Goal: Task Accomplishment & Management: Complete application form

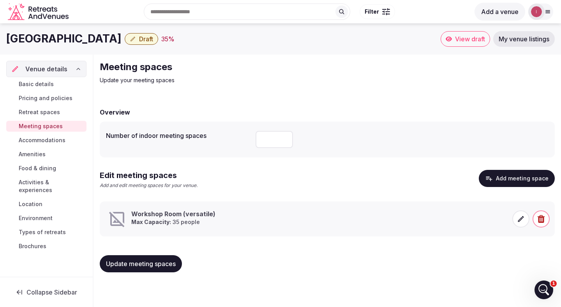
click at [523, 219] on icon at bounding box center [521, 219] width 8 height 8
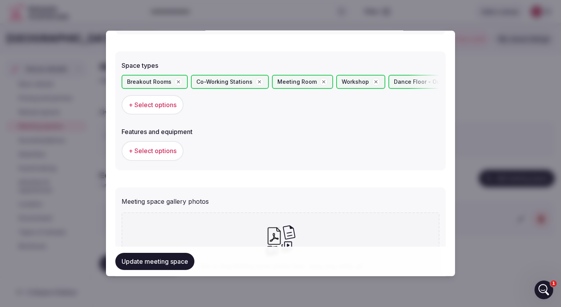
scroll to position [467, 0]
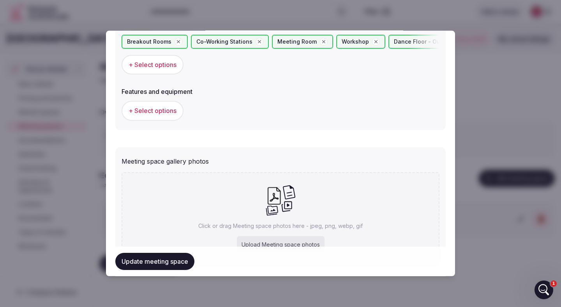
click at [163, 106] on button "+ Select options" at bounding box center [153, 110] width 62 height 19
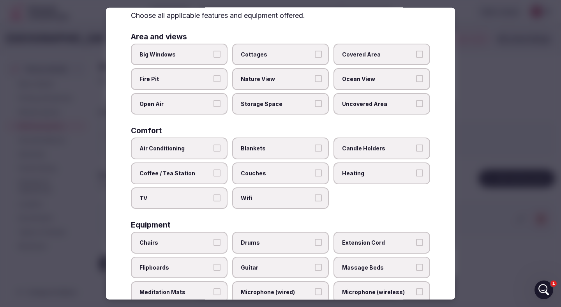
scroll to position [41, 0]
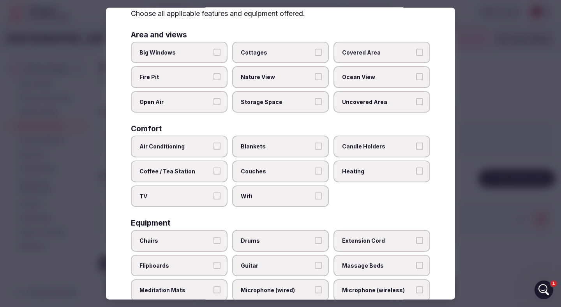
click at [372, 174] on span "Heating" at bounding box center [378, 171] width 72 height 8
click at [416, 174] on button "Heating" at bounding box center [419, 170] width 7 height 7
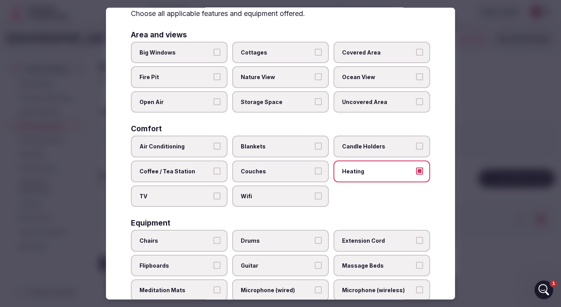
click at [269, 199] on span "Wifi" at bounding box center [277, 196] width 72 height 8
click at [315, 199] on button "Wifi" at bounding box center [318, 195] width 7 height 7
click at [175, 166] on label "Coffee / Tea Station" at bounding box center [179, 171] width 97 height 22
click at [213, 167] on button "Coffee / Tea Station" at bounding box center [216, 170] width 7 height 7
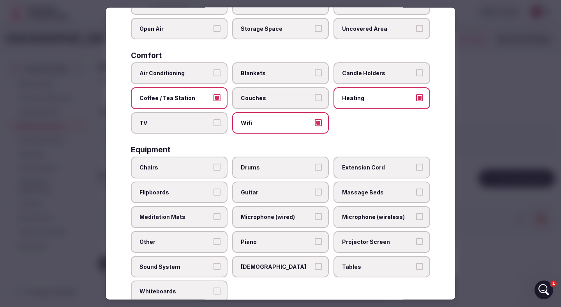
scroll to position [133, 0]
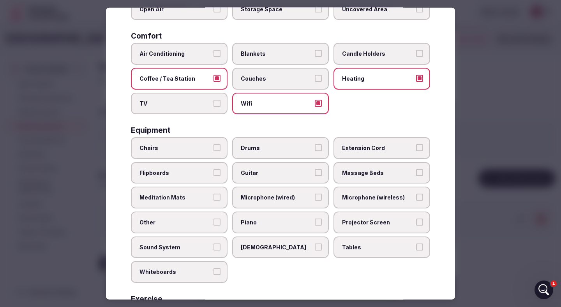
click at [204, 148] on span "Chairs" at bounding box center [175, 148] width 72 height 8
click at [213, 148] on button "Chairs" at bounding box center [216, 147] width 7 height 7
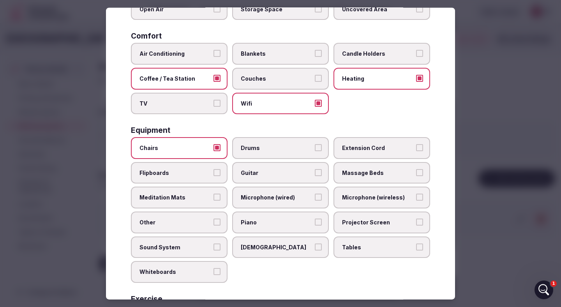
click at [346, 148] on span "Extension Cord" at bounding box center [378, 148] width 72 height 8
click at [416, 148] on button "Extension Cord" at bounding box center [419, 147] width 7 height 7
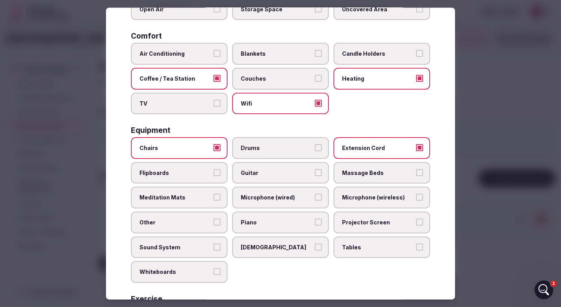
click at [196, 196] on span "Meditation Mats" at bounding box center [175, 198] width 72 height 8
click at [213, 196] on button "Meditation Mats" at bounding box center [216, 197] width 7 height 7
click at [280, 193] on label "Microphone (wired)" at bounding box center [280, 198] width 97 height 22
click at [315, 194] on button "Microphone (wired)" at bounding box center [318, 197] width 7 height 7
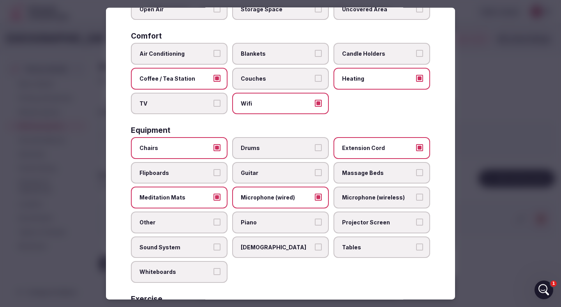
click at [363, 223] on span "Projector Screen" at bounding box center [378, 223] width 72 height 8
click at [416, 223] on button "Projector Screen" at bounding box center [419, 222] width 7 height 7
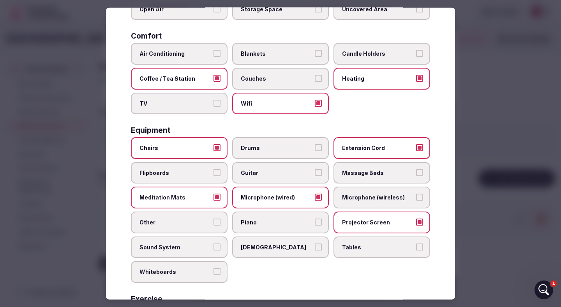
click at [205, 250] on span "Sound System" at bounding box center [175, 247] width 72 height 8
click at [213, 250] on button "Sound System" at bounding box center [216, 246] width 7 height 7
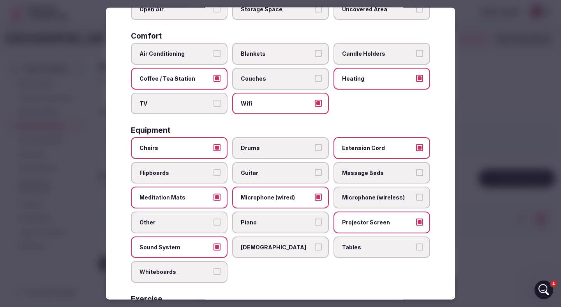
click at [317, 243] on button "[DEMOGRAPHIC_DATA]" at bounding box center [318, 246] width 7 height 7
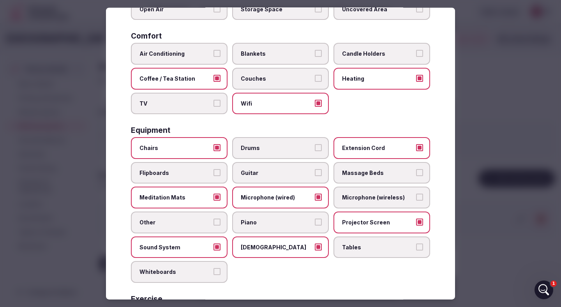
click at [212, 271] on label "Whiteboards" at bounding box center [179, 272] width 97 height 22
click at [213, 271] on button "Whiteboards" at bounding box center [216, 271] width 7 height 7
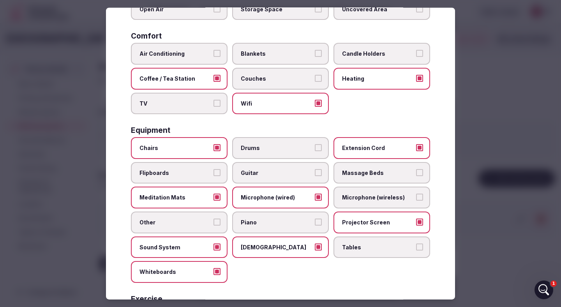
click at [371, 247] on span "Tables" at bounding box center [378, 247] width 72 height 8
click at [416, 247] on button "Tables" at bounding box center [419, 246] width 7 height 7
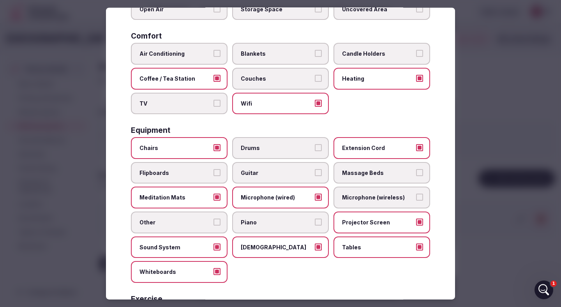
scroll to position [229, 0]
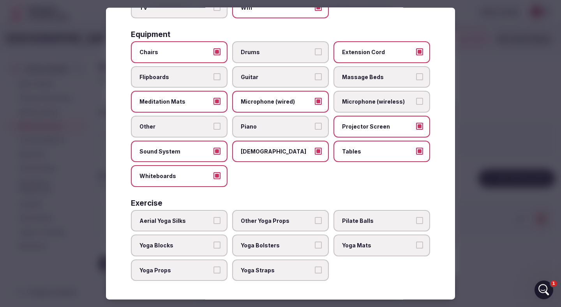
click at [194, 246] on span "Yoga Blocks" at bounding box center [175, 245] width 72 height 8
click at [213, 246] on button "Yoga Blocks" at bounding box center [216, 244] width 7 height 7
click at [347, 244] on span "Yoga Mats" at bounding box center [378, 245] width 72 height 8
click at [416, 244] on button "Yoga Mats" at bounding box center [419, 244] width 7 height 7
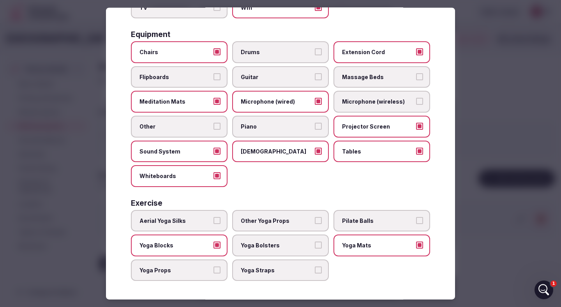
click at [484, 195] on div at bounding box center [280, 153] width 561 height 307
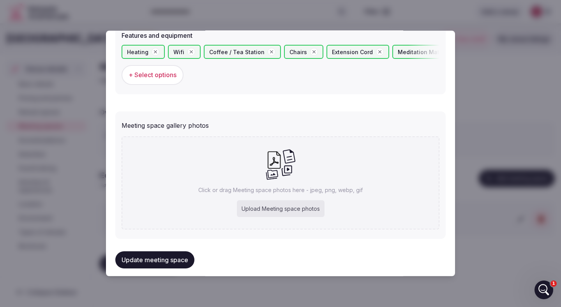
scroll to position [531, 0]
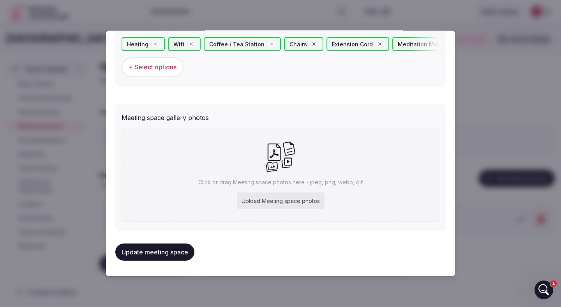
click at [277, 203] on div "Upload Meeting space photos" at bounding box center [281, 200] width 88 height 17
click at [296, 201] on div "Upload Meeting space photos" at bounding box center [281, 200] width 88 height 17
type input "**********"
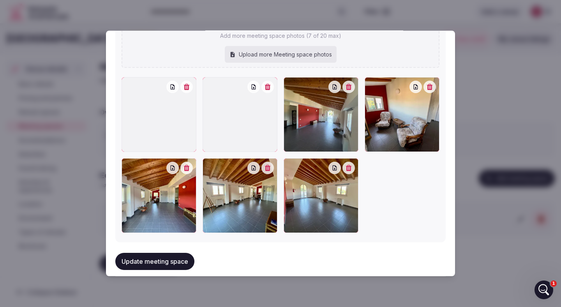
scroll to position [637, 0]
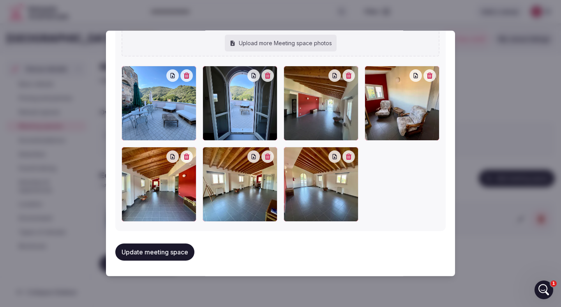
click at [154, 252] on button "Update meeting space" at bounding box center [154, 251] width 79 height 17
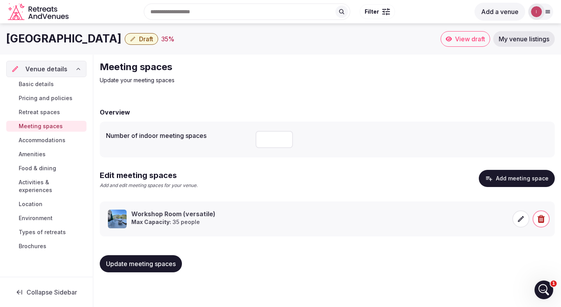
click at [510, 180] on button "Add meeting space" at bounding box center [517, 178] width 76 height 17
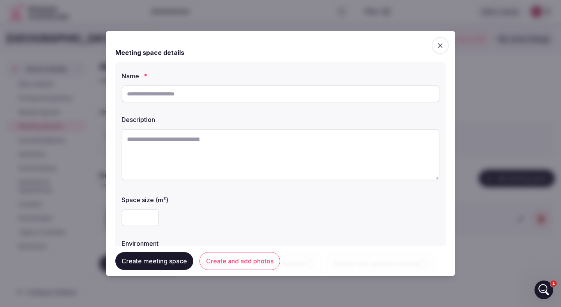
click at [148, 95] on input "text" at bounding box center [281, 93] width 318 height 17
type input "**********"
click at [158, 144] on textarea at bounding box center [281, 154] width 318 height 51
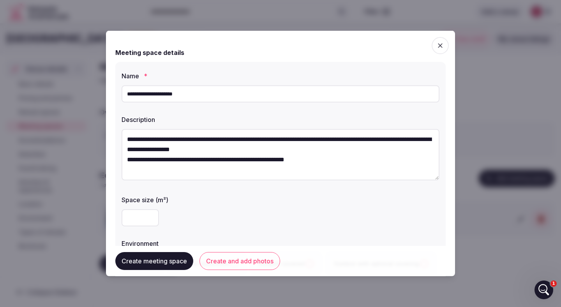
click at [240, 161] on textarea "**********" at bounding box center [281, 154] width 318 height 51
click at [269, 159] on textarea "**********" at bounding box center [281, 154] width 318 height 51
click at [289, 161] on textarea "**********" at bounding box center [281, 154] width 318 height 51
click at [294, 161] on textarea "**********" at bounding box center [281, 154] width 318 height 51
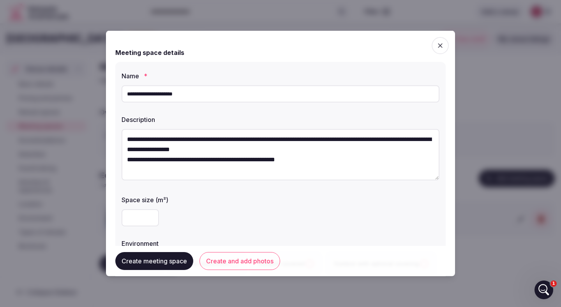
click at [323, 159] on textarea "**********" at bounding box center [281, 154] width 318 height 51
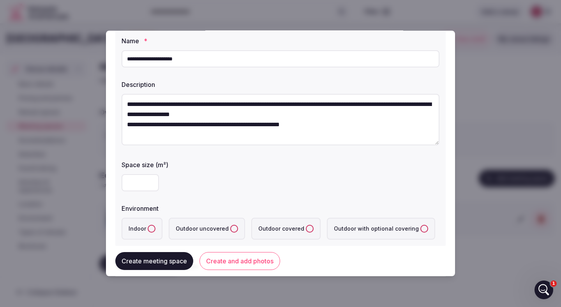
scroll to position [68, 0]
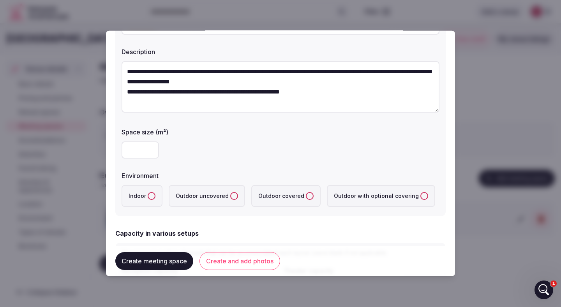
type textarea "**********"
click at [142, 148] on input "number" at bounding box center [140, 149] width 37 height 17
type input "**"
click at [171, 142] on div "**" at bounding box center [281, 149] width 318 height 17
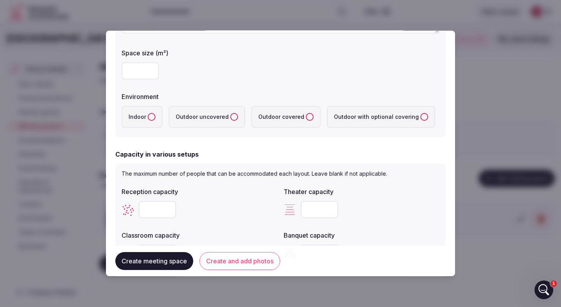
scroll to position [148, 0]
click at [150, 113] on button "Indoor" at bounding box center [152, 116] width 8 height 8
click at [398, 121] on label "Outdoor with optional covering" at bounding box center [381, 116] width 108 height 22
click at [420, 120] on covering "Outdoor with optional covering" at bounding box center [424, 116] width 8 height 8
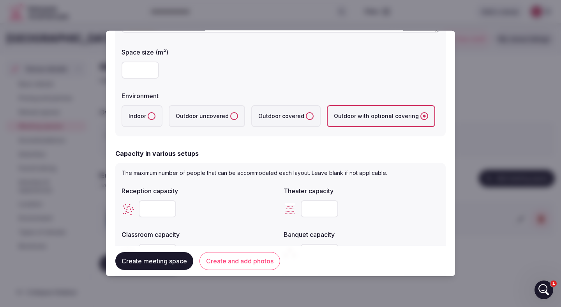
click at [398, 121] on label "Outdoor with optional covering" at bounding box center [381, 116] width 108 height 22
click at [420, 120] on covering "Outdoor with optional covering" at bounding box center [424, 116] width 8 height 8
click at [221, 112] on label "Outdoor uncovered" at bounding box center [207, 116] width 76 height 22
click at [230, 112] on uncovered "Outdoor uncovered" at bounding box center [234, 116] width 8 height 8
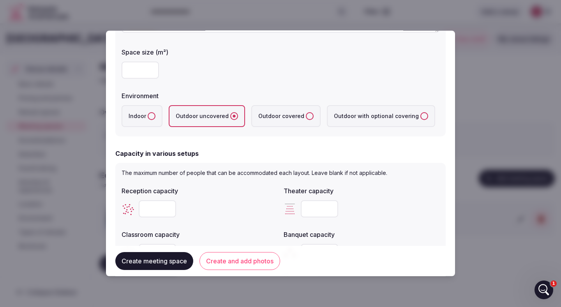
click at [148, 117] on button "Indoor" at bounding box center [152, 116] width 8 height 8
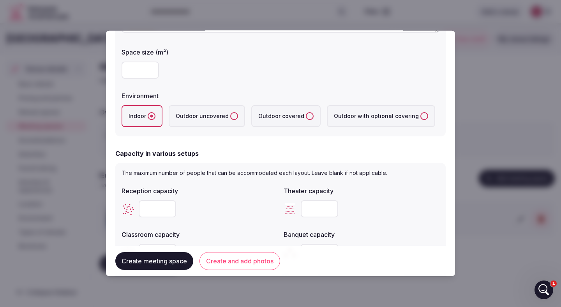
click at [232, 117] on uncovered "Outdoor uncovered" at bounding box center [234, 116] width 8 height 8
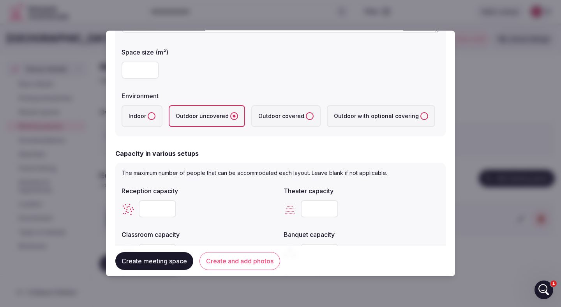
click at [155, 116] on label "Indoor" at bounding box center [142, 116] width 41 height 22
click at [155, 116] on button "Indoor" at bounding box center [152, 116] width 8 height 8
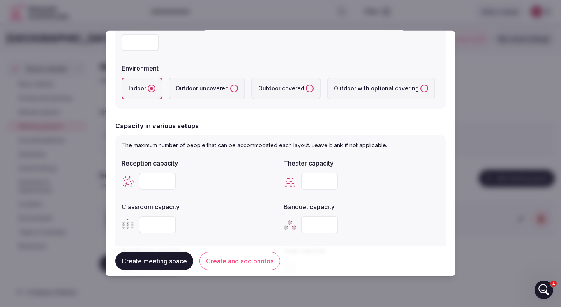
scroll to position [223, 0]
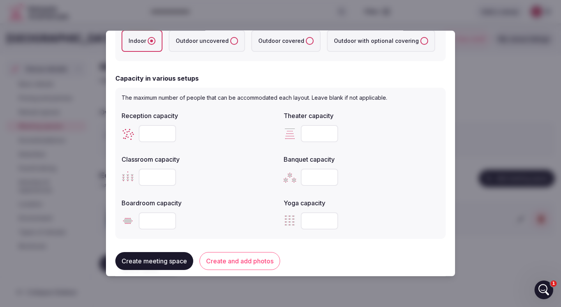
click at [157, 133] on input "number" at bounding box center [157, 133] width 37 height 17
type input "**"
click at [317, 129] on input "number" at bounding box center [319, 133] width 37 height 17
click at [317, 139] on input "number" at bounding box center [319, 133] width 37 height 17
click at [312, 136] on input "number" at bounding box center [319, 133] width 37 height 17
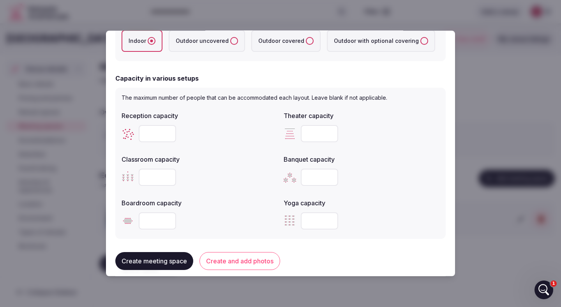
click at [229, 148] on div "Reception capacity ** Theater capacity Classroom capacity Banquet capacity Boar…" at bounding box center [281, 170] width 318 height 125
click at [319, 181] on input "number" at bounding box center [319, 177] width 37 height 17
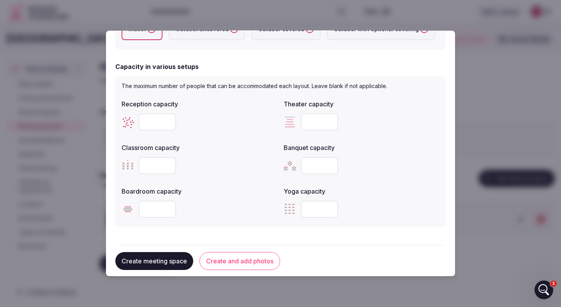
scroll to position [238, 0]
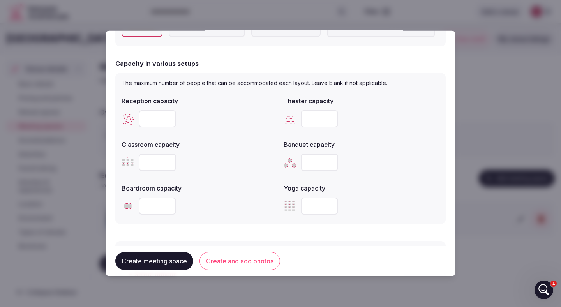
type input "**"
click at [157, 206] on input "number" at bounding box center [157, 205] width 37 height 17
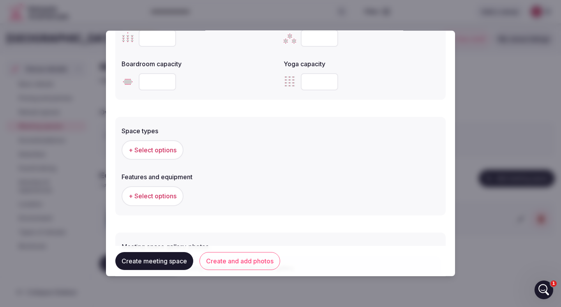
scroll to position [382, 0]
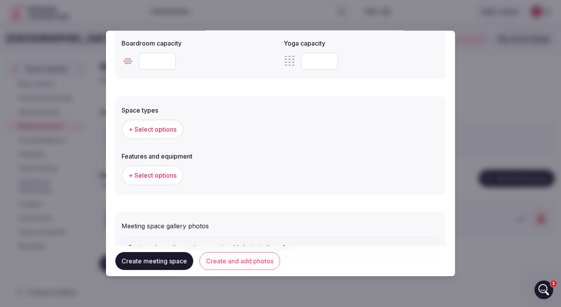
type input "**"
click at [146, 128] on span "+ Select options" at bounding box center [153, 129] width 48 height 9
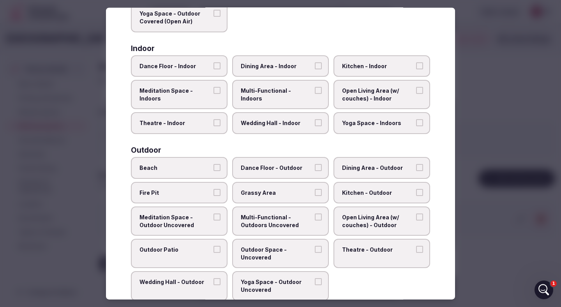
scroll to position [120, 0]
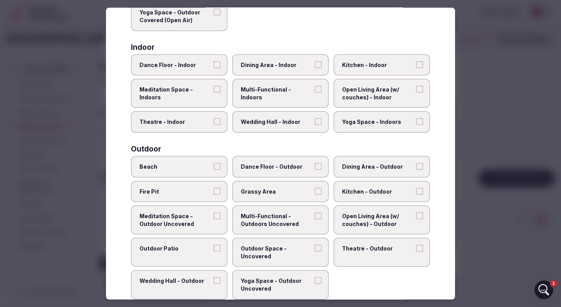
click at [218, 63] on button "Dance Floor - Indoor" at bounding box center [216, 64] width 7 height 7
click at [320, 64] on button "Dining Area - Indoor" at bounding box center [318, 64] width 7 height 7
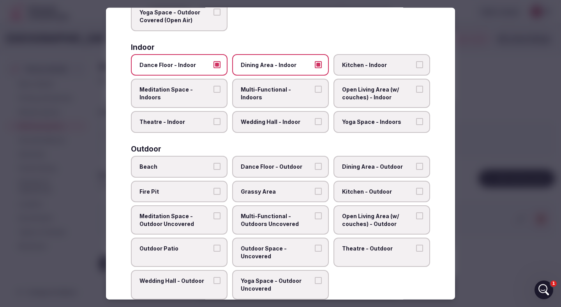
click at [315, 89] on button "Multi-Functional - Indoors" at bounding box center [318, 89] width 7 height 7
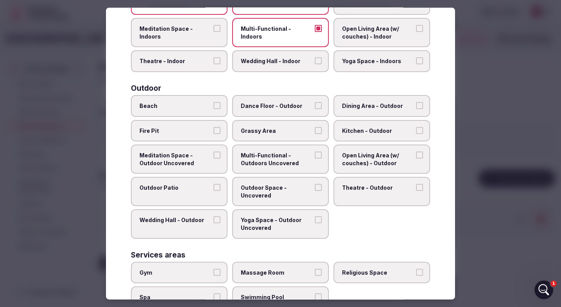
scroll to position [182, 0]
click at [394, 100] on label "Dining Area - Outdoor" at bounding box center [381, 106] width 97 height 22
click at [416, 102] on button "Dining Area - Outdoor" at bounding box center [419, 105] width 7 height 7
click at [310, 104] on span "Dance Floor - Outdoor" at bounding box center [277, 106] width 72 height 8
click at [315, 104] on button "Dance Floor - Outdoor" at bounding box center [318, 105] width 7 height 7
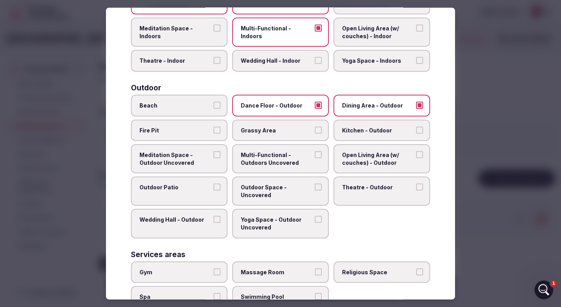
click at [221, 158] on label "Meditation Space - Outdoor Uncovered" at bounding box center [179, 158] width 97 height 29
click at [220, 158] on button "Meditation Space - Outdoor Uncovered" at bounding box center [216, 154] width 7 height 7
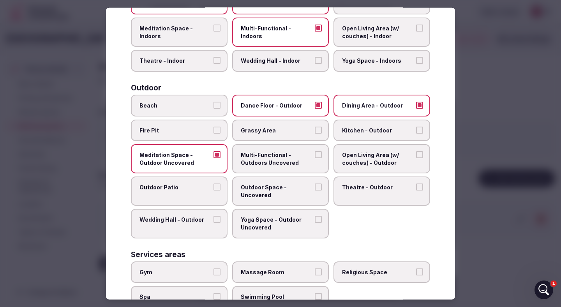
click at [301, 162] on span "Multi-Functional - Outdoors Uncovered" at bounding box center [277, 158] width 72 height 15
click at [315, 158] on button "Multi-Functional - Outdoors Uncovered" at bounding box center [318, 154] width 7 height 7
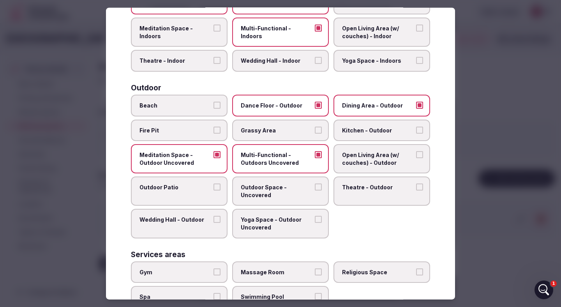
click at [290, 194] on span "Outdoor Space - Uncovered" at bounding box center [277, 190] width 72 height 15
click at [315, 190] on button "Outdoor Space - Uncovered" at bounding box center [318, 186] width 7 height 7
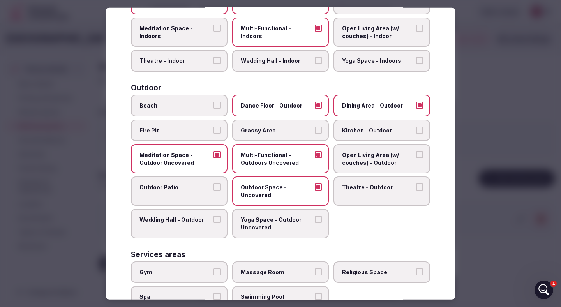
click at [211, 186] on label "Outdoor Patio" at bounding box center [179, 190] width 97 height 29
click at [213, 186] on button "Outdoor Patio" at bounding box center [216, 186] width 7 height 7
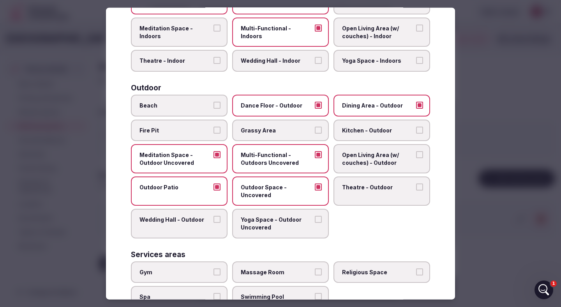
click at [212, 219] on label "Wedding Hall - Outdoor" at bounding box center [179, 223] width 97 height 29
click at [213, 219] on button "Wedding Hall - Outdoor" at bounding box center [216, 219] width 7 height 7
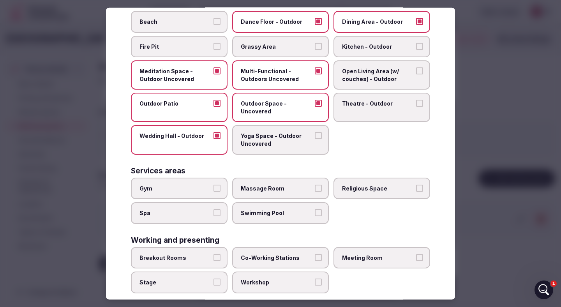
scroll to position [278, 0]
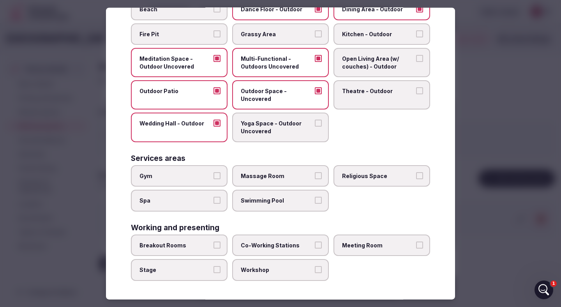
click at [207, 244] on span "Breakout Rooms" at bounding box center [175, 245] width 72 height 8
click at [213, 244] on button "Breakout Rooms" at bounding box center [216, 244] width 7 height 7
click at [312, 244] on span "Co-Working Stations" at bounding box center [277, 245] width 72 height 8
click at [315, 244] on button "Co-Working Stations" at bounding box center [318, 244] width 7 height 7
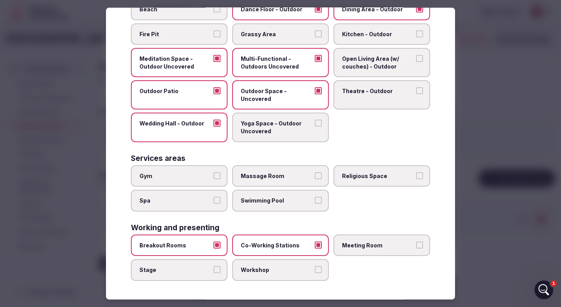
click at [367, 245] on span "Meeting Room" at bounding box center [378, 245] width 72 height 8
click at [416, 245] on button "Meeting Room" at bounding box center [419, 244] width 7 height 7
click at [271, 277] on label "Workshop" at bounding box center [280, 270] width 97 height 22
click at [315, 273] on button "Workshop" at bounding box center [318, 269] width 7 height 7
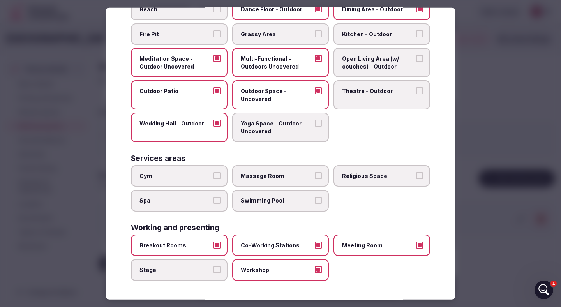
click at [501, 154] on div at bounding box center [280, 153] width 561 height 307
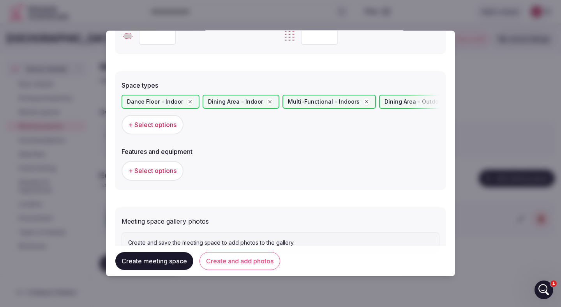
scroll to position [410, 0]
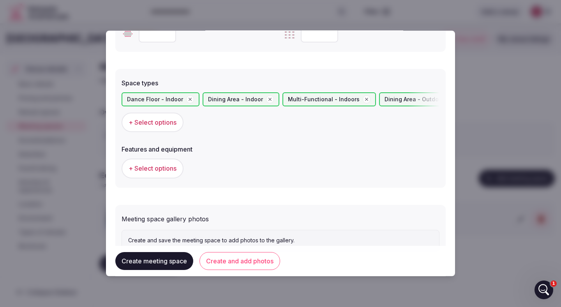
click at [176, 167] on span "+ Select options" at bounding box center [153, 168] width 48 height 9
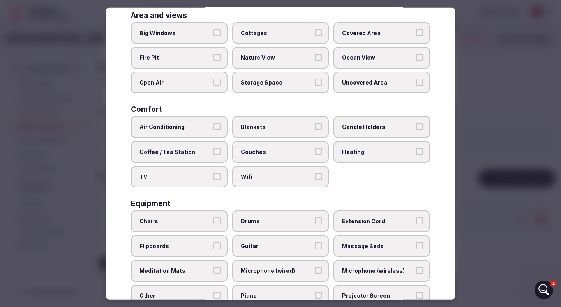
scroll to position [81, 0]
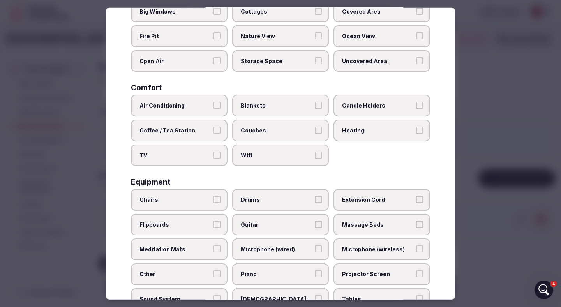
click at [254, 155] on span "Wifi" at bounding box center [277, 155] width 72 height 8
click at [315, 155] on button "Wifi" at bounding box center [318, 154] width 7 height 7
click at [365, 132] on span "Heating" at bounding box center [378, 131] width 72 height 8
click at [416, 132] on button "Heating" at bounding box center [419, 130] width 7 height 7
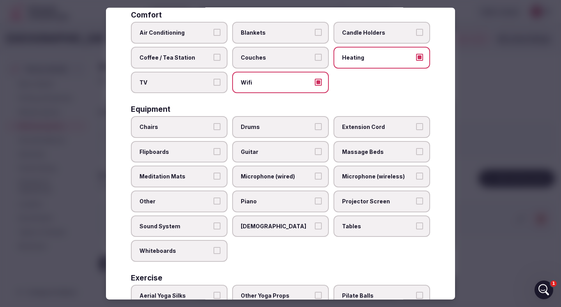
scroll to position [155, 0]
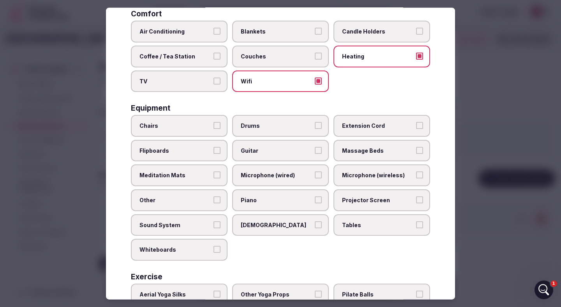
click at [186, 127] on span "Chairs" at bounding box center [175, 126] width 72 height 8
click at [213, 127] on button "Chairs" at bounding box center [216, 125] width 7 height 7
click at [356, 229] on label "Tables" at bounding box center [381, 225] width 97 height 22
click at [416, 228] on button "Tables" at bounding box center [419, 224] width 7 height 7
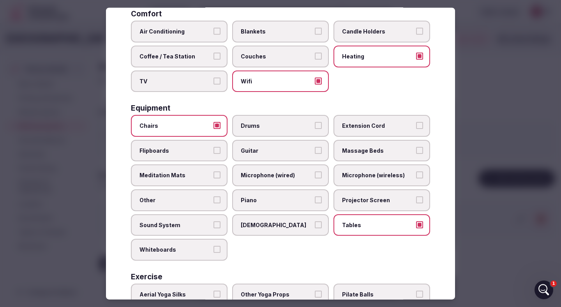
click at [213, 252] on button "Whiteboards" at bounding box center [216, 249] width 7 height 7
click at [204, 227] on span "Sound System" at bounding box center [175, 225] width 72 height 8
click at [213, 227] on button "Sound System" at bounding box center [216, 224] width 7 height 7
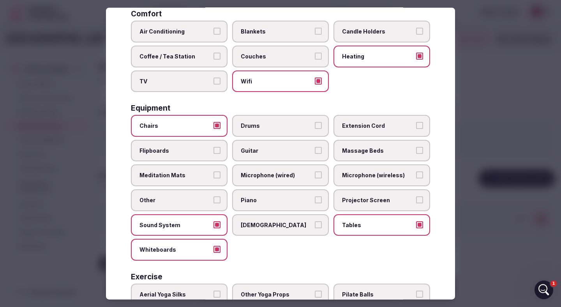
click at [381, 127] on span "Extension Cord" at bounding box center [378, 126] width 72 height 8
click at [416, 127] on button "Extension Cord" at bounding box center [419, 125] width 7 height 7
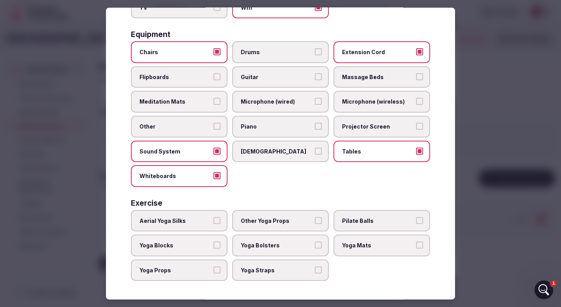
click at [499, 225] on div at bounding box center [280, 153] width 561 height 307
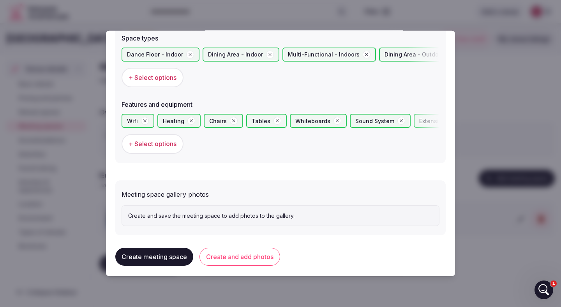
scroll to position [460, 0]
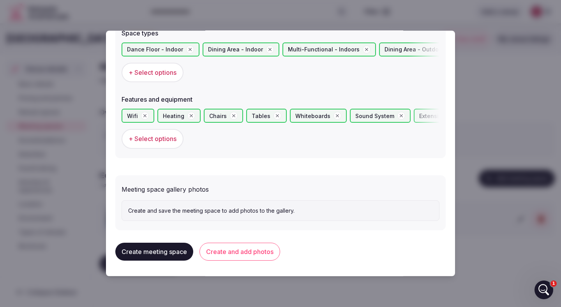
click at [240, 254] on button "Create and add photos" at bounding box center [239, 252] width 81 height 18
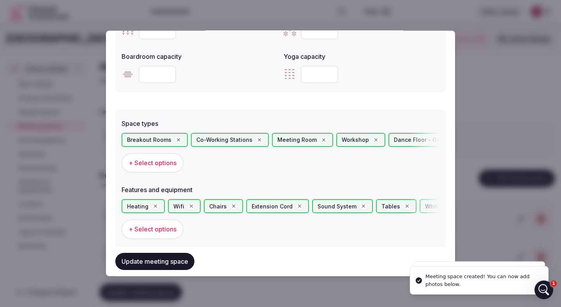
scroll to position [531, 0]
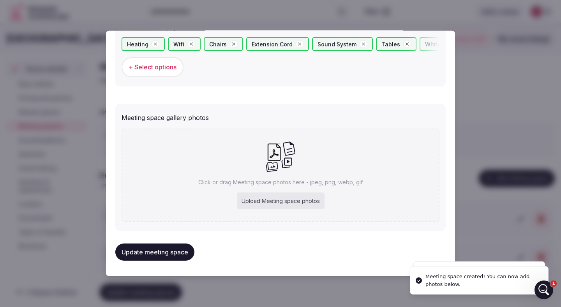
click at [283, 197] on div "Upload Meeting space photos" at bounding box center [281, 200] width 88 height 17
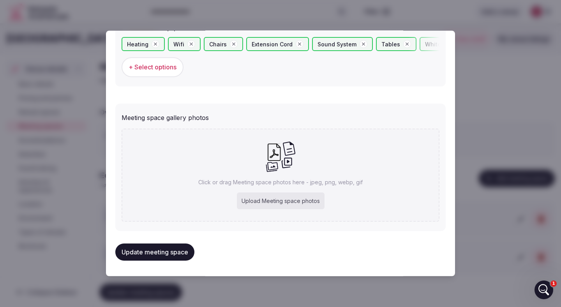
click at [269, 201] on div "Upload Meeting space photos" at bounding box center [281, 200] width 88 height 17
type input "**********"
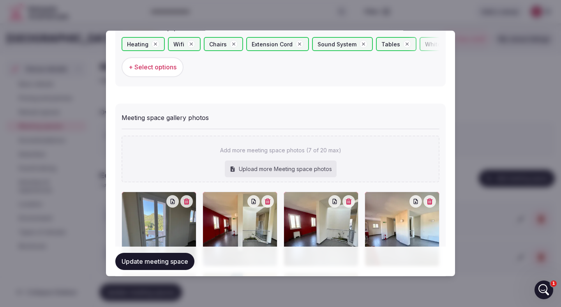
click at [275, 172] on div "Upload more Meeting space photos" at bounding box center [281, 168] width 112 height 17
type input "**********"
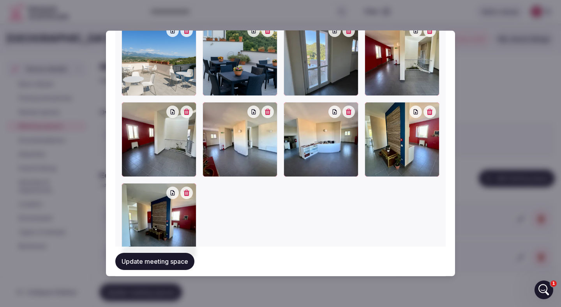
scroll to position [725, 0]
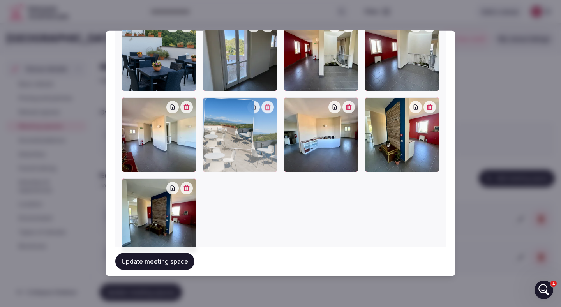
drag, startPoint x: 167, startPoint y: 66, endPoint x: 229, endPoint y: 190, distance: 138.8
drag, startPoint x: 245, startPoint y: 161, endPoint x: 245, endPoint y: 222, distance: 60.8
click at [245, 222] on div at bounding box center [281, 134] width 318 height 237
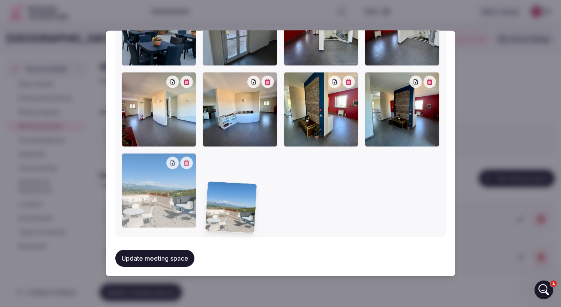
scroll to position [757, 0]
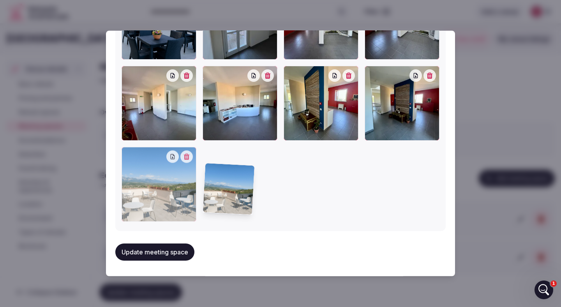
drag, startPoint x: 244, startPoint y: 153, endPoint x: 245, endPoint y: 219, distance: 66.6
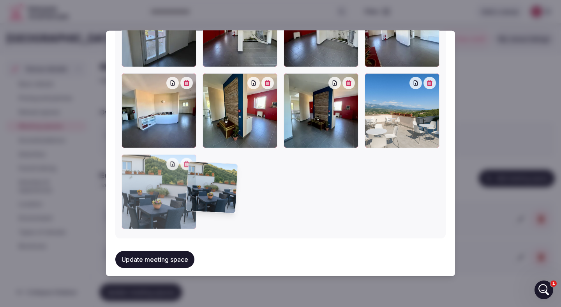
scroll to position [750, 0]
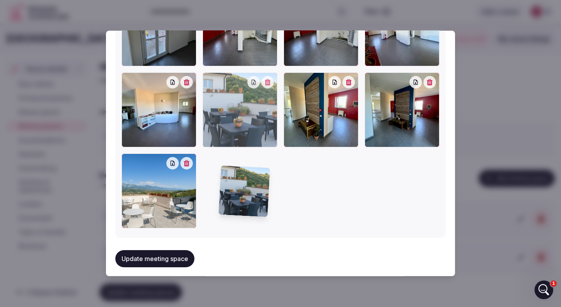
drag, startPoint x: 187, startPoint y: 160, endPoint x: 285, endPoint y: 216, distance: 112.9
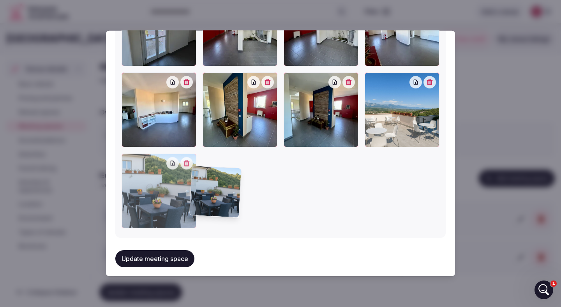
scroll to position [757, 0]
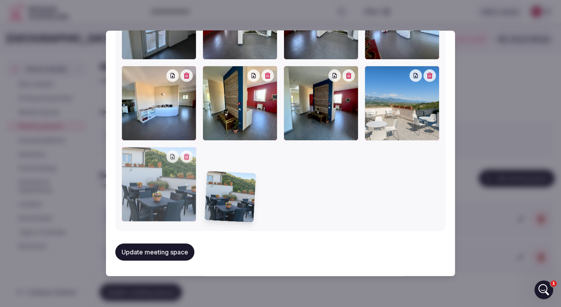
drag, startPoint x: 253, startPoint y: 136, endPoint x: 256, endPoint y: 236, distance: 99.4
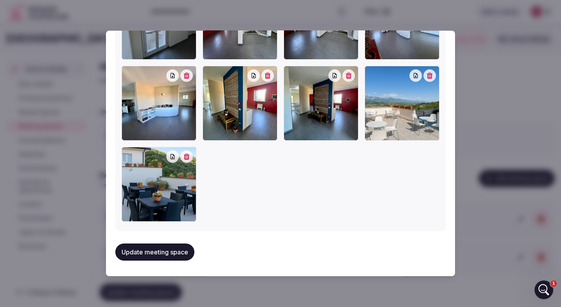
click at [175, 250] on button "Update meeting space" at bounding box center [154, 251] width 79 height 17
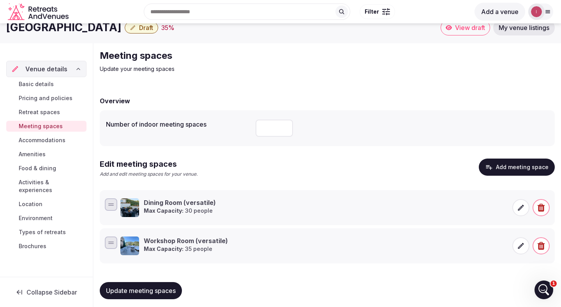
scroll to position [16, 0]
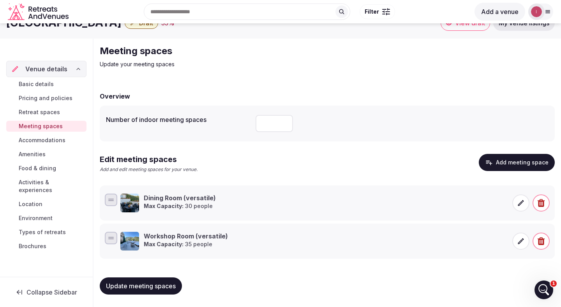
click at [46, 140] on span "Accommodations" at bounding box center [42, 140] width 47 height 8
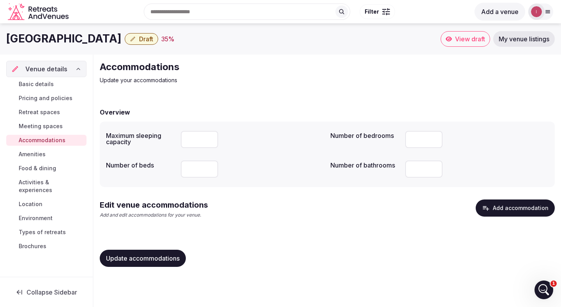
click at [197, 138] on input "number" at bounding box center [199, 139] width 37 height 17
type input "*"
click at [426, 170] on input "number" at bounding box center [423, 168] width 37 height 17
type input "*"
click at [203, 171] on input "number" at bounding box center [199, 168] width 37 height 17
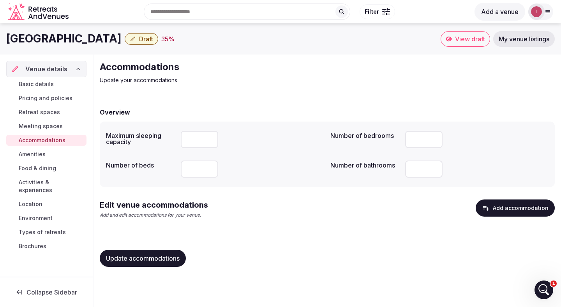
type input "**"
click at [511, 210] on button "Add accommodation" at bounding box center [515, 207] width 79 height 17
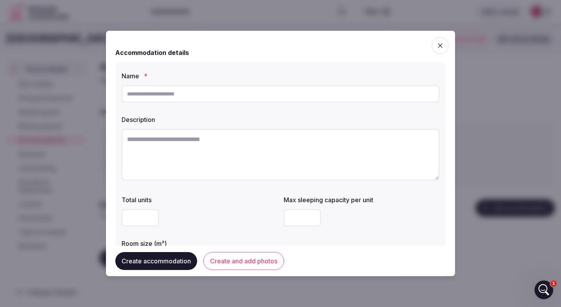
click at [441, 46] on icon "button" at bounding box center [440, 46] width 8 height 8
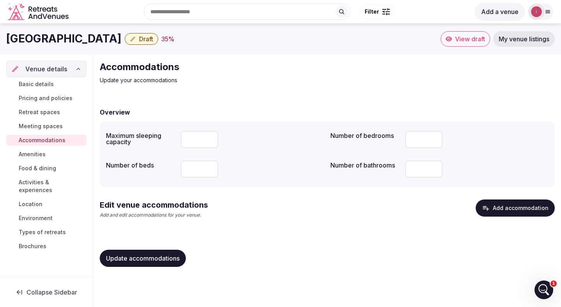
click at [171, 256] on span "Update accommodations" at bounding box center [143, 258] width 74 height 8
click at [500, 208] on button "Add accommodation" at bounding box center [515, 207] width 79 height 17
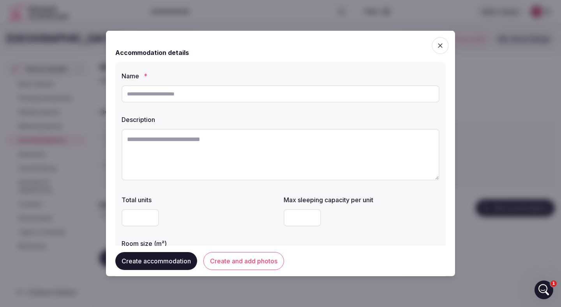
click at [173, 94] on input "text" at bounding box center [281, 93] width 318 height 17
click at [127, 93] on input "**********" at bounding box center [281, 93] width 318 height 17
drag, startPoint x: 135, startPoint y: 94, endPoint x: 122, endPoint y: 94, distance: 13.2
click at [122, 94] on input "**********" at bounding box center [281, 93] width 318 height 17
type input "**********"
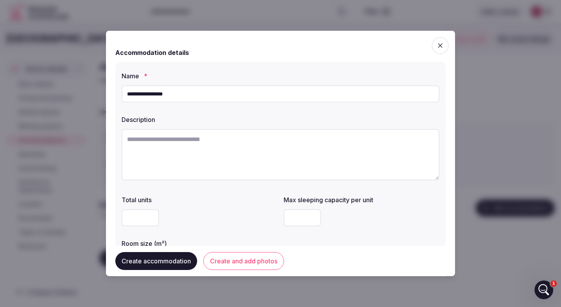
click at [173, 143] on textarea at bounding box center [281, 154] width 318 height 51
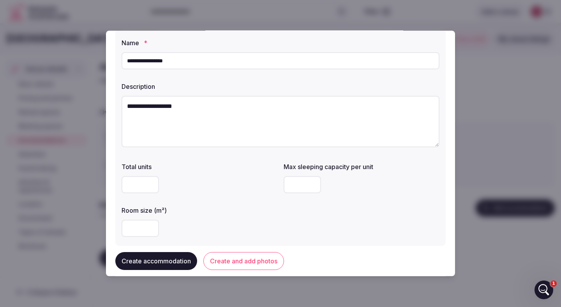
type textarea "**********"
click at [134, 186] on input "number" at bounding box center [140, 184] width 37 height 17
type input "*"
click at [302, 185] on input "number" at bounding box center [302, 184] width 37 height 17
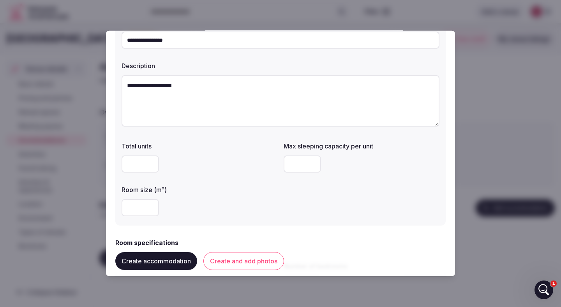
scroll to position [80, 0]
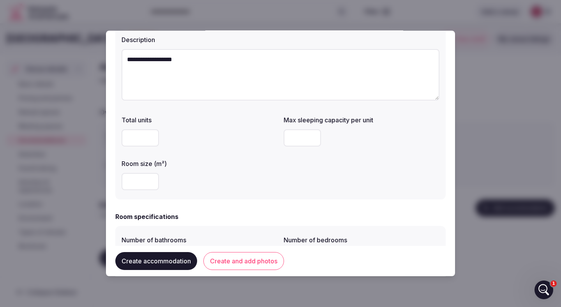
type input "*"
click at [138, 184] on input "number" at bounding box center [140, 181] width 37 height 17
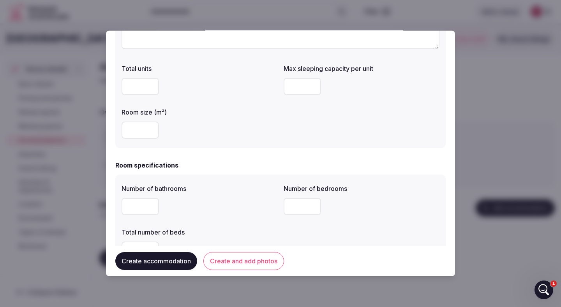
scroll to position [0, 0]
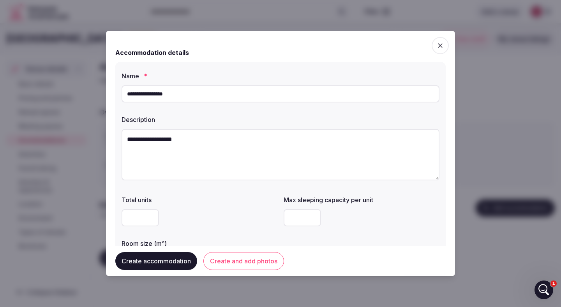
click at [197, 138] on textarea "**********" at bounding box center [281, 154] width 318 height 51
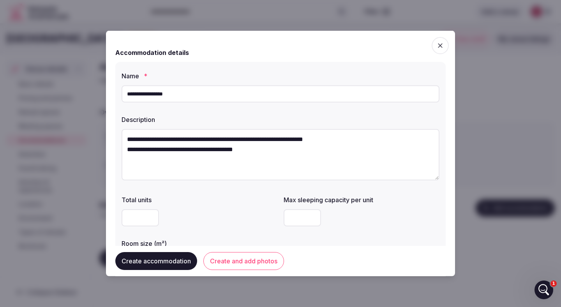
click at [370, 141] on textarea "**********" at bounding box center [281, 154] width 318 height 51
click at [245, 160] on textarea "**********" at bounding box center [281, 154] width 318 height 51
click at [273, 160] on textarea "**********" at bounding box center [281, 154] width 318 height 51
click at [245, 162] on textarea "**********" at bounding box center [281, 154] width 318 height 51
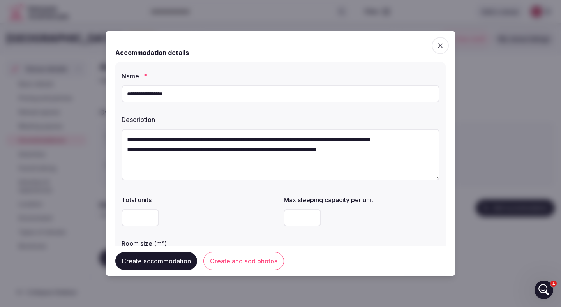
click at [245, 162] on textarea "**********" at bounding box center [281, 154] width 318 height 51
click at [127, 159] on textarea "**********" at bounding box center [281, 154] width 318 height 51
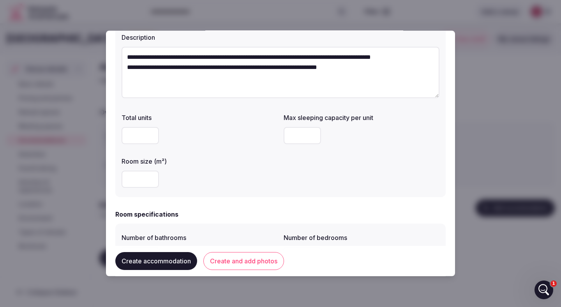
scroll to position [84, 0]
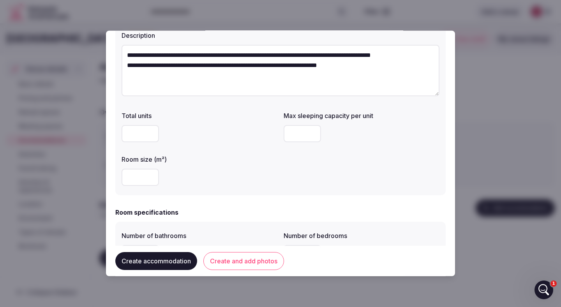
type textarea "**********"
drag, startPoint x: 295, startPoint y: 134, endPoint x: 290, endPoint y: 134, distance: 5.1
click at [290, 134] on input "*" at bounding box center [302, 133] width 37 height 17
type input "*"
click at [212, 162] on div "Room size (m²)" at bounding box center [200, 170] width 156 height 37
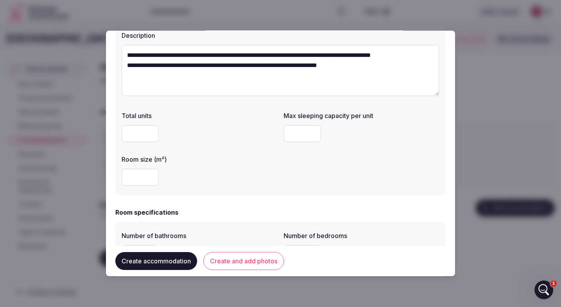
click at [142, 176] on input "number" at bounding box center [140, 177] width 37 height 17
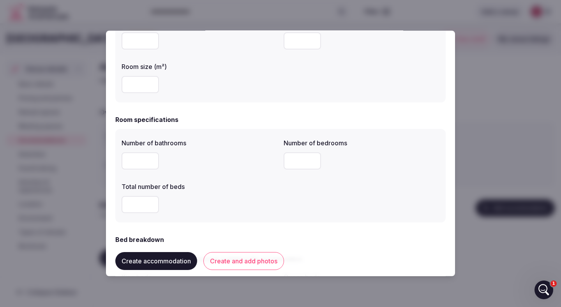
scroll to position [212, 0]
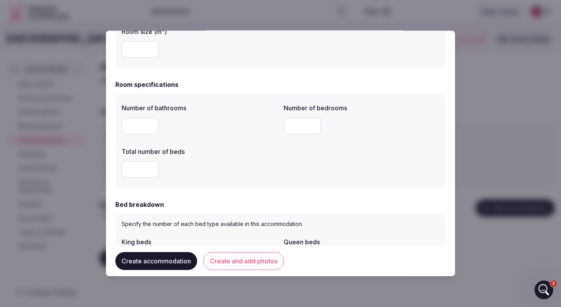
type input "**"
click at [141, 129] on input "number" at bounding box center [140, 125] width 37 height 17
type input "*"
click at [208, 135] on div "*" at bounding box center [200, 125] width 156 height 23
click at [301, 127] on input "number" at bounding box center [302, 125] width 37 height 17
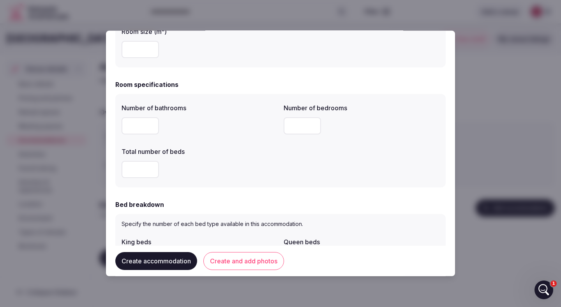
type input "*"
click at [224, 130] on div "*" at bounding box center [200, 125] width 156 height 17
drag, startPoint x: 132, startPoint y: 127, endPoint x: 120, endPoint y: 127, distance: 11.3
click at [120, 127] on div "Number of bathrooms * Number of bedrooms * Total number of beds" at bounding box center [280, 140] width 330 height 93
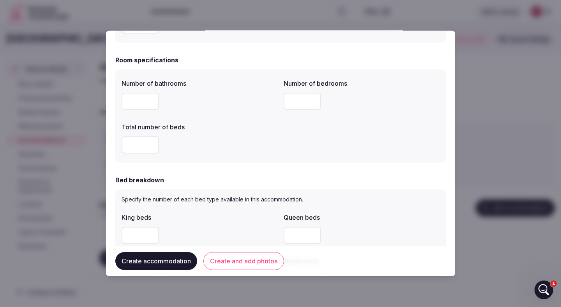
scroll to position [237, 0]
type input "*"
click at [147, 141] on input "number" at bounding box center [140, 144] width 37 height 17
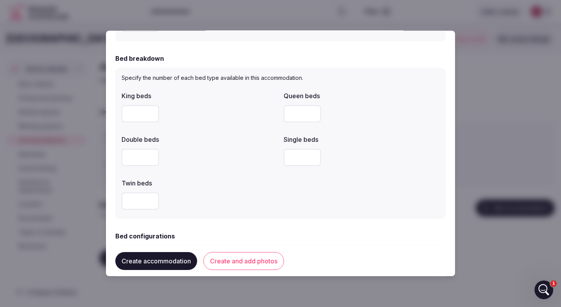
scroll to position [360, 0]
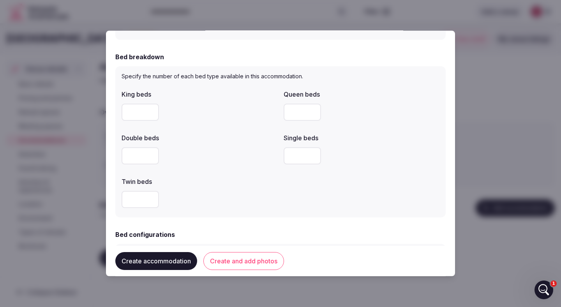
type input "**"
click at [136, 112] on input "number" at bounding box center [140, 112] width 37 height 17
type input "*"
click at [217, 118] on div "*" at bounding box center [200, 112] width 156 height 17
drag, startPoint x: 138, startPoint y: 114, endPoint x: 116, endPoint y: 114, distance: 22.2
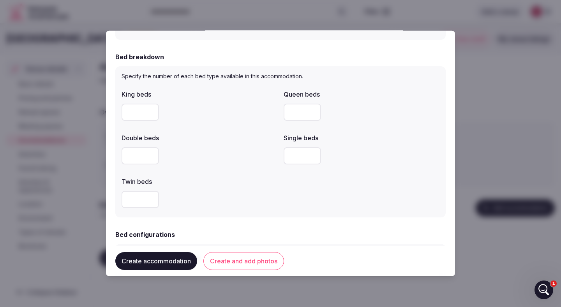
click at [116, 114] on div "Specify the number of each bed type available in this accommodation. King beds …" at bounding box center [280, 141] width 330 height 151
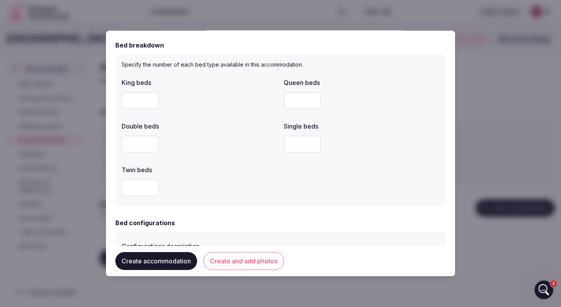
scroll to position [372, 0]
click at [297, 143] on input "number" at bounding box center [302, 143] width 37 height 17
type input "**"
click at [216, 154] on div at bounding box center [200, 143] width 156 height 23
click at [132, 150] on input "number" at bounding box center [140, 143] width 37 height 17
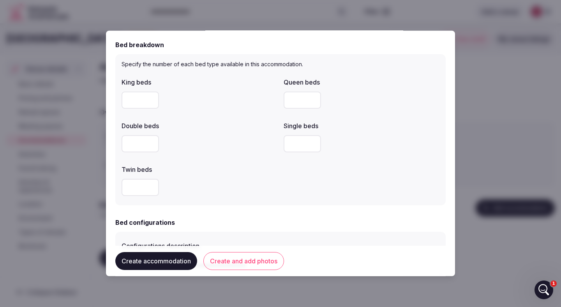
click at [298, 99] on input "number" at bounding box center [302, 100] width 37 height 17
type input "*"
click at [241, 157] on div "King beds Queen beds * Double beds Single beds ** Twin beds" at bounding box center [281, 136] width 318 height 125
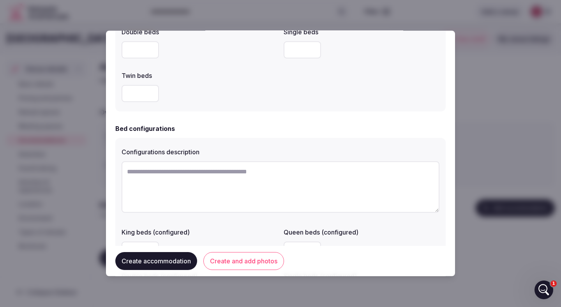
scroll to position [473, 0]
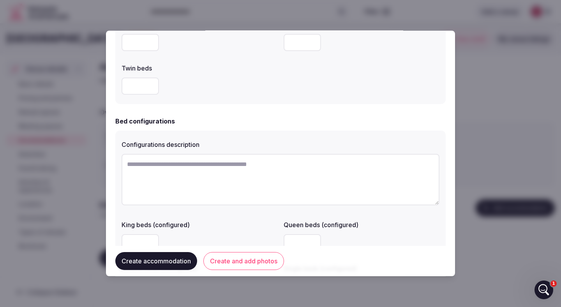
click at [227, 170] on textarea at bounding box center [281, 179] width 318 height 51
click at [226, 165] on textarea "**********" at bounding box center [281, 179] width 318 height 51
click at [319, 167] on textarea "**********" at bounding box center [281, 179] width 318 height 51
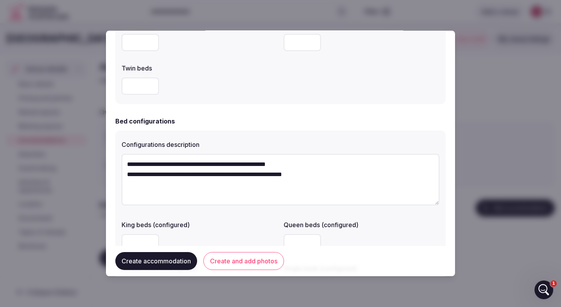
drag, startPoint x: 231, startPoint y: 175, endPoint x: 206, endPoint y: 175, distance: 24.9
click at [206, 175] on textarea "**********" at bounding box center [281, 179] width 318 height 51
click at [299, 173] on textarea "**********" at bounding box center [281, 179] width 318 height 51
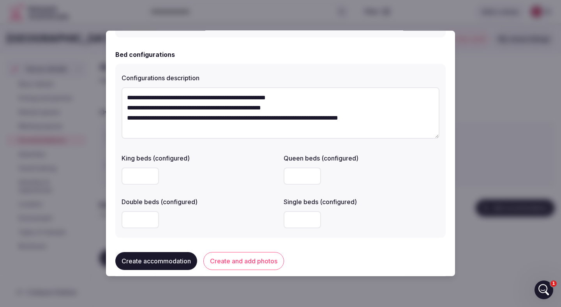
scroll to position [536, 0]
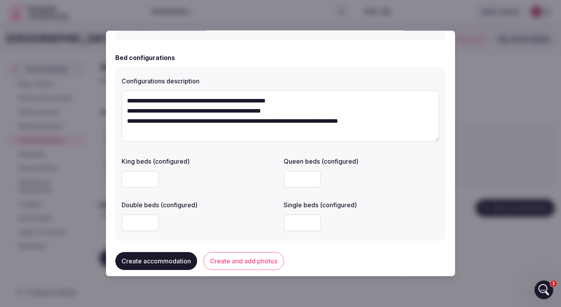
type textarea "**********"
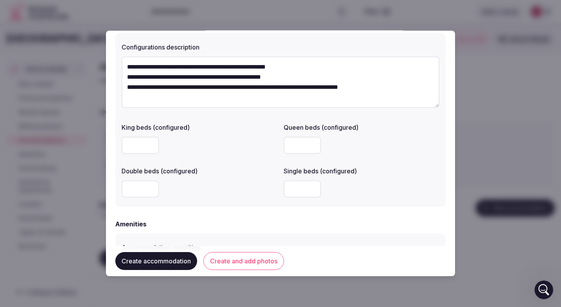
scroll to position [567, 0]
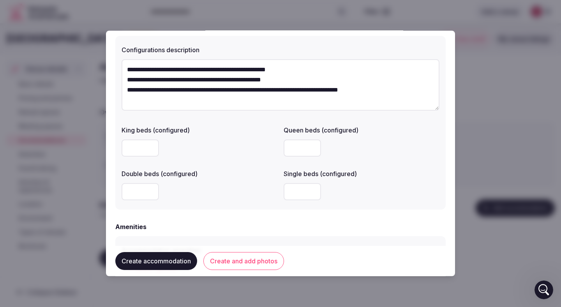
click at [137, 148] on input "number" at bounding box center [140, 147] width 37 height 17
click at [301, 149] on input "number" at bounding box center [302, 147] width 37 height 17
type input "*"
click at [296, 190] on input "number" at bounding box center [302, 191] width 37 height 17
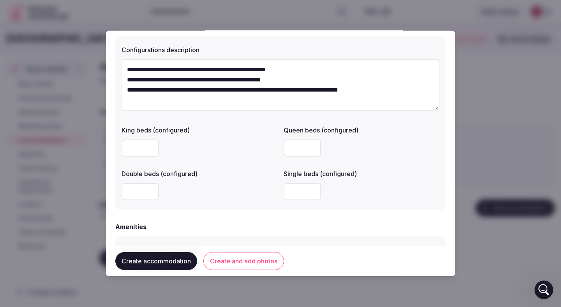
type input "**"
click at [233, 164] on div "King beds (configured) Queen beds (configured) * Double beds (configured) Singl…" at bounding box center [281, 162] width 318 height 81
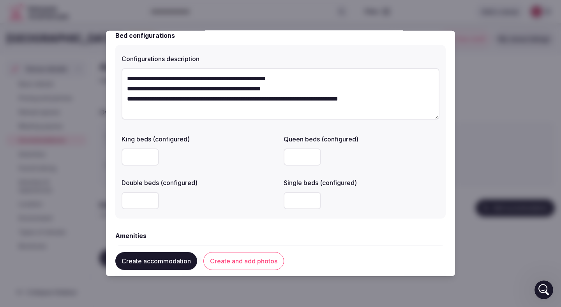
scroll to position [557, 0]
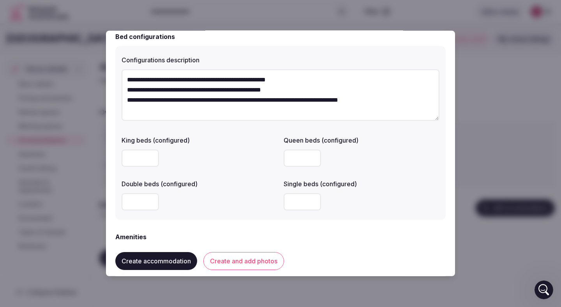
click at [401, 103] on textarea "**********" at bounding box center [281, 94] width 318 height 51
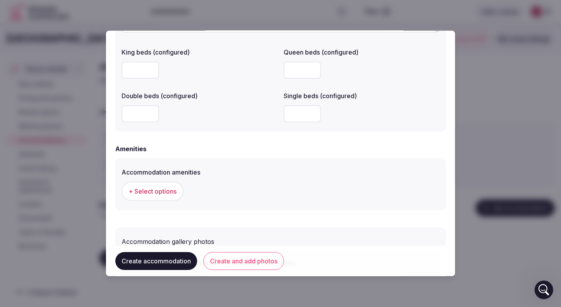
scroll to position [652, 0]
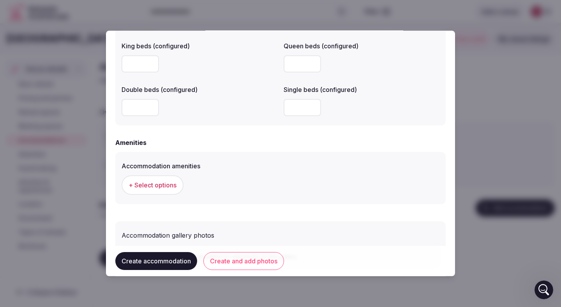
type textarea "**********"
click at [146, 190] on button "+ Select options" at bounding box center [153, 184] width 62 height 19
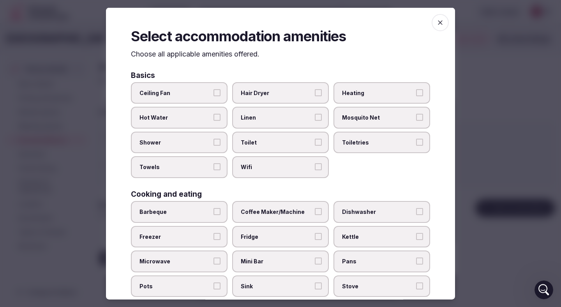
click at [217, 116] on button "Hot Water" at bounding box center [216, 117] width 7 height 7
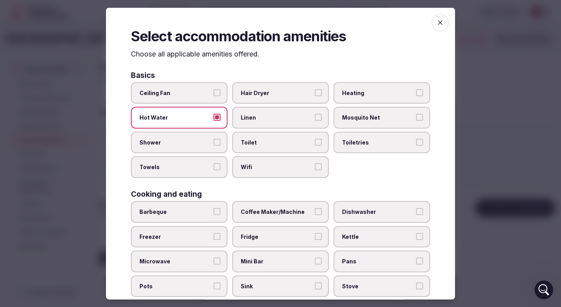
click at [318, 94] on button "Hair Dryer" at bounding box center [318, 92] width 7 height 7
click at [374, 94] on span "Heating" at bounding box center [378, 93] width 72 height 8
click at [416, 94] on button "Heating" at bounding box center [419, 92] width 7 height 7
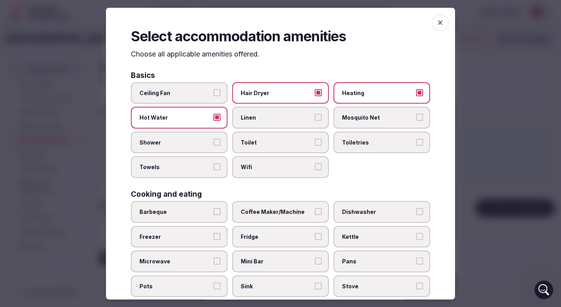
click at [319, 117] on button "Linen" at bounding box center [318, 117] width 7 height 7
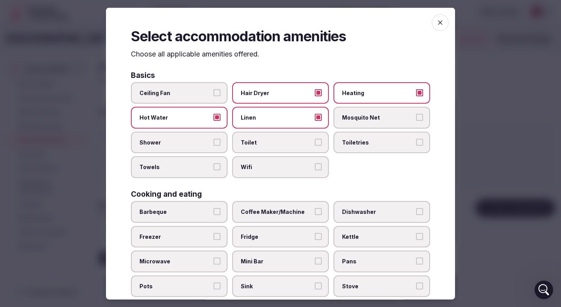
click at [213, 138] on label "Shower" at bounding box center [179, 142] width 97 height 22
click at [213, 138] on button "Shower" at bounding box center [216, 141] width 7 height 7
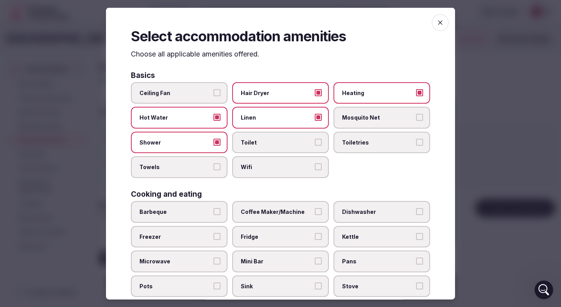
click at [273, 143] on span "Toilet" at bounding box center [277, 142] width 72 height 8
click at [315, 143] on button "Toilet" at bounding box center [318, 141] width 7 height 7
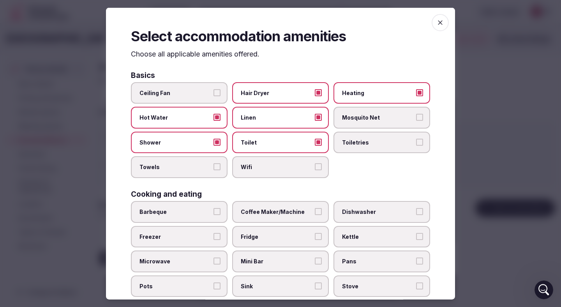
click at [374, 141] on span "Toiletries" at bounding box center [378, 142] width 72 height 8
click at [416, 141] on button "Toiletries" at bounding box center [419, 141] width 7 height 7
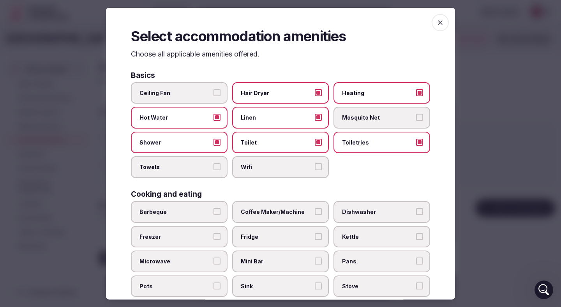
click at [208, 166] on span "Towels" at bounding box center [175, 167] width 72 height 8
click at [213, 166] on button "Towels" at bounding box center [216, 166] width 7 height 7
click at [280, 166] on span "Wifi" at bounding box center [277, 167] width 72 height 8
click at [315, 166] on button "Wifi" at bounding box center [318, 166] width 7 height 7
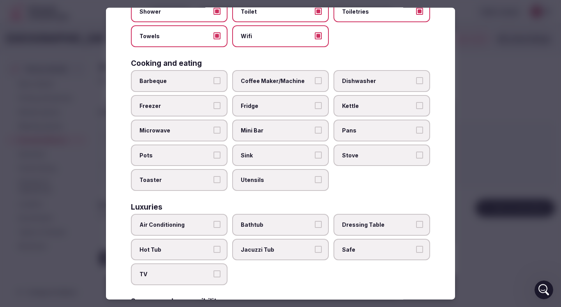
scroll to position [131, 0]
click at [296, 82] on span "Coffee Maker/Machine" at bounding box center [277, 81] width 72 height 8
click at [315, 82] on button "Coffee Maker/Machine" at bounding box center [318, 80] width 7 height 7
click at [353, 79] on span "Dishwasher" at bounding box center [378, 81] width 72 height 8
click at [416, 79] on button "Dishwasher" at bounding box center [419, 80] width 7 height 7
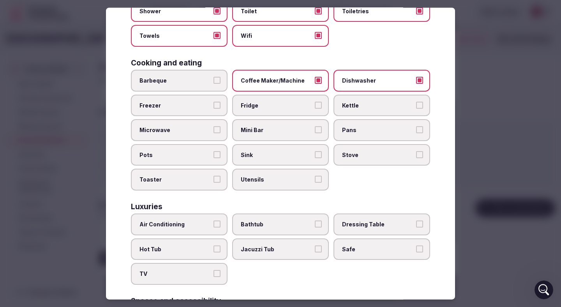
click at [219, 77] on button "Barbeque" at bounding box center [216, 80] width 7 height 7
click at [218, 109] on label "Freezer" at bounding box center [179, 105] width 97 height 22
click at [218, 108] on button "Freezer" at bounding box center [216, 104] width 7 height 7
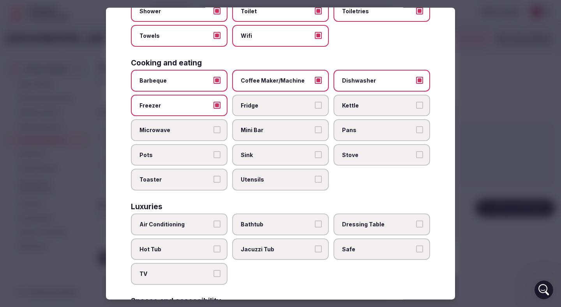
click at [289, 108] on span "Fridge" at bounding box center [277, 105] width 72 height 8
click at [315, 108] on button "Fridge" at bounding box center [318, 104] width 7 height 7
click at [356, 106] on span "Kettle" at bounding box center [378, 105] width 72 height 8
click at [416, 106] on button "Kettle" at bounding box center [419, 104] width 7 height 7
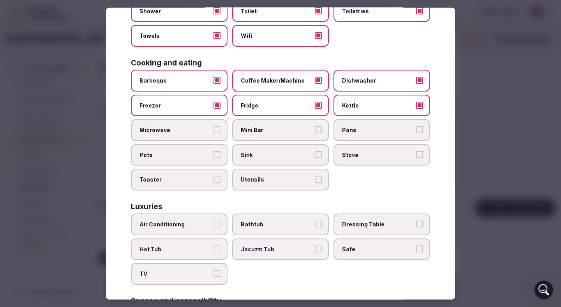
click at [220, 129] on label "Microwave" at bounding box center [179, 130] width 97 height 22
click at [220, 129] on button "Microwave" at bounding box center [216, 129] width 7 height 7
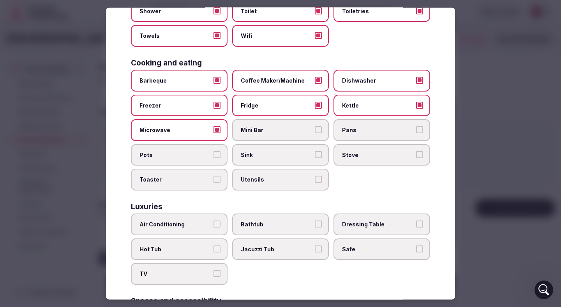
click at [319, 129] on button "Mini Bar" at bounding box center [318, 129] width 7 height 7
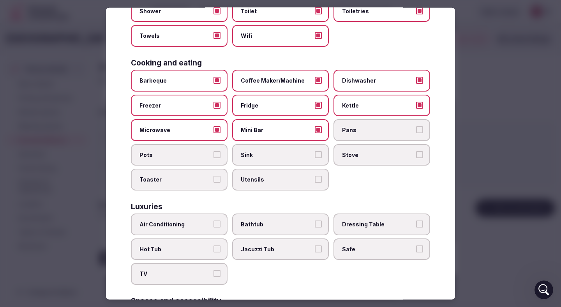
click at [360, 130] on span "Pans" at bounding box center [378, 130] width 72 height 8
click at [416, 130] on button "Pans" at bounding box center [419, 129] width 7 height 7
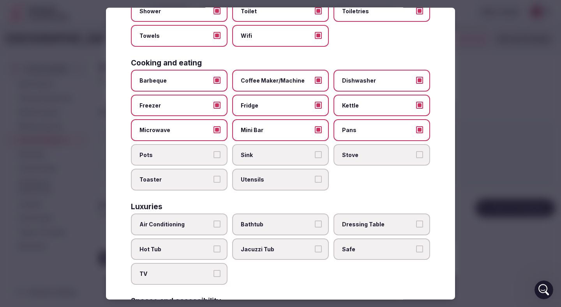
click at [208, 156] on span "Pots" at bounding box center [175, 155] width 72 height 8
click at [213, 156] on button "Pots" at bounding box center [216, 154] width 7 height 7
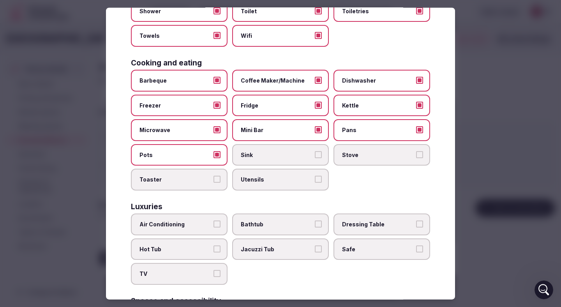
click at [292, 155] on span "Sink" at bounding box center [277, 155] width 72 height 8
click at [315, 155] on button "Sink" at bounding box center [318, 154] width 7 height 7
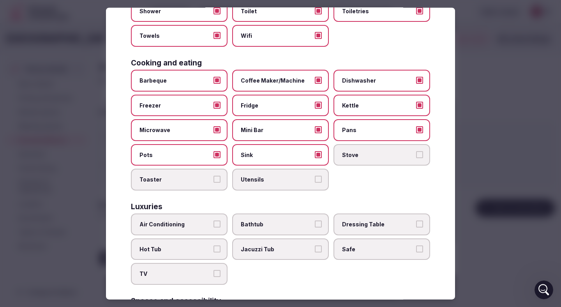
click at [361, 158] on span "Stove" at bounding box center [378, 155] width 72 height 8
click at [416, 158] on button "Stove" at bounding box center [419, 154] width 7 height 7
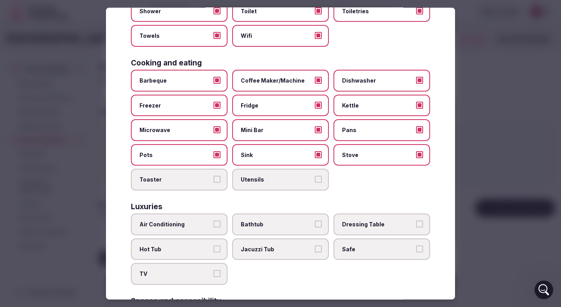
click at [203, 184] on label "Toaster" at bounding box center [179, 180] width 97 height 22
click at [213, 183] on button "Toaster" at bounding box center [216, 179] width 7 height 7
click at [278, 185] on label "Utensils" at bounding box center [280, 180] width 97 height 22
click at [315, 183] on button "Utensils" at bounding box center [318, 179] width 7 height 7
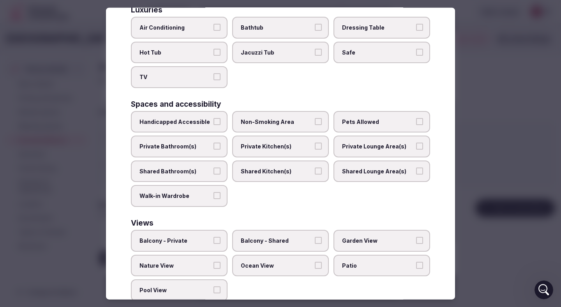
scroll to position [348, 0]
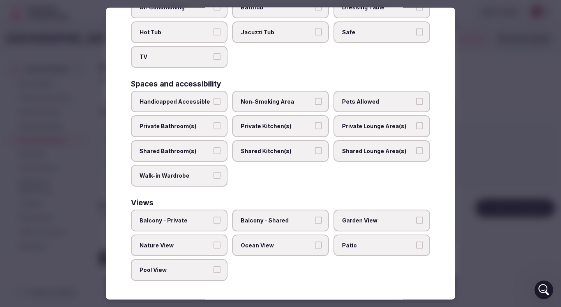
click at [322, 103] on label "Non-Smoking Area" at bounding box center [280, 101] width 97 height 22
click at [322, 103] on button "Non-Smoking Area" at bounding box center [318, 100] width 7 height 7
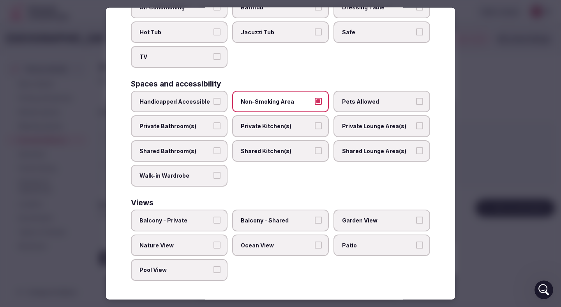
click at [218, 126] on button "Private Bathroom(s)" at bounding box center [216, 125] width 7 height 7
click at [221, 151] on label "Shared Bathroom(s)" at bounding box center [179, 151] width 97 height 22
click at [220, 151] on button "Shared Bathroom(s)" at bounding box center [216, 150] width 7 height 7
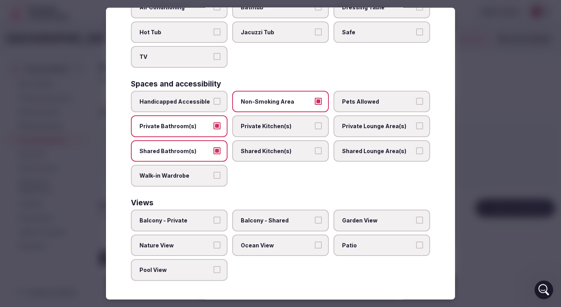
click at [299, 152] on span "Shared Kitchen(s)" at bounding box center [277, 151] width 72 height 8
click at [315, 152] on button "Shared Kitchen(s)" at bounding box center [318, 150] width 7 height 7
click at [299, 152] on span "Shared Kitchen(s)" at bounding box center [277, 151] width 72 height 8
click at [315, 152] on button "Shared Kitchen(s)" at bounding box center [318, 150] width 7 height 7
click at [211, 222] on label "Balcony - Private" at bounding box center [179, 221] width 97 height 22
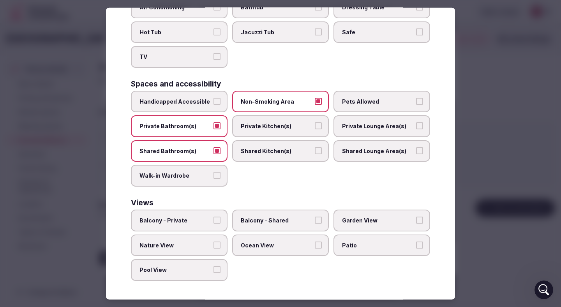
click at [213, 222] on button "Balcony - Private" at bounding box center [216, 220] width 7 height 7
click at [280, 224] on label "Balcony - Shared" at bounding box center [280, 221] width 97 height 22
click at [315, 224] on button "Balcony - Shared" at bounding box center [318, 220] width 7 height 7
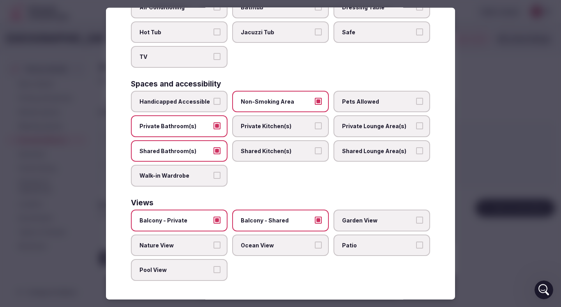
click at [378, 220] on span "Garden View" at bounding box center [378, 221] width 72 height 8
click at [416, 220] on button "Garden View" at bounding box center [419, 220] width 7 height 7
click at [193, 247] on span "Nature View" at bounding box center [175, 245] width 72 height 8
click at [213, 247] on button "Nature View" at bounding box center [216, 244] width 7 height 7
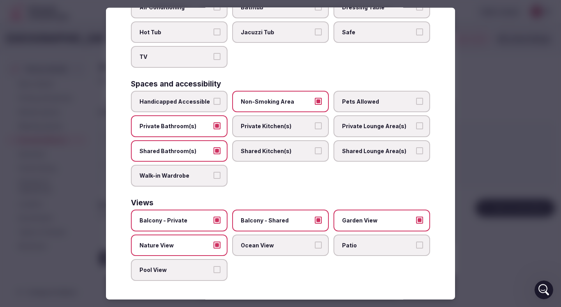
click at [390, 249] on label "Patio" at bounding box center [381, 245] width 97 height 22
click at [416, 248] on button "Patio" at bounding box center [419, 244] width 7 height 7
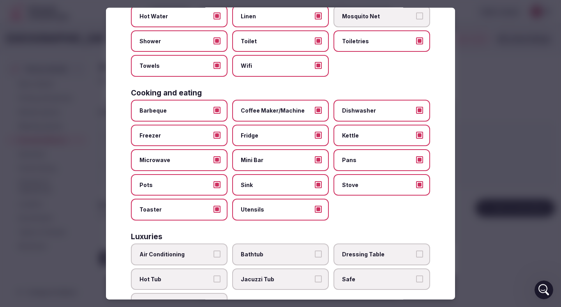
scroll to position [0, 0]
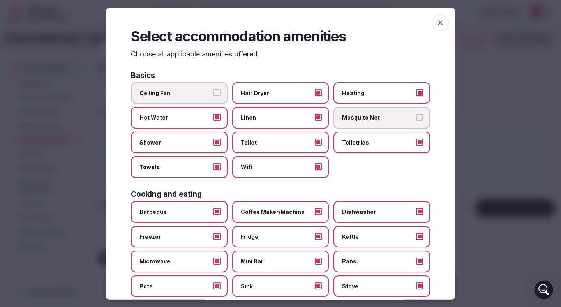
click at [486, 210] on div at bounding box center [280, 153] width 561 height 307
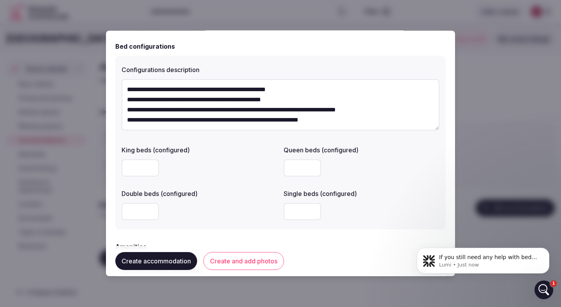
scroll to position [10, 0]
drag, startPoint x: 342, startPoint y: 122, endPoint x: 126, endPoint y: 111, distance: 216.1
click at [126, 111] on textarea "**********" at bounding box center [281, 104] width 318 height 51
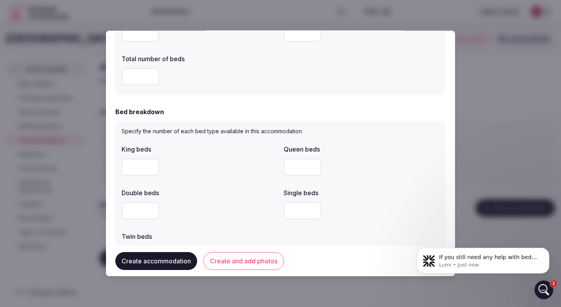
scroll to position [0, 0]
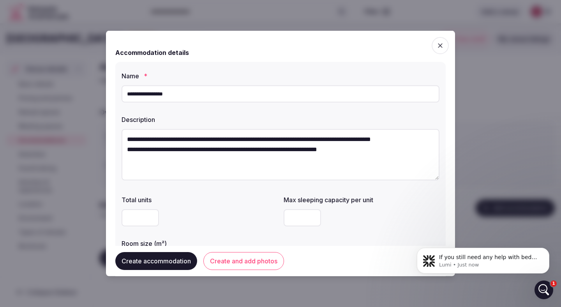
click at [201, 171] on textarea "**********" at bounding box center [281, 154] width 318 height 51
paste textarea "**********"
drag, startPoint x: 191, startPoint y: 171, endPoint x: 167, endPoint y: 171, distance: 24.5
click at [167, 171] on textarea "**********" at bounding box center [281, 154] width 318 height 51
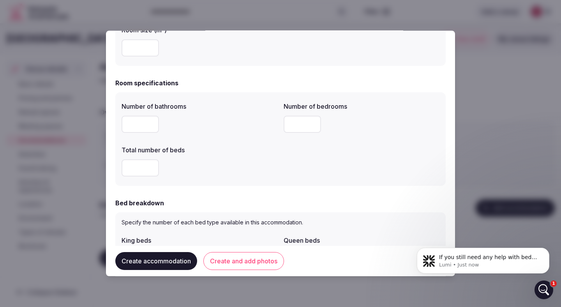
scroll to position [349, 0]
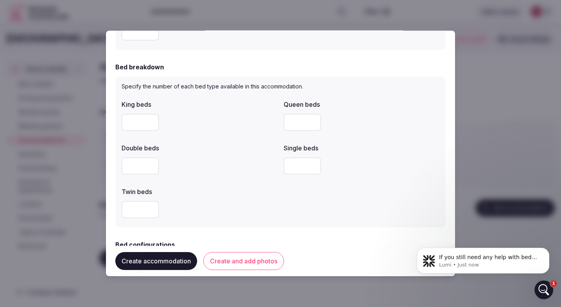
type textarea "**********"
click at [255, 261] on button "Create and add photos" at bounding box center [243, 261] width 81 height 18
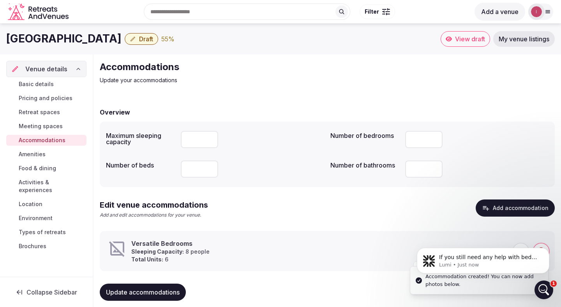
scroll to position [12, 0]
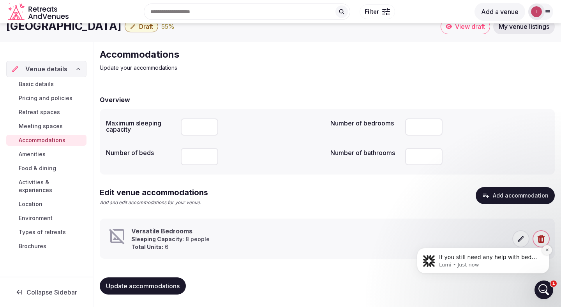
click at [548, 250] on icon "Dismiss notification" at bounding box center [547, 250] width 4 height 4
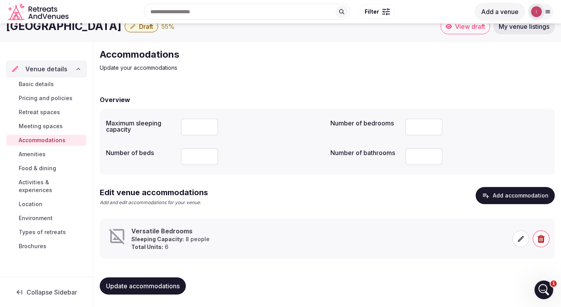
click at [523, 241] on icon at bounding box center [521, 239] width 8 height 8
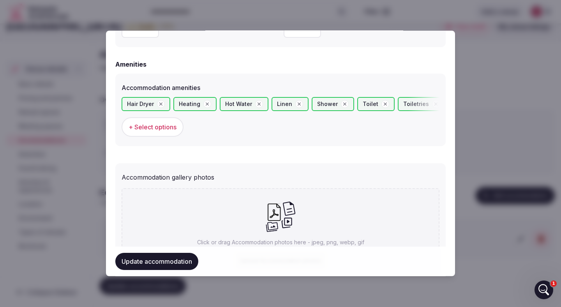
scroll to position [790, 0]
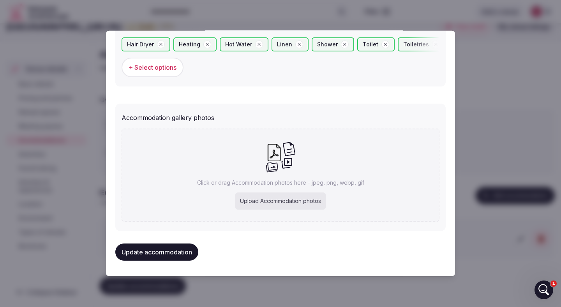
click at [264, 200] on div "Upload Accommodation photos" at bounding box center [280, 200] width 90 height 17
type input "**********"
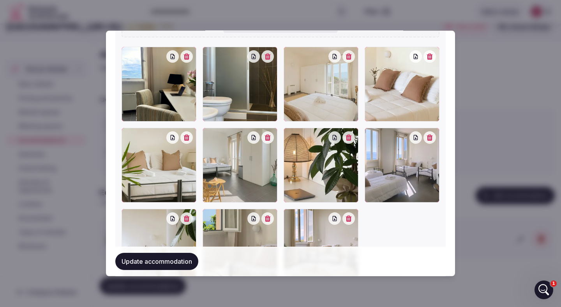
scroll to position [935, 0]
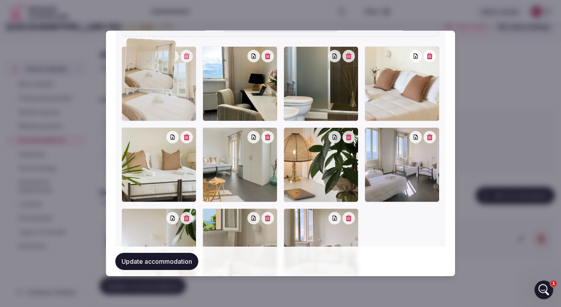
drag, startPoint x: 327, startPoint y: 106, endPoint x: 165, endPoint y: 97, distance: 161.8
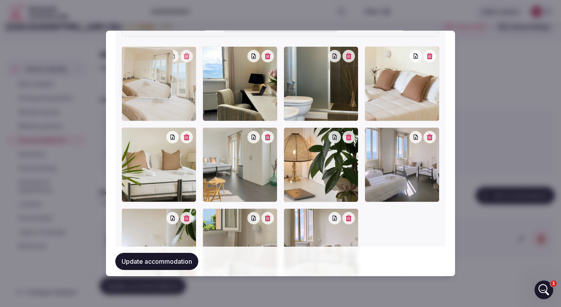
click at [165, 97] on div at bounding box center [159, 83] width 75 height 75
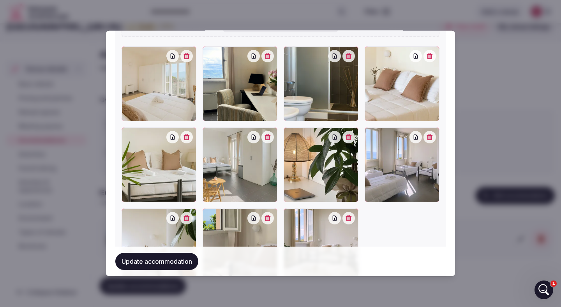
scroll to position [951, 0]
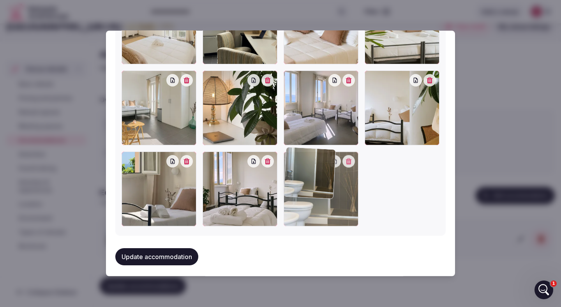
drag, startPoint x: 314, startPoint y: 78, endPoint x: 367, endPoint y: 236, distance: 166.8
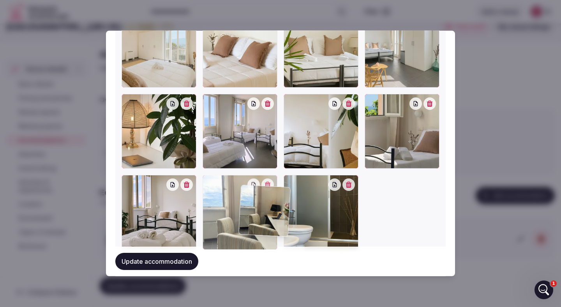
scroll to position [997, 0]
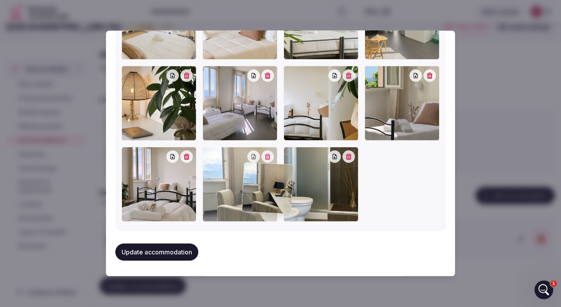
drag, startPoint x: 250, startPoint y: 98, endPoint x: 289, endPoint y: 226, distance: 133.9
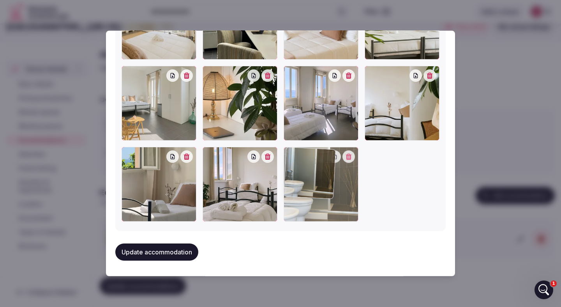
drag, startPoint x: 329, startPoint y: 90, endPoint x: 375, endPoint y: 248, distance: 163.9
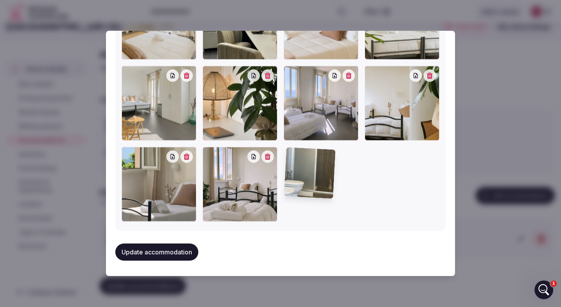
click at [375, 248] on div "Update accommodation" at bounding box center [280, 252] width 330 height 30
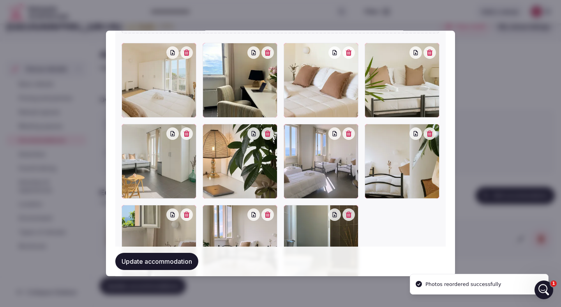
scroll to position [936, 0]
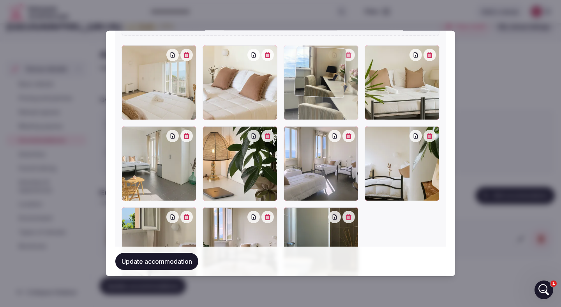
drag, startPoint x: 271, startPoint y: 107, endPoint x: 364, endPoint y: 109, distance: 92.3
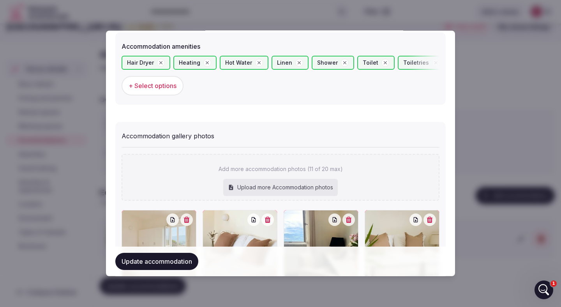
scroll to position [777, 0]
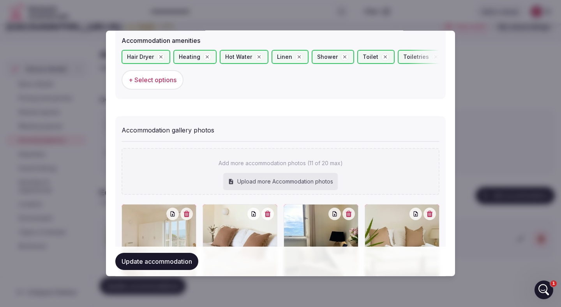
click at [286, 181] on div "Upload more Accommodation photos" at bounding box center [280, 181] width 115 height 17
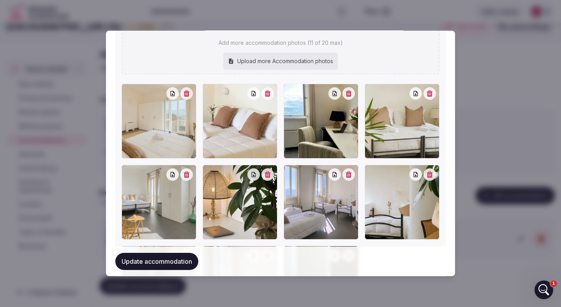
scroll to position [895, 0]
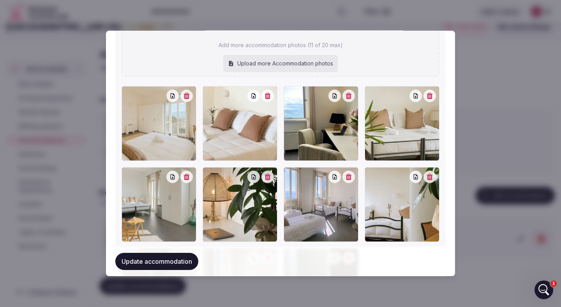
click at [312, 62] on div "Upload more Accommodation photos" at bounding box center [280, 63] width 115 height 17
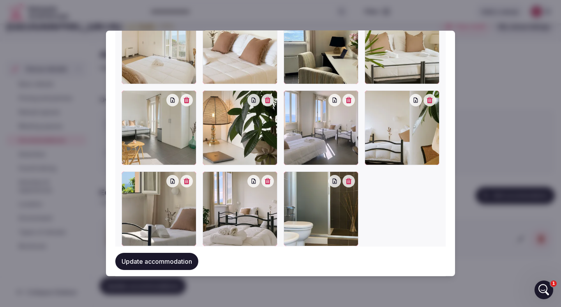
scroll to position [954, 0]
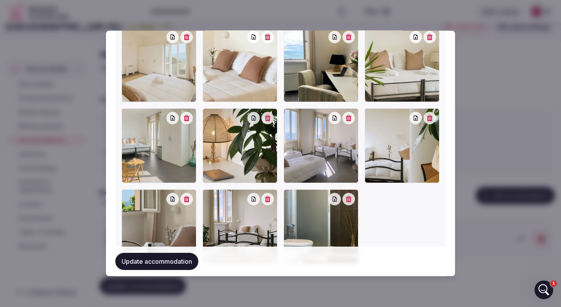
click at [154, 263] on button "Update accommodation" at bounding box center [156, 261] width 83 height 17
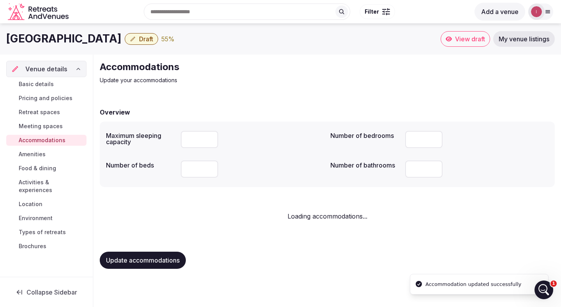
scroll to position [0, 0]
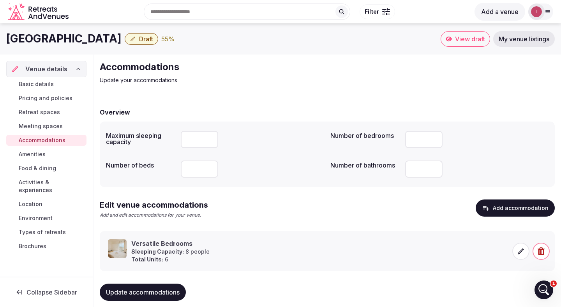
click at [521, 252] on icon at bounding box center [521, 251] width 8 height 8
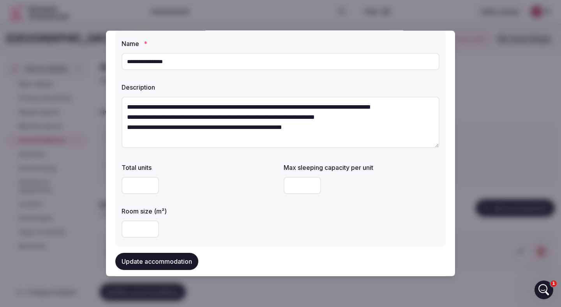
scroll to position [33, 0]
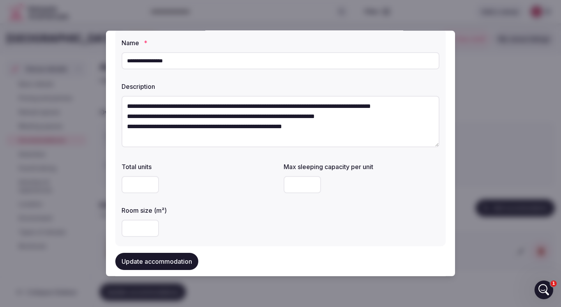
click at [503, 159] on div at bounding box center [280, 153] width 561 height 307
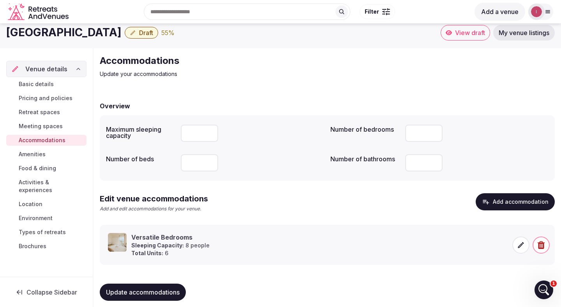
scroll to position [12, 0]
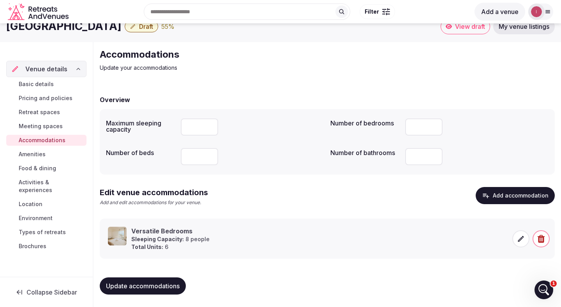
click at [520, 239] on icon at bounding box center [521, 239] width 8 height 8
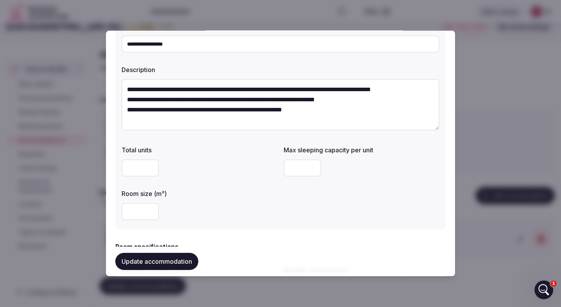
scroll to position [59, 0]
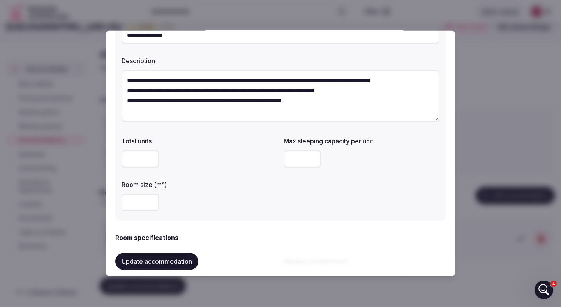
drag, startPoint x: 294, startPoint y: 157, endPoint x: 277, endPoint y: 157, distance: 16.7
click at [277, 157] on div "Total units * Max sleeping capacity per unit * Room size (m²) **" at bounding box center [281, 173] width 318 height 81
type input "**"
click at [148, 259] on button "Update accommodation" at bounding box center [156, 261] width 83 height 17
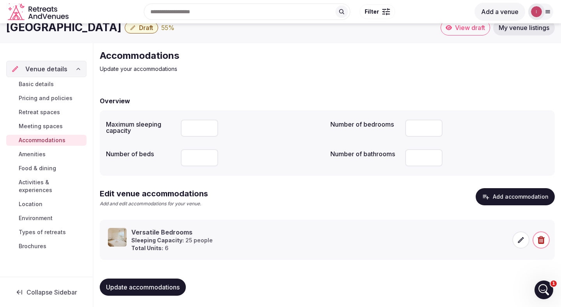
scroll to position [12, 0]
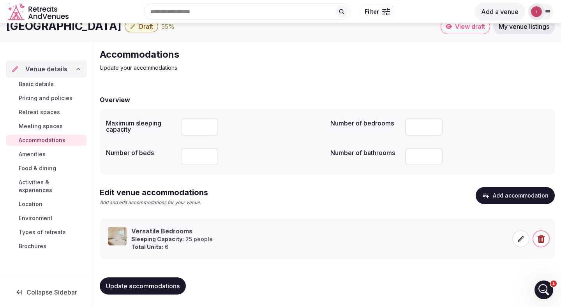
click at [144, 285] on span "Update accommodations" at bounding box center [143, 286] width 74 height 8
click at [42, 121] on link "Meeting spaces" at bounding box center [46, 126] width 80 height 11
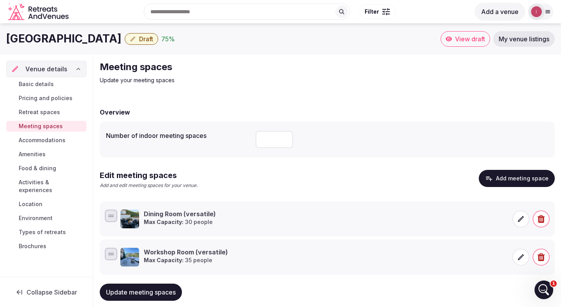
click at [271, 138] on input "number" at bounding box center [274, 139] width 37 height 17
type input "*"
click at [161, 292] on span "Update meeting spaces" at bounding box center [141, 292] width 70 height 8
click at [44, 153] on span "Amenities" at bounding box center [32, 154] width 27 height 8
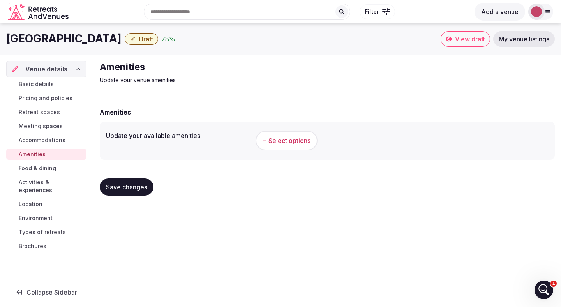
click at [291, 142] on span "+ Select options" at bounding box center [287, 140] width 48 height 9
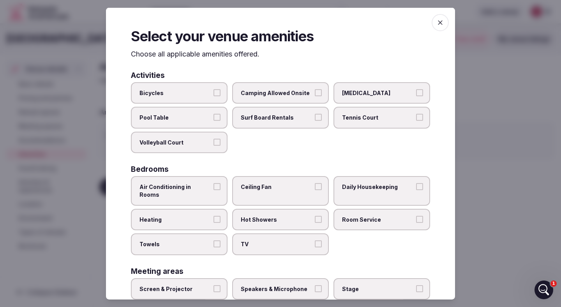
click at [218, 89] on button "Bicycles" at bounding box center [216, 92] width 7 height 7
click at [321, 116] on button "Surf Board Rentals" at bounding box center [318, 117] width 7 height 7
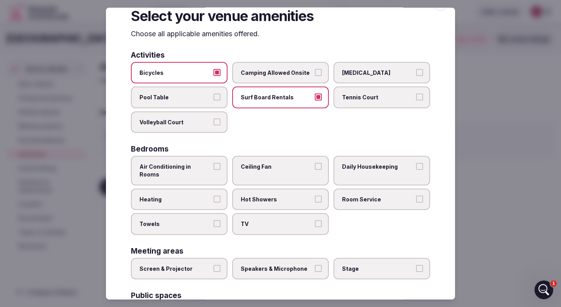
scroll to position [21, 0]
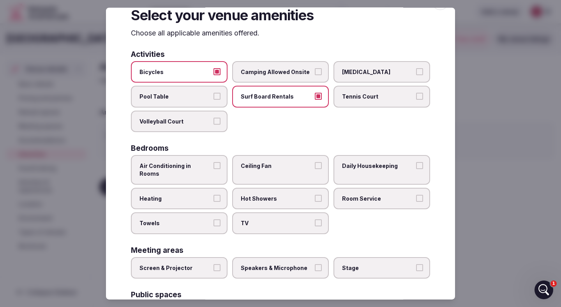
click at [370, 169] on span "Daily Housekeeping" at bounding box center [378, 166] width 72 height 8
click at [416, 169] on button "Daily Housekeeping" at bounding box center [419, 165] width 7 height 7
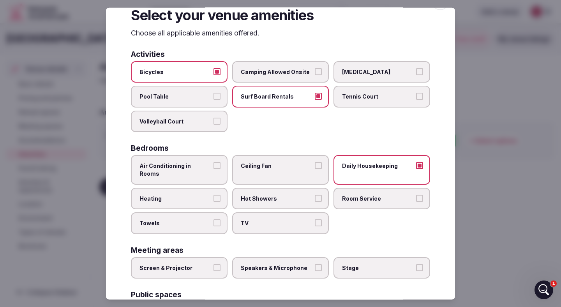
click at [220, 194] on button "Heating" at bounding box center [216, 197] width 7 height 7
click at [295, 194] on span "Hot Showers" at bounding box center [277, 198] width 72 height 8
click at [315, 194] on button "Hot Showers" at bounding box center [318, 197] width 7 height 7
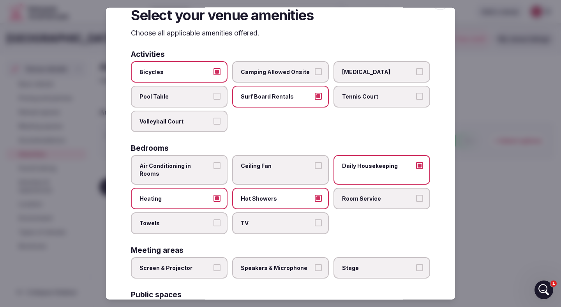
click at [208, 219] on span "Towels" at bounding box center [175, 223] width 72 height 8
click at [213, 219] on button "Towels" at bounding box center [216, 222] width 7 height 7
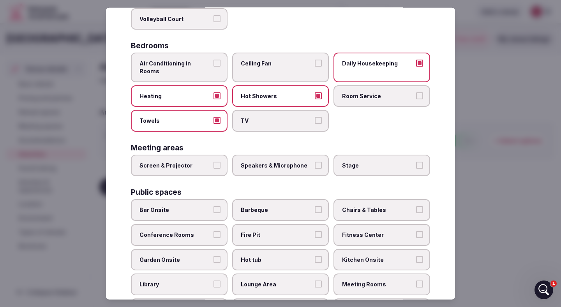
scroll to position [127, 0]
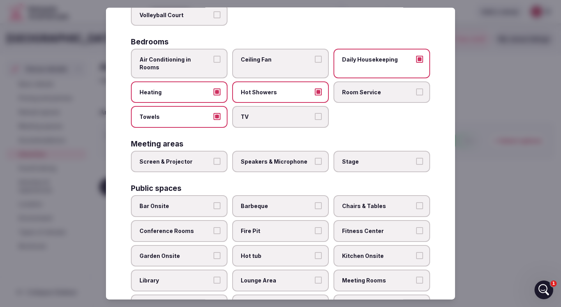
click at [220, 153] on label "Screen & Projector" at bounding box center [179, 161] width 97 height 22
click at [220, 157] on button "Screen & Projector" at bounding box center [216, 160] width 7 height 7
click at [316, 157] on button "Speakers & Microphone" at bounding box center [318, 160] width 7 height 7
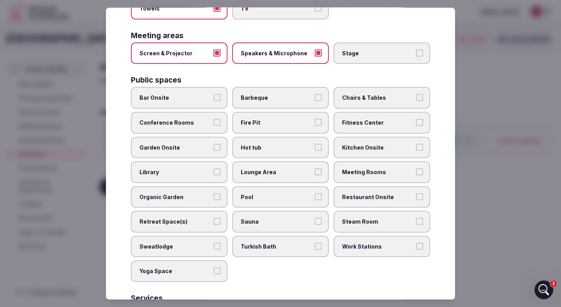
scroll to position [237, 0]
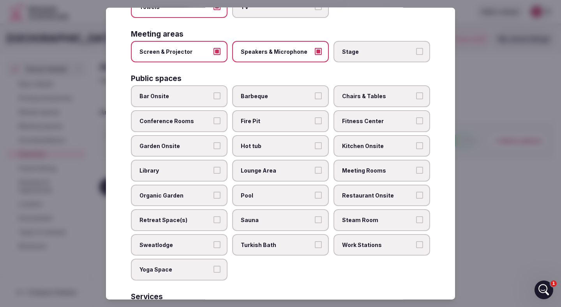
click at [264, 92] on span "Barbeque" at bounding box center [277, 96] width 72 height 8
click at [315, 92] on button "Barbeque" at bounding box center [318, 95] width 7 height 7
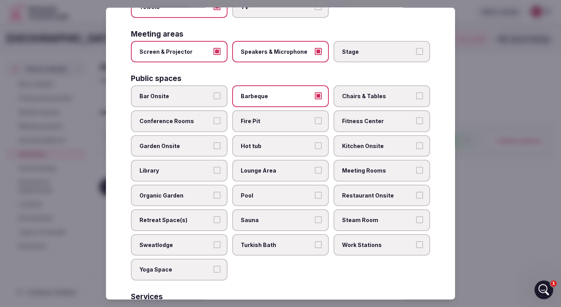
click at [219, 92] on button "Bar Onsite" at bounding box center [216, 95] width 7 height 7
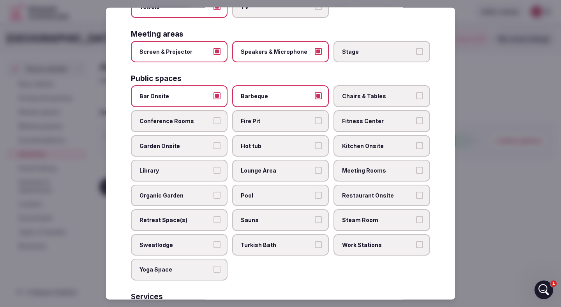
click at [374, 93] on label "Chairs & Tables" at bounding box center [381, 96] width 97 height 22
click at [416, 93] on button "Chairs & Tables" at bounding box center [419, 95] width 7 height 7
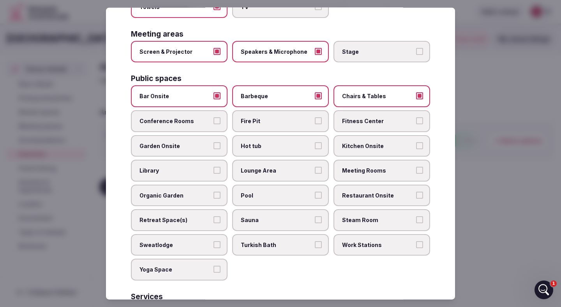
click at [207, 117] on span "Conference Rooms" at bounding box center [175, 121] width 72 height 8
click at [213, 117] on button "Conference Rooms" at bounding box center [216, 120] width 7 height 7
click at [214, 142] on button "Garden Onsite" at bounding box center [216, 145] width 7 height 7
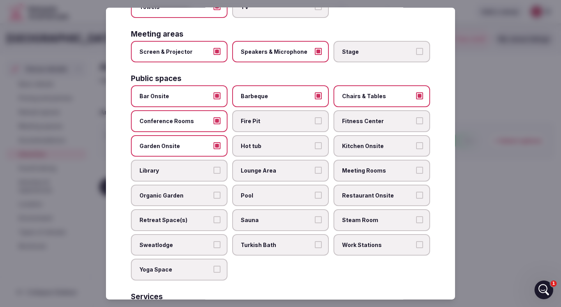
click at [378, 142] on span "Kitchen Onsite" at bounding box center [378, 146] width 72 height 8
click at [416, 142] on button "Kitchen Onsite" at bounding box center [419, 145] width 7 height 7
click at [298, 167] on span "Lounge Area" at bounding box center [277, 171] width 72 height 8
click at [315, 167] on button "Lounge Area" at bounding box center [318, 170] width 7 height 7
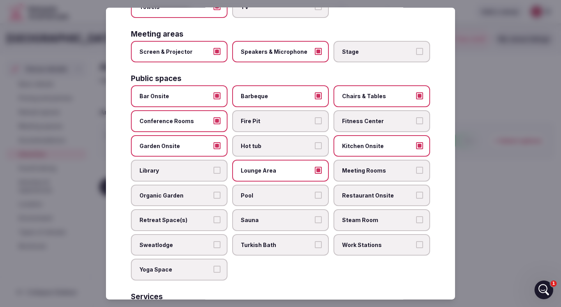
click at [376, 167] on span "Meeting Rooms" at bounding box center [378, 171] width 72 height 8
click at [416, 167] on button "Meeting Rooms" at bounding box center [419, 170] width 7 height 7
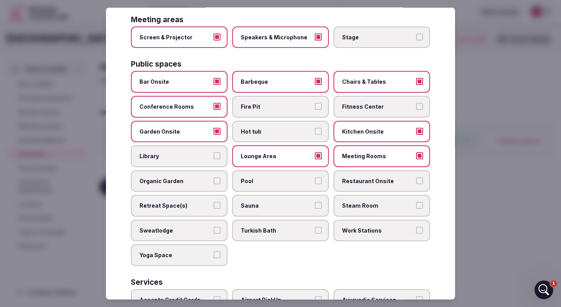
scroll to position [254, 0]
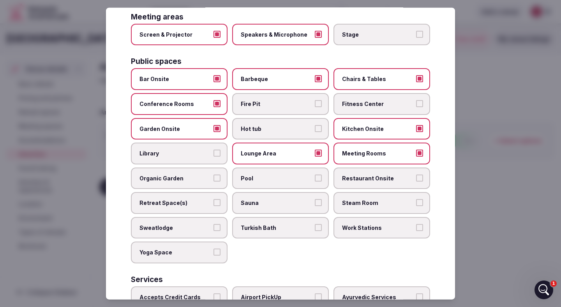
click at [366, 167] on label "Restaurant Onsite" at bounding box center [381, 178] width 97 height 22
click at [416, 174] on button "Restaurant Onsite" at bounding box center [419, 177] width 7 height 7
click at [214, 199] on button "Retreat Space(s)" at bounding box center [216, 202] width 7 height 7
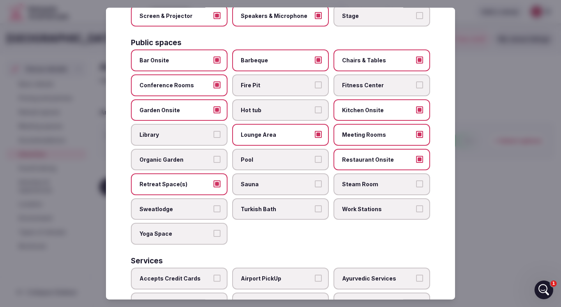
scroll to position [275, 0]
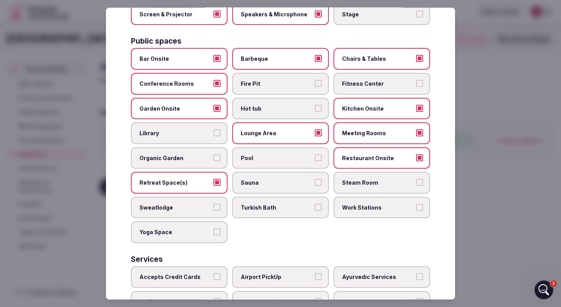
click at [214, 228] on button "Yoga Space" at bounding box center [216, 231] width 7 height 7
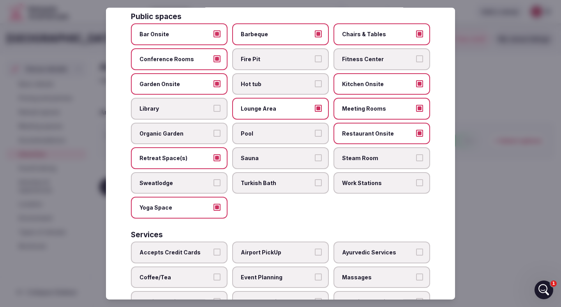
click at [383, 179] on span "Work Stations" at bounding box center [378, 183] width 72 height 8
click at [416, 179] on button "Work Stations" at bounding box center [419, 182] width 7 height 7
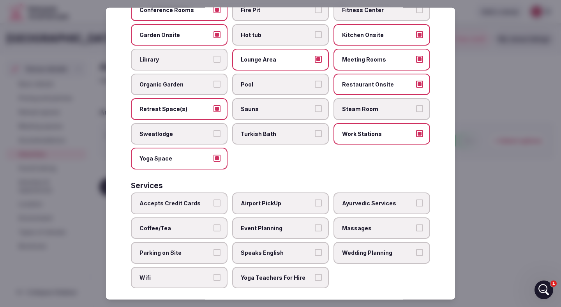
click at [213, 196] on label "Accepts Credit Cards" at bounding box center [179, 203] width 97 height 22
click at [213, 199] on button "Accepts Credit Cards" at bounding box center [216, 202] width 7 height 7
click at [303, 199] on span "Airport PickUp" at bounding box center [277, 203] width 72 height 8
click at [315, 199] on button "Airport PickUp" at bounding box center [318, 202] width 7 height 7
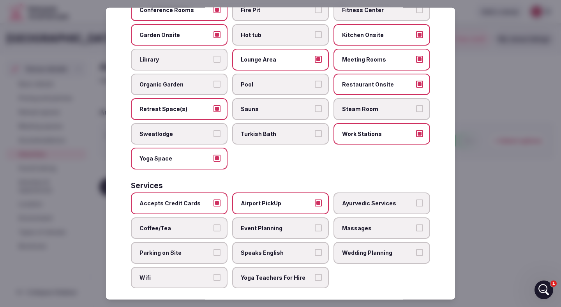
click at [213, 224] on button "Coffee/Tea" at bounding box center [216, 227] width 7 height 7
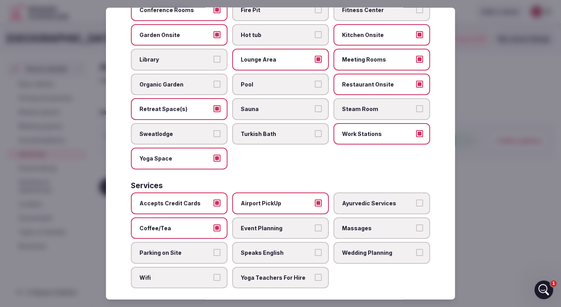
click at [301, 224] on span "Event Planning" at bounding box center [277, 228] width 72 height 8
click at [315, 224] on button "Event Planning" at bounding box center [318, 227] width 7 height 7
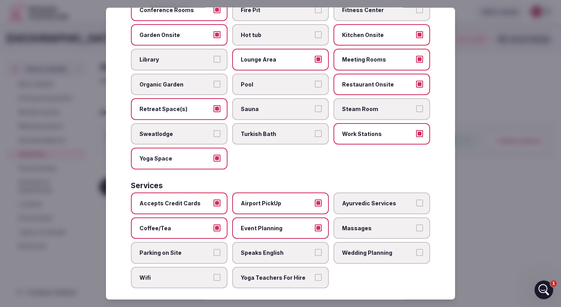
click at [215, 249] on button "Parking on Site" at bounding box center [216, 252] width 7 height 7
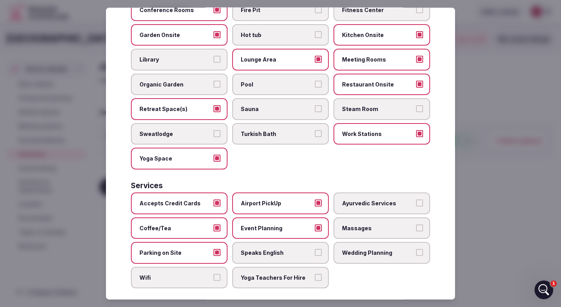
click at [304, 249] on span "Speaks English" at bounding box center [277, 253] width 72 height 8
click at [315, 249] on button "Speaks English" at bounding box center [318, 252] width 7 height 7
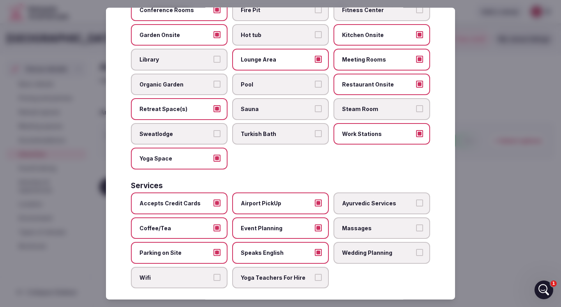
click at [376, 249] on span "Wedding Planning" at bounding box center [378, 253] width 72 height 8
click at [416, 249] on button "Wedding Planning" at bounding box center [419, 252] width 7 height 7
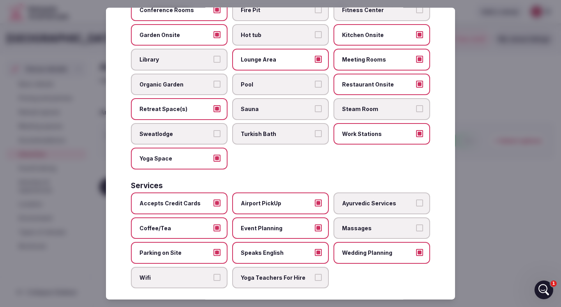
click at [213, 268] on label "Wifi" at bounding box center [179, 278] width 97 height 22
click at [213, 274] on button "Wifi" at bounding box center [216, 277] width 7 height 7
click at [271, 274] on span "Yoga Teachers For Hire" at bounding box center [277, 278] width 72 height 8
click at [315, 274] on button "Yoga Teachers For Hire" at bounding box center [318, 277] width 7 height 7
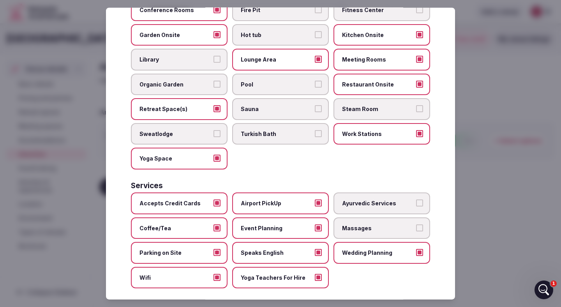
click at [507, 196] on div at bounding box center [280, 153] width 561 height 307
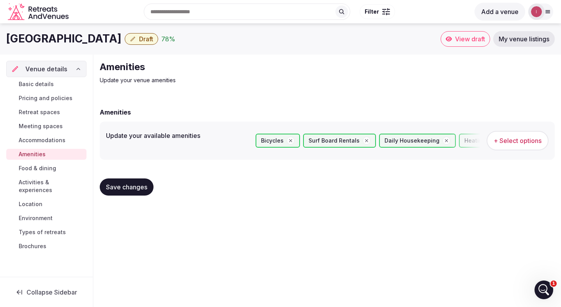
click at [130, 189] on span "Save changes" at bounding box center [126, 187] width 41 height 8
click at [45, 170] on span "Food & dining" at bounding box center [37, 168] width 37 height 8
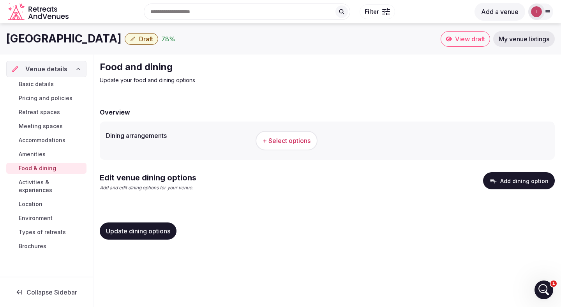
click at [273, 144] on span "+ Select options" at bounding box center [287, 140] width 48 height 9
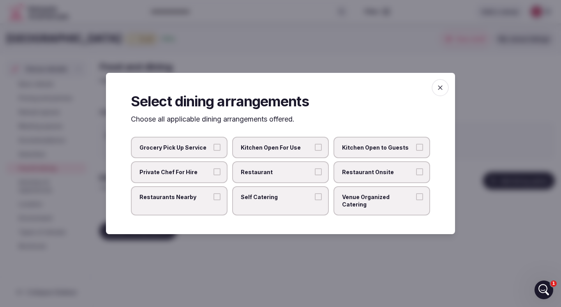
click at [208, 176] on span "Private Chef For Hire" at bounding box center [175, 172] width 72 height 8
click at [213, 175] on button "Private Chef For Hire" at bounding box center [216, 171] width 7 height 7
click at [267, 172] on span "Restaurant" at bounding box center [277, 172] width 72 height 8
click at [315, 172] on button "Restaurant" at bounding box center [318, 171] width 7 height 7
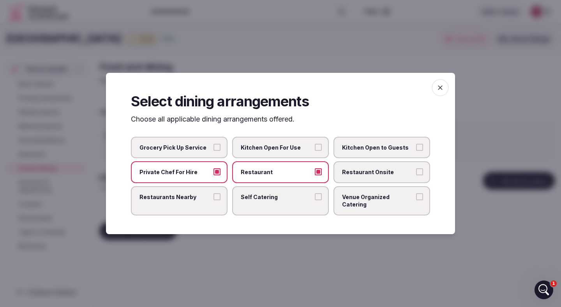
click at [356, 170] on label "Restaurant Onsite" at bounding box center [381, 172] width 97 height 22
click at [416, 170] on button "Restaurant Onsite" at bounding box center [419, 171] width 7 height 7
click at [366, 199] on span "Venue Organized Catering" at bounding box center [378, 200] width 72 height 15
click at [416, 199] on button "Venue Organized Catering" at bounding box center [419, 196] width 7 height 7
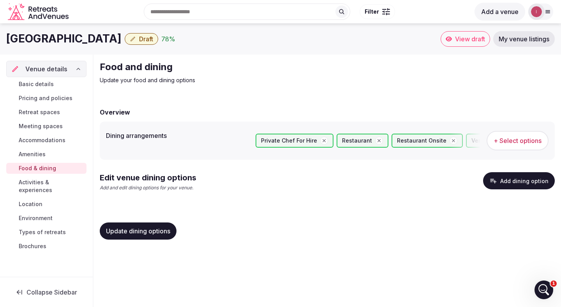
click at [55, 184] on span "Activities & experiences" at bounding box center [51, 186] width 65 height 16
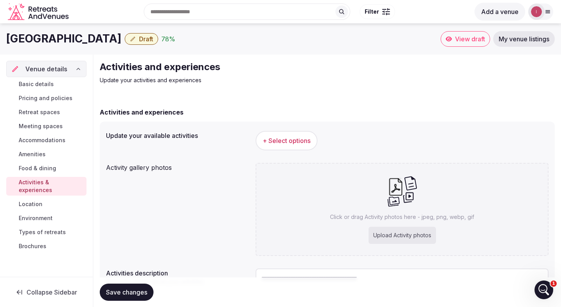
click at [51, 167] on span "Food & dining" at bounding box center [37, 168] width 37 height 8
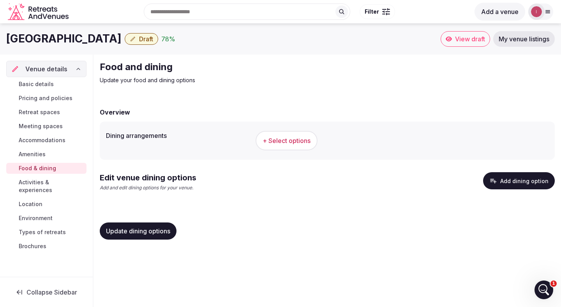
click at [293, 141] on span "+ Select options" at bounding box center [287, 140] width 48 height 9
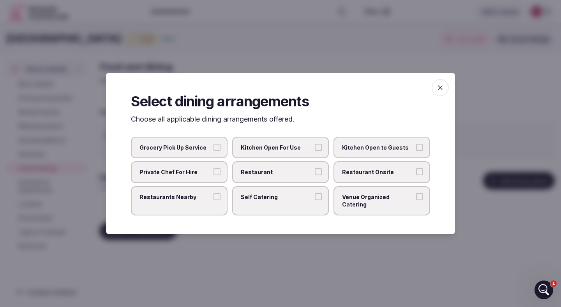
click at [390, 198] on span "Venue Organized Catering" at bounding box center [378, 200] width 72 height 15
click at [416, 198] on button "Venue Organized Catering" at bounding box center [419, 196] width 7 height 7
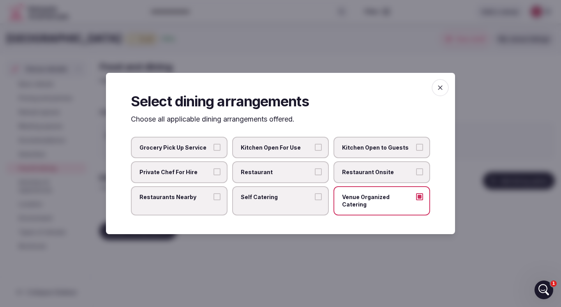
click at [196, 199] on span "Restaurants Nearby" at bounding box center [175, 197] width 72 height 8
click at [213, 199] on button "Restaurants Nearby" at bounding box center [216, 196] width 7 height 7
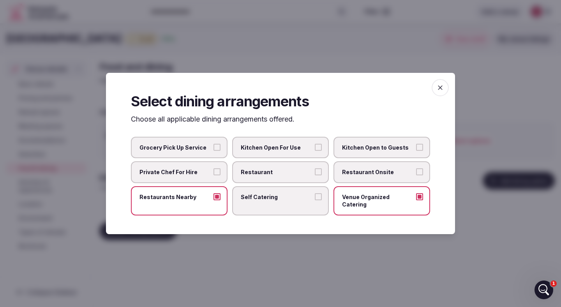
click at [196, 199] on span "Restaurants Nearby" at bounding box center [175, 197] width 72 height 8
click at [213, 199] on button "Restaurants Nearby" at bounding box center [216, 196] width 7 height 7
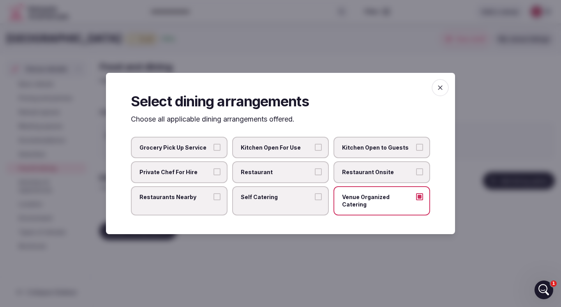
click at [210, 176] on span "Private Chef For Hire" at bounding box center [175, 172] width 72 height 8
click at [213, 175] on button "Private Chef For Hire" at bounding box center [216, 171] width 7 height 7
click at [293, 181] on label "Restaurant" at bounding box center [280, 172] width 97 height 22
click at [315, 175] on button "Restaurant" at bounding box center [318, 171] width 7 height 7
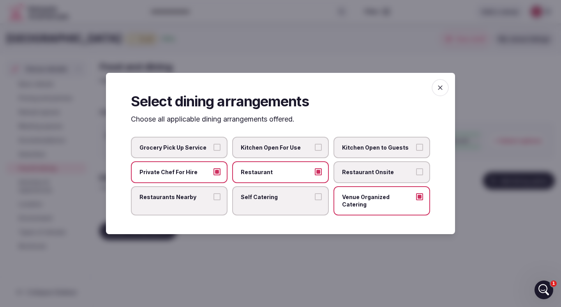
click at [361, 173] on span "Restaurant Onsite" at bounding box center [378, 172] width 72 height 8
click at [416, 173] on button "Restaurant Onsite" at bounding box center [419, 171] width 7 height 7
click at [482, 192] on div at bounding box center [280, 153] width 561 height 307
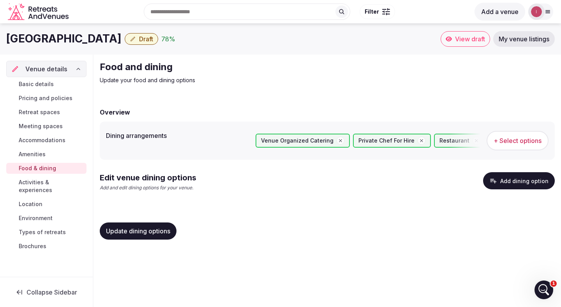
click at [147, 229] on span "Update dining options" at bounding box center [138, 231] width 64 height 8
click at [43, 155] on span "Amenities" at bounding box center [32, 154] width 27 height 8
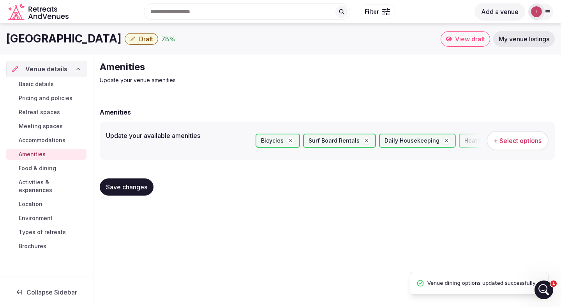
click at [45, 166] on span "Food & dining" at bounding box center [37, 168] width 37 height 8
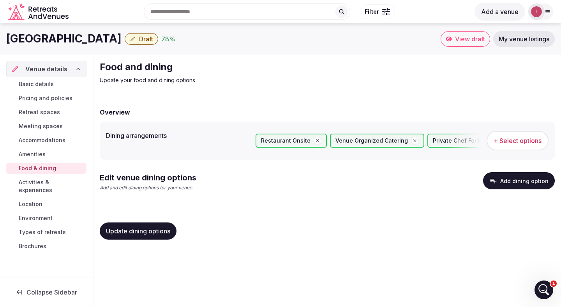
click at [46, 140] on span "Accommodations" at bounding box center [42, 140] width 47 height 8
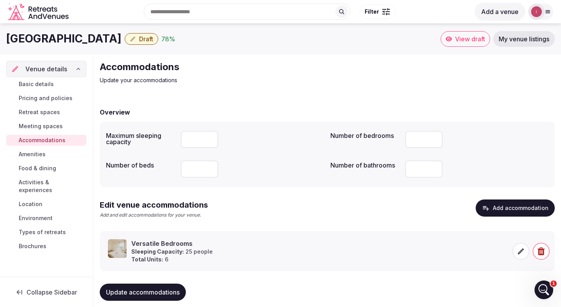
click at [46, 125] on span "Meeting spaces" at bounding box center [41, 126] width 44 height 8
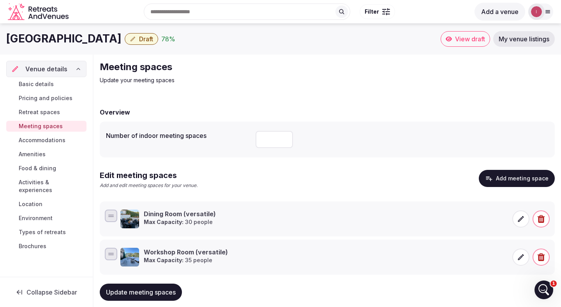
click at [45, 115] on span "Retreat spaces" at bounding box center [39, 112] width 41 height 8
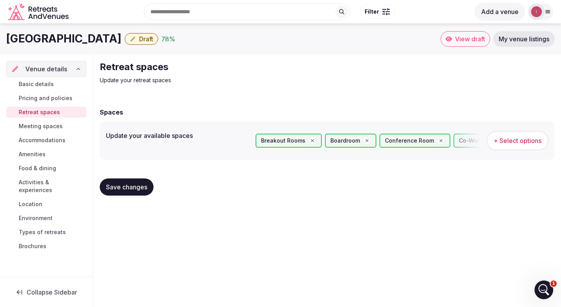
click at [44, 99] on span "Pricing and policies" at bounding box center [46, 98] width 54 height 8
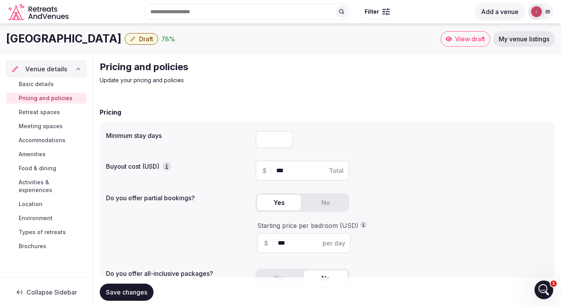
click at [169, 166] on icon "button" at bounding box center [167, 166] width 8 height 8
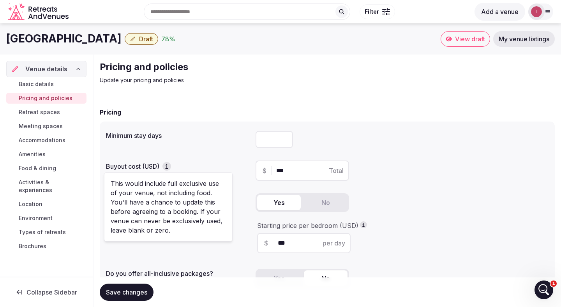
click at [176, 157] on div "Buyout cost (USD)" at bounding box center [177, 163] width 143 height 13
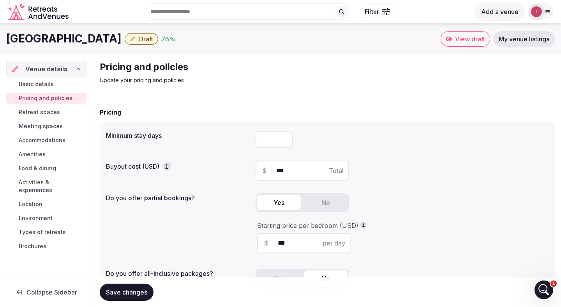
click at [48, 166] on span "Food & dining" at bounding box center [37, 168] width 37 height 8
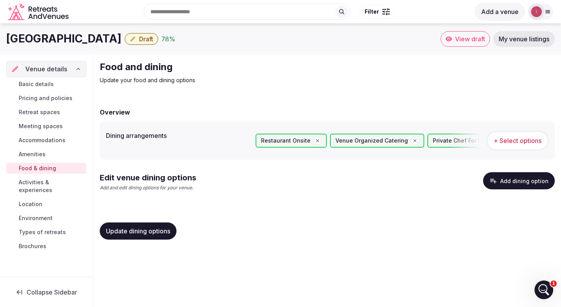
click at [59, 181] on span "Activities & experiences" at bounding box center [51, 186] width 65 height 16
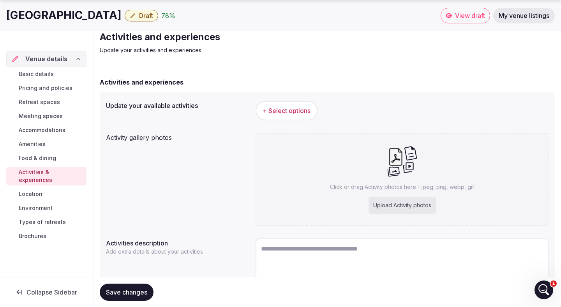
scroll to position [38, 0]
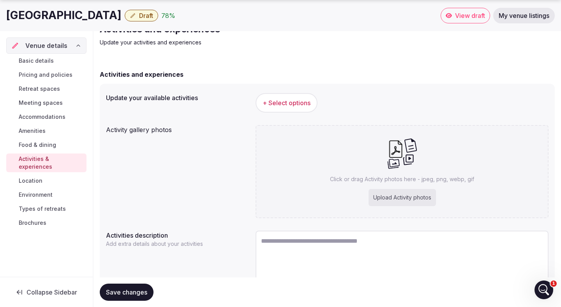
click at [289, 103] on span "+ Select options" at bounding box center [287, 103] width 48 height 9
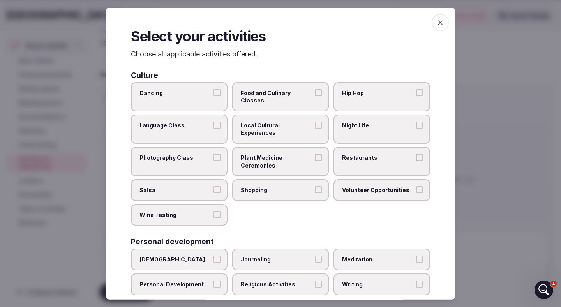
click at [282, 95] on span "Food and Culinary Classes" at bounding box center [277, 96] width 72 height 15
click at [315, 95] on button "Food and Culinary Classes" at bounding box center [318, 92] width 7 height 7
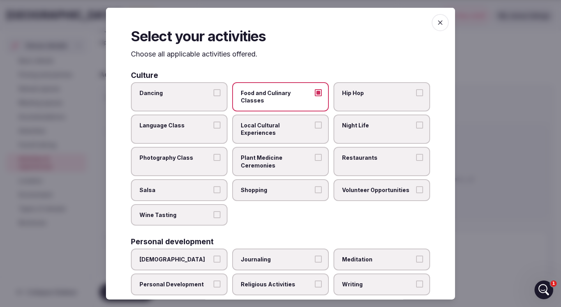
click at [277, 121] on span "Local Cultural Experiences" at bounding box center [277, 128] width 72 height 15
click at [315, 121] on button "Local Cultural Experiences" at bounding box center [318, 124] width 7 height 7
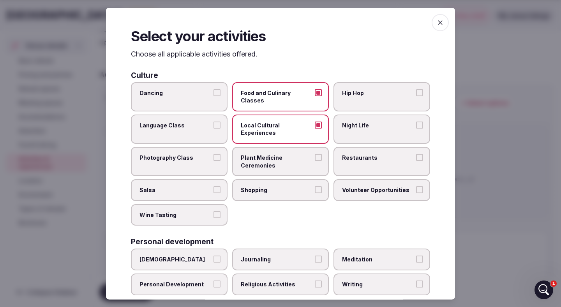
click at [371, 121] on span "Night Life" at bounding box center [378, 125] width 72 height 8
click at [416, 121] on button "Night Life" at bounding box center [419, 124] width 7 height 7
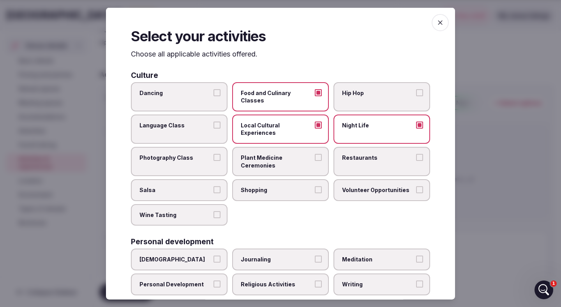
click at [347, 147] on label "Restaurants" at bounding box center [381, 161] width 97 height 29
click at [416, 154] on button "Restaurants" at bounding box center [419, 157] width 7 height 7
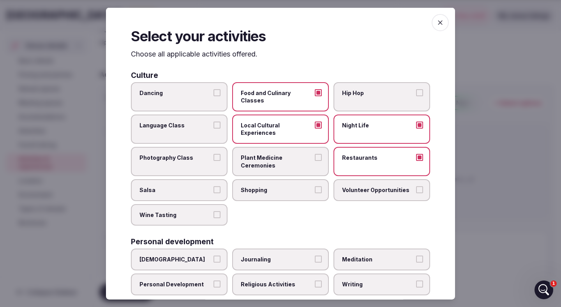
click at [212, 204] on label "Wine Tasting" at bounding box center [179, 215] width 97 height 22
click at [213, 211] on button "Wine Tasting" at bounding box center [216, 214] width 7 height 7
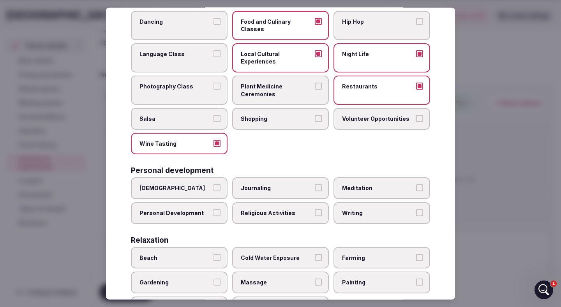
scroll to position [113, 0]
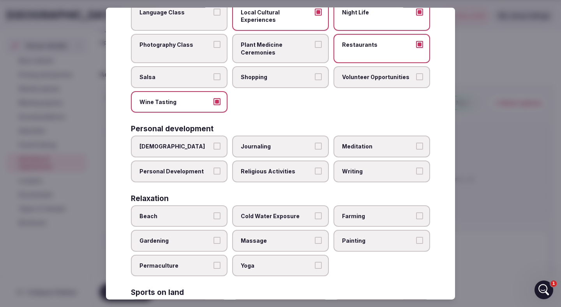
click at [367, 143] on span "Meditation" at bounding box center [378, 147] width 72 height 8
click at [416, 143] on button "Meditation" at bounding box center [419, 146] width 7 height 7
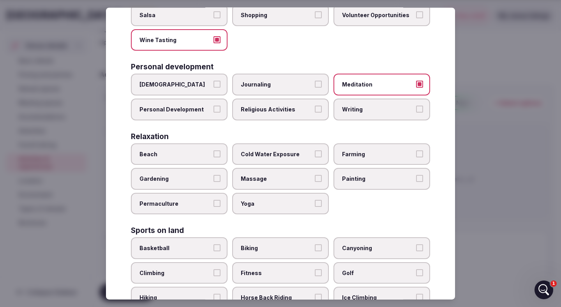
scroll to position [176, 0]
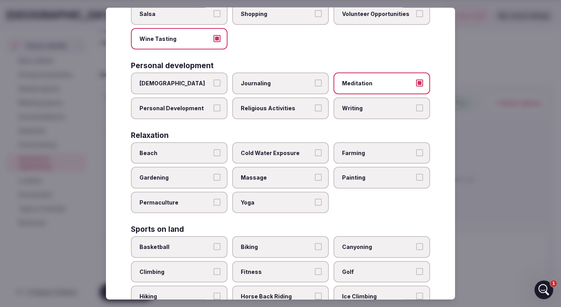
click at [217, 149] on button "Beach" at bounding box center [216, 152] width 7 height 7
click at [311, 149] on span "Cold Water Exposure" at bounding box center [277, 153] width 72 height 8
click at [315, 149] on button "Cold Water Exposure" at bounding box center [318, 152] width 7 height 7
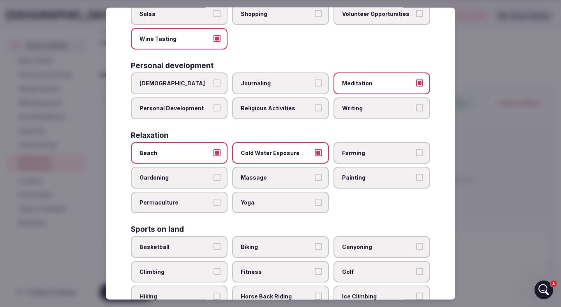
click at [340, 167] on label "Painting" at bounding box center [381, 178] width 97 height 22
click at [416, 174] on button "Painting" at bounding box center [419, 177] width 7 height 7
click at [303, 195] on label "Yoga" at bounding box center [280, 202] width 97 height 22
click at [315, 198] on button "Yoga" at bounding box center [318, 201] width 7 height 7
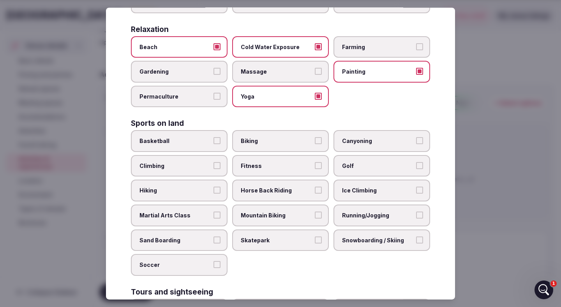
scroll to position [283, 0]
click at [269, 136] on span "Biking" at bounding box center [277, 140] width 72 height 8
click at [315, 136] on button "Biking" at bounding box center [318, 139] width 7 height 7
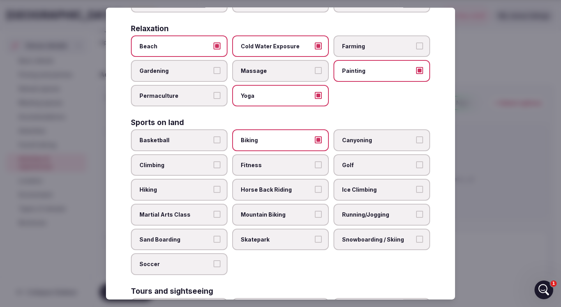
click at [354, 136] on span "Canyoning" at bounding box center [378, 140] width 72 height 8
click at [416, 136] on button "Canyoning" at bounding box center [419, 139] width 7 height 7
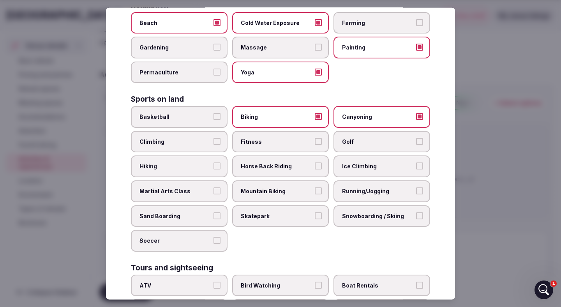
scroll to position [307, 0]
click at [288, 137] on span "Fitness" at bounding box center [277, 141] width 72 height 8
click at [315, 137] on button "Fitness" at bounding box center [318, 140] width 7 height 7
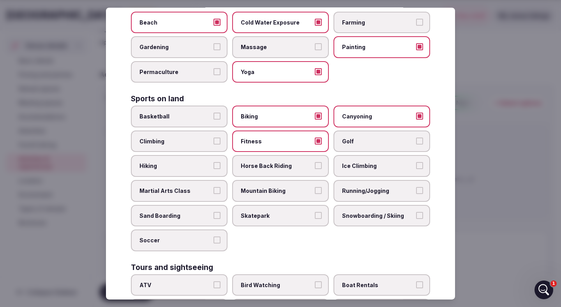
click at [208, 162] on span "Hiking" at bounding box center [175, 166] width 72 height 8
click at [213, 162] on button "Hiking" at bounding box center [216, 165] width 7 height 7
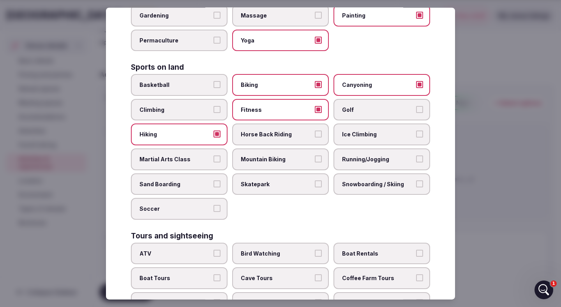
scroll to position [338, 0]
click at [312, 155] on span "Mountain Biking" at bounding box center [277, 159] width 72 height 8
click at [315, 155] on button "Mountain Biking" at bounding box center [318, 158] width 7 height 7
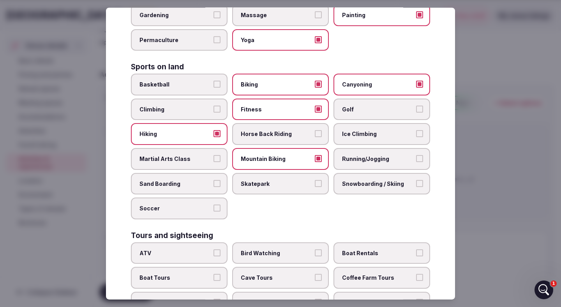
click at [363, 148] on label "Running/Jogging" at bounding box center [381, 159] width 97 height 22
click at [416, 155] on button "Running/Jogging" at bounding box center [419, 158] width 7 height 7
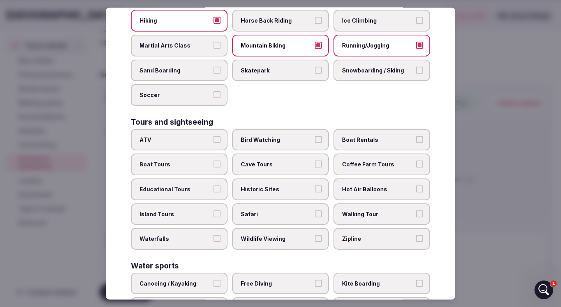
scroll to position [453, 0]
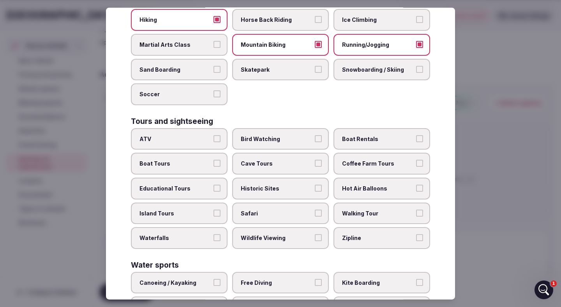
click at [360, 135] on span "Boat Rentals" at bounding box center [378, 139] width 72 height 8
click at [416, 135] on button "Boat Rentals" at bounding box center [419, 138] width 7 height 7
click at [215, 160] on button "Boat Tours" at bounding box center [216, 163] width 7 height 7
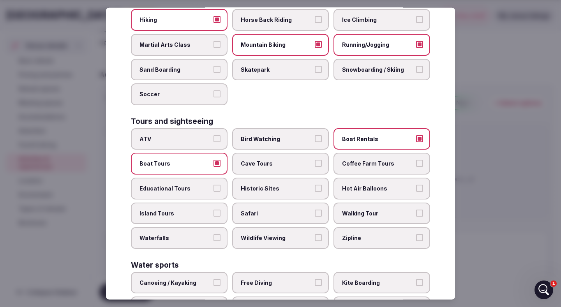
click at [314, 153] on label "Cave Tours" at bounding box center [280, 164] width 97 height 22
click at [315, 160] on button "Cave Tours" at bounding box center [318, 163] width 7 height 7
click at [197, 185] on span "Educational Tours" at bounding box center [175, 189] width 72 height 8
click at [213, 185] on button "Educational Tours" at bounding box center [216, 188] width 7 height 7
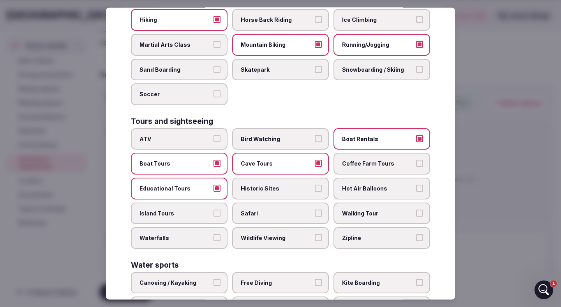
click at [291, 185] on span "Historic Sites" at bounding box center [277, 189] width 72 height 8
click at [315, 185] on button "Historic Sites" at bounding box center [318, 188] width 7 height 7
click at [207, 209] on span "Island Tours" at bounding box center [175, 213] width 72 height 8
click at [213, 209] on button "Island Tours" at bounding box center [216, 212] width 7 height 7
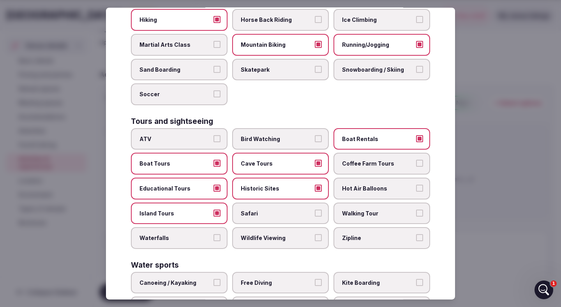
click at [360, 209] on span "Walking Tour" at bounding box center [378, 213] width 72 height 8
click at [416, 209] on button "Walking Tour" at bounding box center [419, 212] width 7 height 7
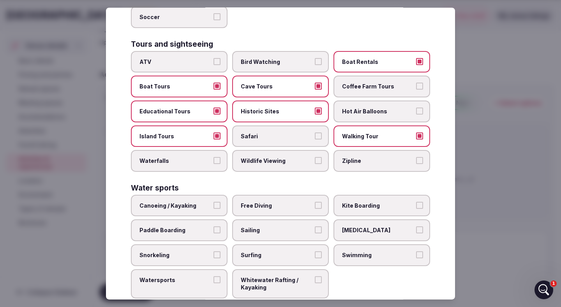
scroll to position [532, 0]
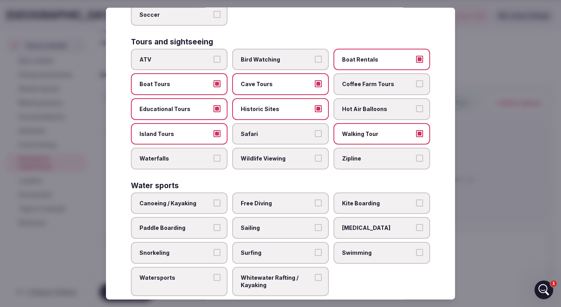
click at [207, 199] on span "Canoeing / Kayaking" at bounding box center [175, 203] width 72 height 8
click at [213, 199] on button "Canoeing / Kayaking" at bounding box center [216, 202] width 7 height 7
click at [280, 199] on span "Free Diving" at bounding box center [277, 203] width 72 height 8
click at [315, 199] on button "Free Diving" at bounding box center [318, 202] width 7 height 7
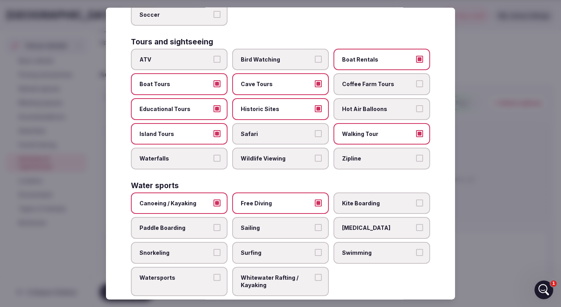
click at [371, 199] on span "Kite Boarding" at bounding box center [378, 203] width 72 height 8
click at [416, 199] on button "Kite Boarding" at bounding box center [419, 202] width 7 height 7
click at [203, 224] on span "Paddle Boarding" at bounding box center [175, 228] width 72 height 8
click at [213, 224] on button "Paddle Boarding" at bounding box center [216, 227] width 7 height 7
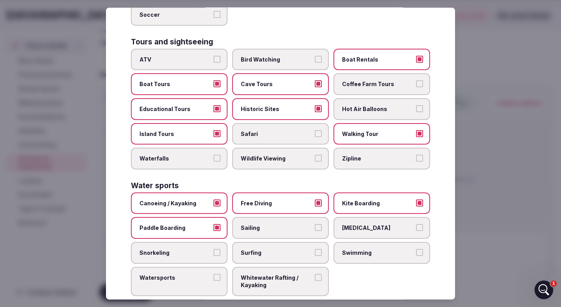
click at [291, 217] on label "Sailing" at bounding box center [280, 228] width 97 height 22
click at [315, 224] on button "Sailing" at bounding box center [318, 227] width 7 height 7
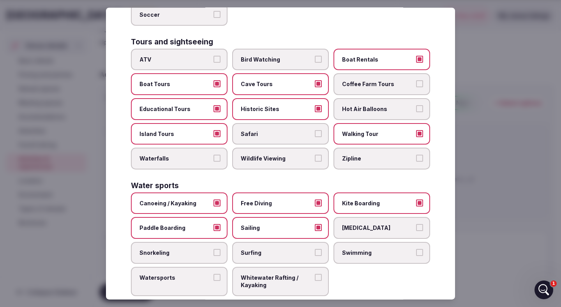
click at [211, 249] on span "Snorkeling" at bounding box center [175, 253] width 72 height 8
click at [213, 249] on button "Snorkeling" at bounding box center [216, 252] width 7 height 7
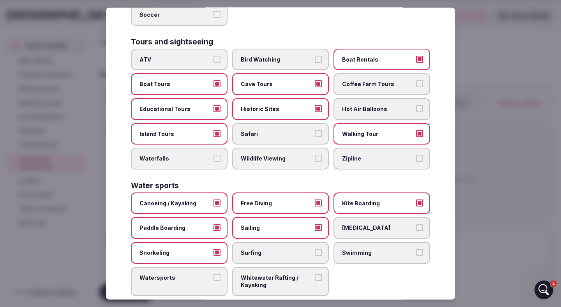
click at [284, 249] on span "Surfing" at bounding box center [277, 253] width 72 height 8
click at [315, 249] on button "Surfing" at bounding box center [318, 252] width 7 height 7
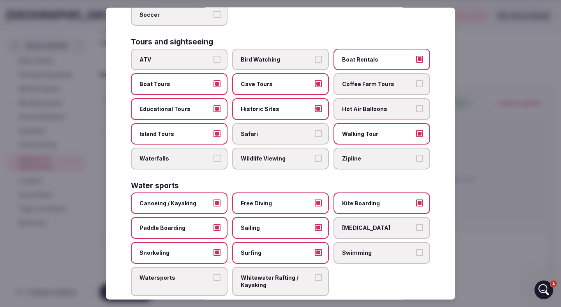
click at [358, 249] on span "Swimming" at bounding box center [378, 253] width 72 height 8
click at [416, 249] on button "Swimming" at bounding box center [419, 252] width 7 height 7
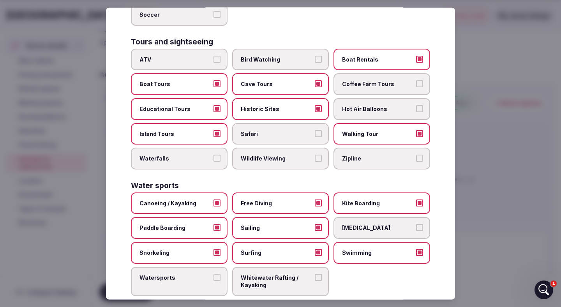
click at [190, 271] on label "Watersports" at bounding box center [179, 280] width 97 height 29
click at [213, 273] on button "Watersports" at bounding box center [216, 276] width 7 height 7
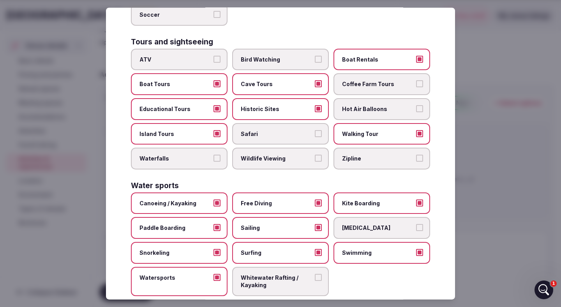
click at [312, 273] on span "Whitewater Rafting / Kayaking" at bounding box center [277, 280] width 72 height 15
click at [315, 273] on button "Whitewater Rafting / Kayaking" at bounding box center [318, 276] width 7 height 7
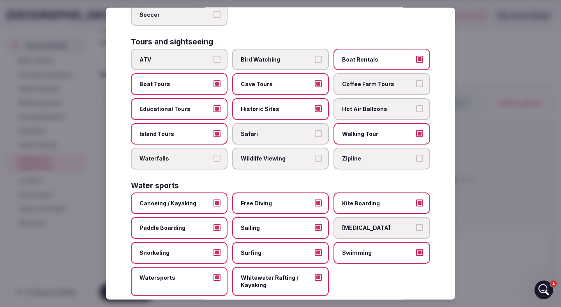
click at [375, 224] on span "[MEDICAL_DATA]" at bounding box center [378, 228] width 72 height 8
click at [416, 224] on button "[MEDICAL_DATA]" at bounding box center [419, 227] width 7 height 7
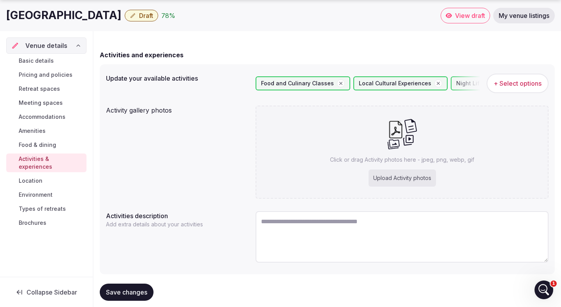
scroll to position [73, 0]
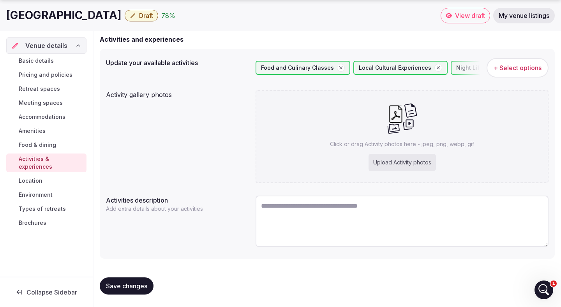
click at [292, 204] on textarea at bounding box center [402, 221] width 293 height 51
paste textarea "**********"
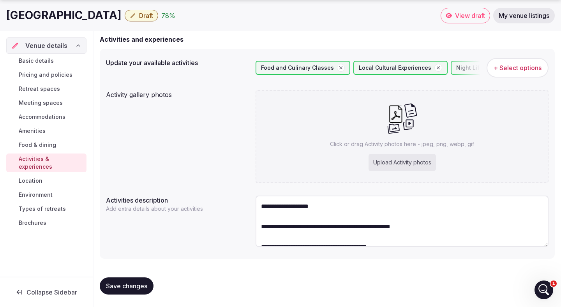
scroll to position [373, 0]
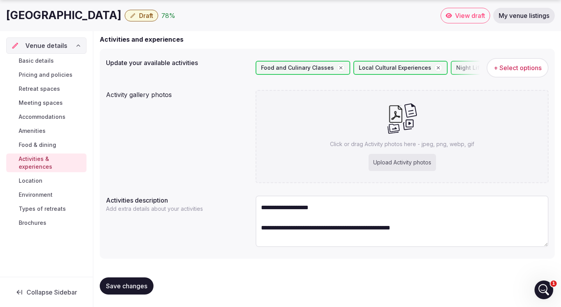
click at [330, 217] on textarea at bounding box center [402, 221] width 293 height 51
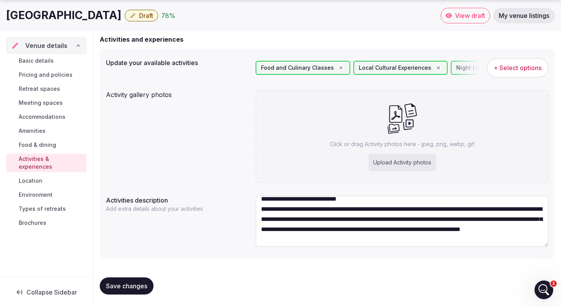
scroll to position [11, 0]
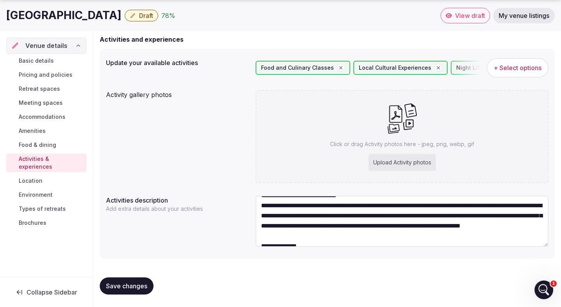
click at [515, 205] on textarea at bounding box center [402, 221] width 293 height 51
click at [400, 218] on textarea at bounding box center [402, 221] width 293 height 51
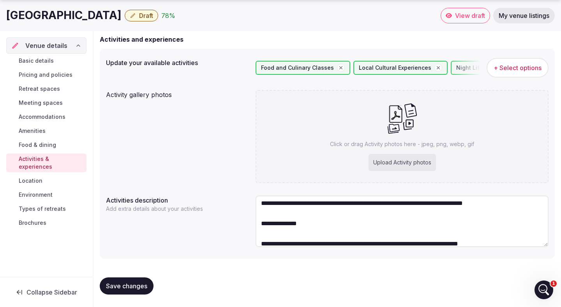
scroll to position [59, 0]
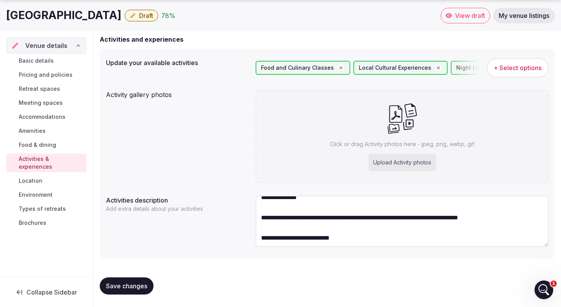
click at [308, 212] on textarea at bounding box center [402, 221] width 293 height 51
click at [260, 227] on textarea at bounding box center [402, 221] width 293 height 51
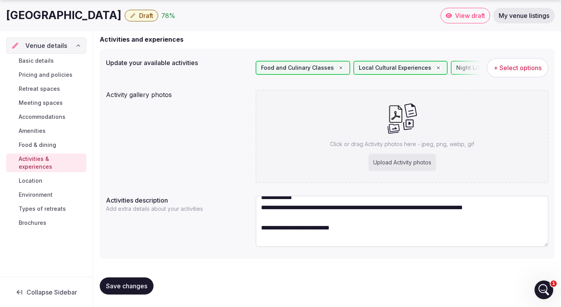
click at [264, 238] on textarea at bounding box center [402, 221] width 293 height 51
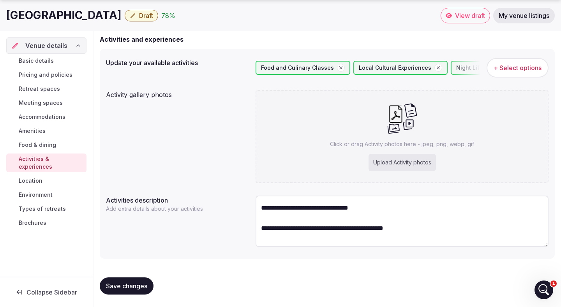
scroll to position [68, 0]
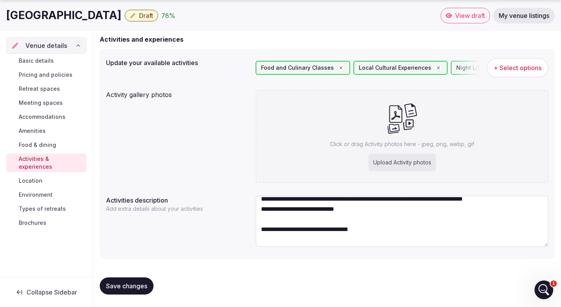
click at [264, 240] on textarea at bounding box center [402, 221] width 293 height 51
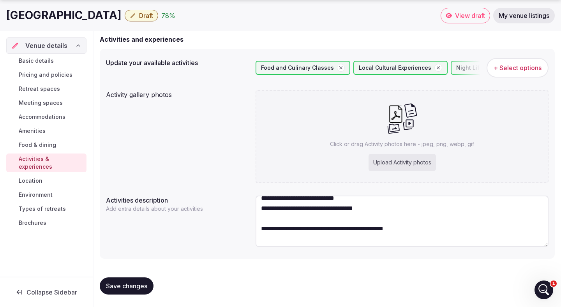
scroll to position [76, 0]
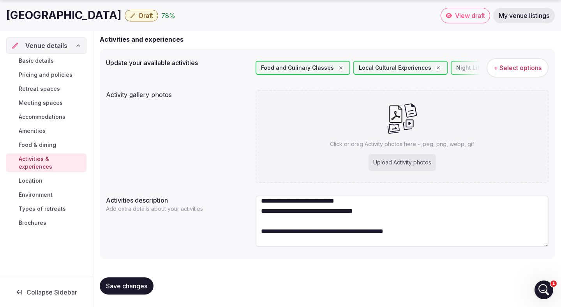
drag, startPoint x: 377, startPoint y: 222, endPoint x: 245, endPoint y: 221, distance: 131.3
click at [245, 221] on div "Activities description Add extra details about your activities" at bounding box center [327, 222] width 442 height 60
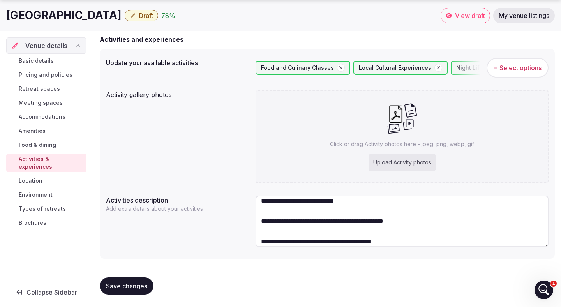
click at [261, 232] on textarea at bounding box center [402, 221] width 293 height 51
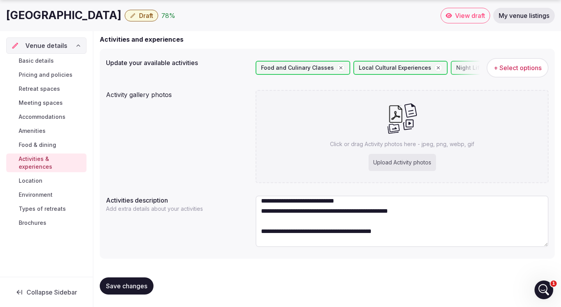
scroll to position [97, 0]
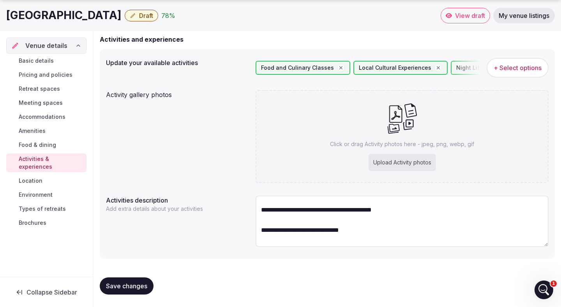
click at [262, 220] on textarea at bounding box center [402, 221] width 293 height 51
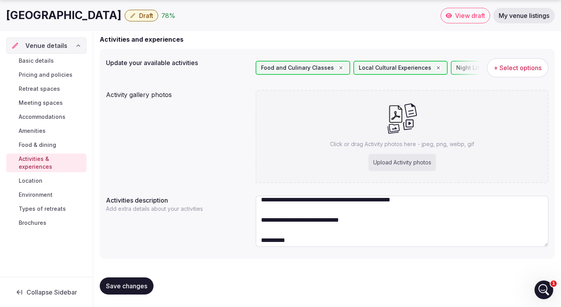
click at [263, 231] on textarea at bounding box center [402, 221] width 293 height 51
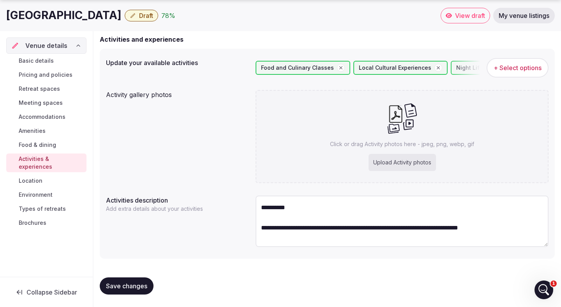
scroll to position [124, 0]
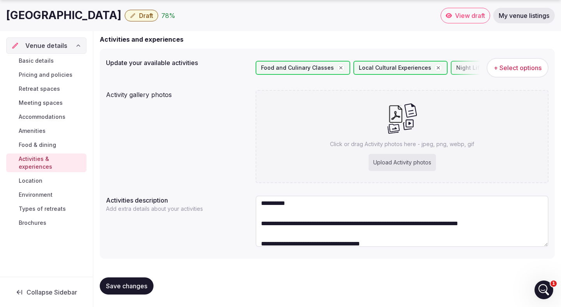
click at [292, 213] on textarea at bounding box center [402, 221] width 293 height 51
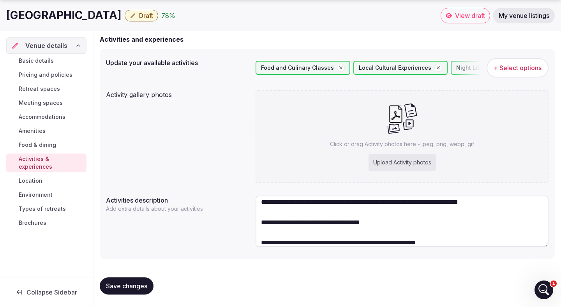
scroll to position [146, 0]
click at [261, 212] on textarea at bounding box center [402, 221] width 293 height 51
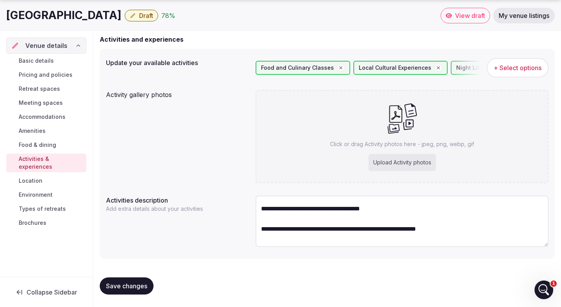
scroll to position [132, 0]
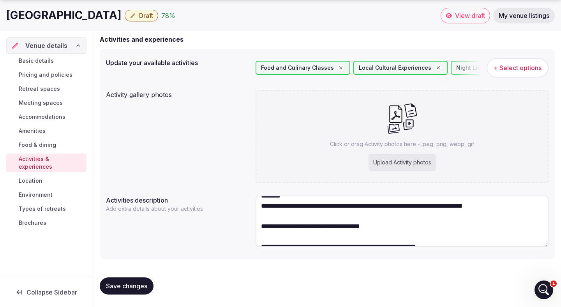
click at [261, 236] on textarea at bounding box center [402, 221] width 293 height 51
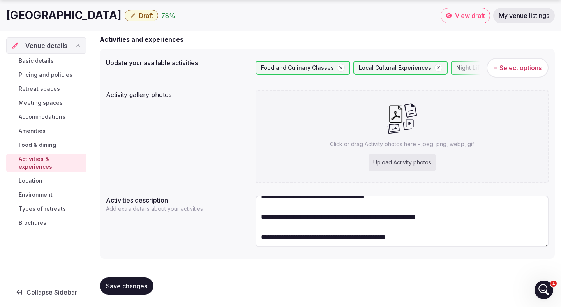
scroll to position [156, 0]
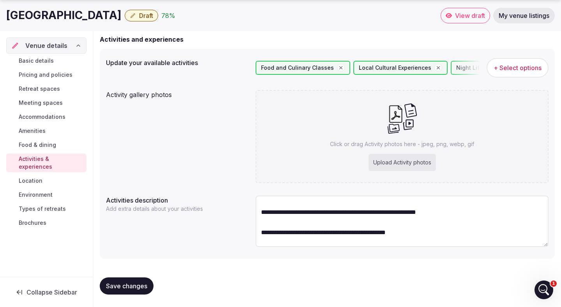
click at [261, 222] on textarea at bounding box center [402, 221] width 293 height 51
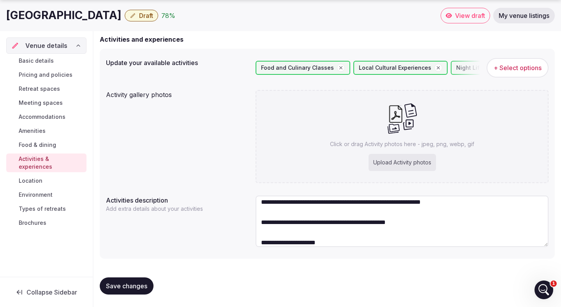
click at [261, 232] on textarea at bounding box center [402, 221] width 293 height 51
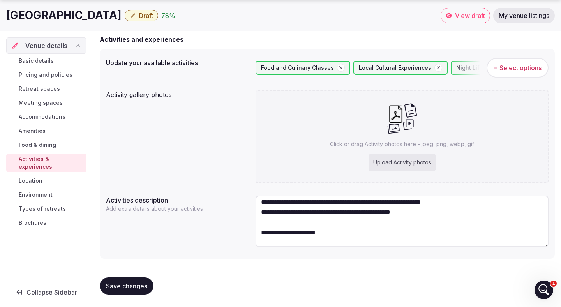
click at [261, 241] on textarea at bounding box center [402, 221] width 293 height 51
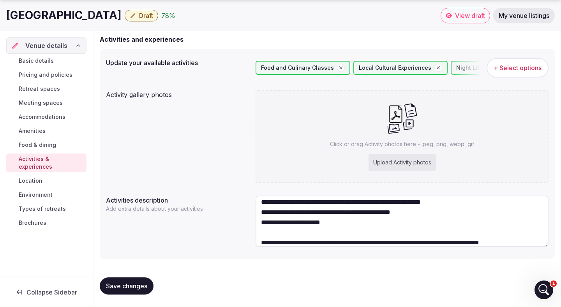
click at [333, 227] on textarea at bounding box center [402, 221] width 293 height 51
click at [333, 232] on textarea at bounding box center [402, 221] width 293 height 51
type textarea "**********"
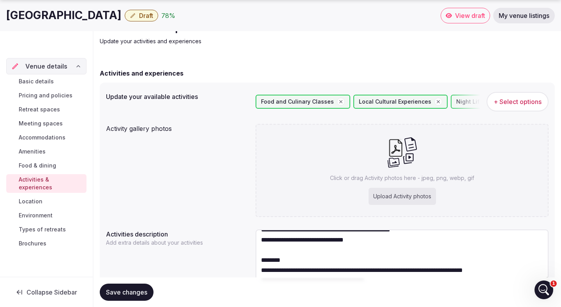
scroll to position [73, 0]
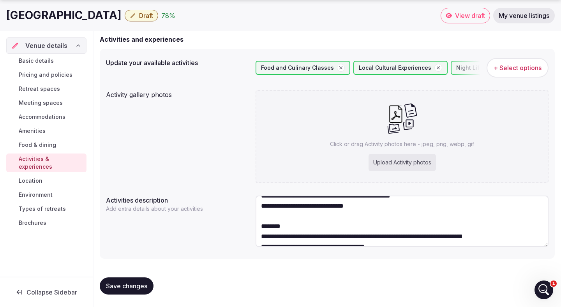
click at [129, 284] on span "Save changes" at bounding box center [126, 286] width 41 height 8
click at [44, 175] on link "Location" at bounding box center [46, 180] width 80 height 11
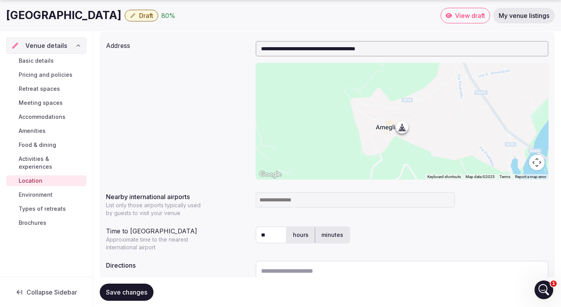
scroll to position [91, 0]
click at [322, 199] on input at bounding box center [355, 199] width 199 height 16
type input "****"
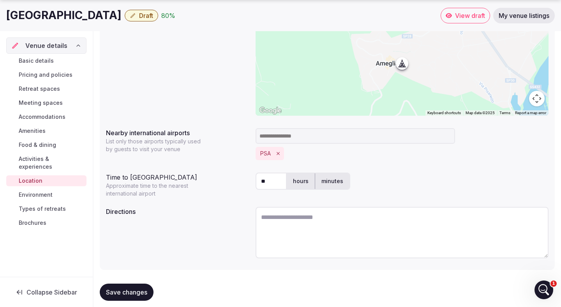
scroll to position [165, 0]
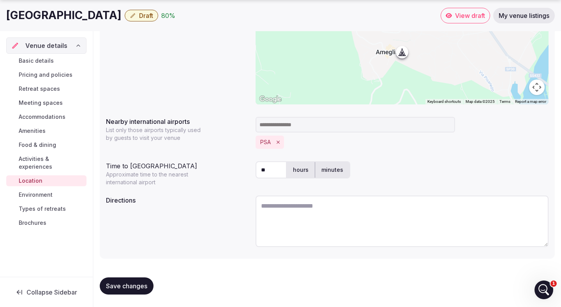
click at [315, 210] on textarea at bounding box center [402, 221] width 293 height 51
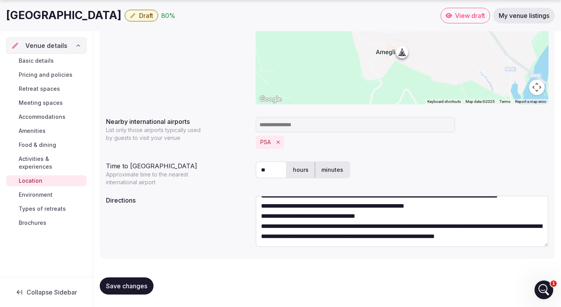
scroll to position [24, 0]
click at [332, 232] on textarea "**********" at bounding box center [402, 221] width 293 height 51
click at [288, 234] on textarea "**********" at bounding box center [402, 221] width 293 height 51
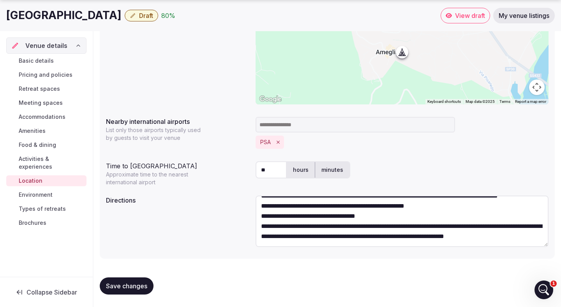
scroll to position [44, 0]
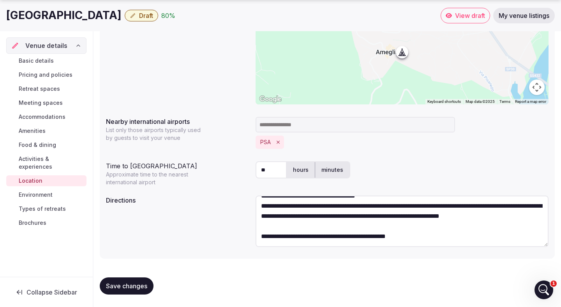
click at [282, 243] on textarea "**********" at bounding box center [402, 221] width 293 height 51
click at [278, 243] on textarea "**********" at bounding box center [402, 221] width 293 height 51
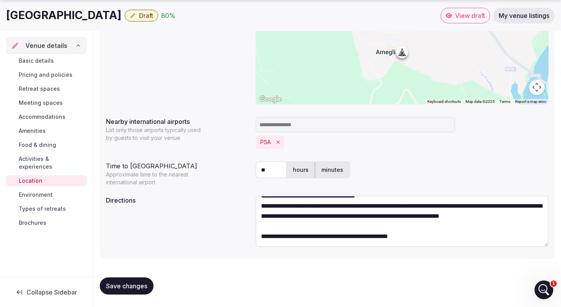
drag, startPoint x: 300, startPoint y: 243, endPoint x: 257, endPoint y: 236, distance: 43.5
click at [257, 236] on textarea "**********" at bounding box center [402, 221] width 293 height 51
drag, startPoint x: 324, startPoint y: 236, endPoint x: 259, endPoint y: 236, distance: 65.0
click at [259, 236] on textarea "**********" at bounding box center [402, 221] width 293 height 51
click at [356, 239] on textarea "**********" at bounding box center [402, 221] width 293 height 51
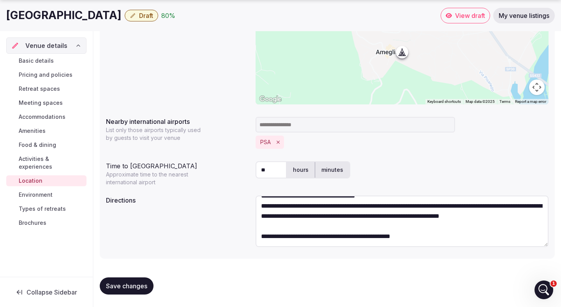
type textarea "**********"
click at [142, 285] on span "Save changes" at bounding box center [126, 286] width 41 height 8
click at [49, 191] on span "Environment" at bounding box center [36, 195] width 34 height 8
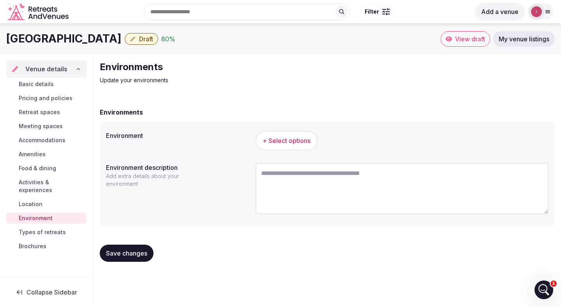
click at [290, 140] on span "+ Select options" at bounding box center [287, 140] width 48 height 9
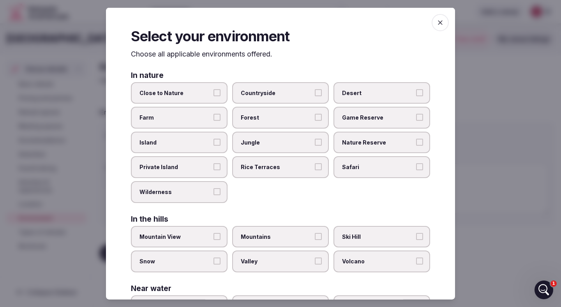
click at [213, 91] on label "Close to Nature" at bounding box center [179, 93] width 97 height 22
click at [213, 91] on button "Close to Nature" at bounding box center [216, 92] width 7 height 7
click at [377, 147] on label "Nature Reserve" at bounding box center [381, 142] width 97 height 22
click at [416, 145] on button "Nature Reserve" at bounding box center [419, 141] width 7 height 7
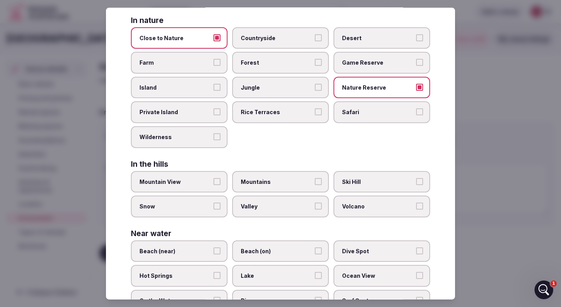
scroll to position [55, 0]
click at [216, 178] on button "Mountain View" at bounding box center [216, 180] width 7 height 7
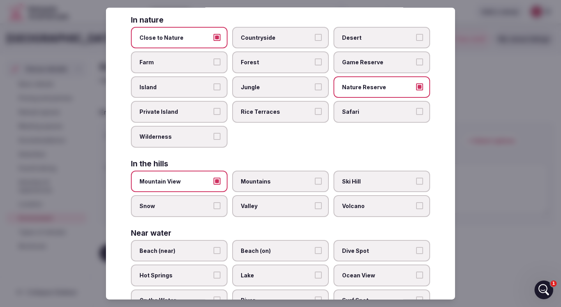
click at [317, 178] on button "Mountains" at bounding box center [318, 180] width 7 height 7
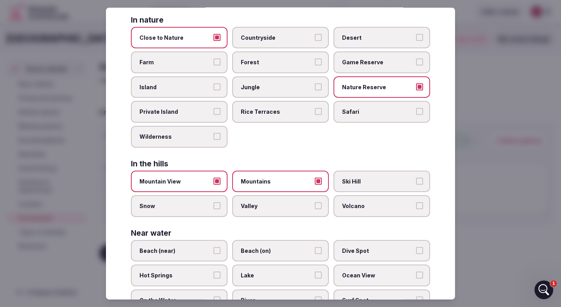
click at [303, 206] on span "Valley" at bounding box center [277, 206] width 72 height 8
click at [315, 206] on button "Valley" at bounding box center [318, 205] width 7 height 7
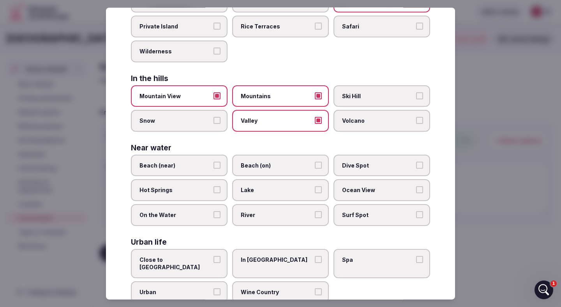
scroll to position [155, 0]
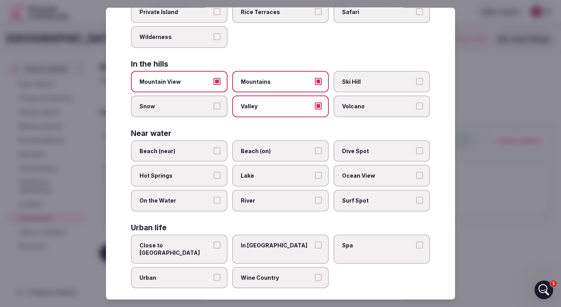
click at [220, 151] on button "Beach (near)" at bounding box center [216, 150] width 7 height 7
click at [387, 153] on span "Dive Spot" at bounding box center [378, 151] width 72 height 8
click at [416, 153] on button "Dive Spot" at bounding box center [419, 150] width 7 height 7
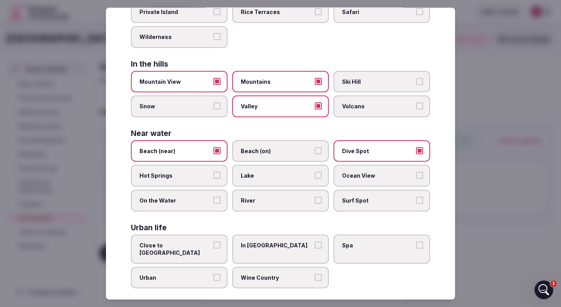
click at [302, 197] on span "River" at bounding box center [277, 201] width 72 height 8
click at [315, 197] on button "River" at bounding box center [318, 200] width 7 height 7
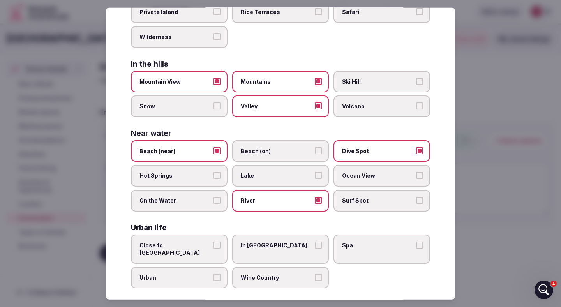
click at [371, 197] on span "Surf Spot" at bounding box center [378, 201] width 72 height 8
click at [416, 197] on button "Surf Spot" at bounding box center [419, 200] width 7 height 7
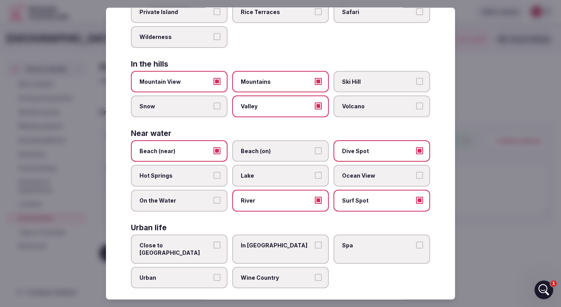
click at [316, 274] on label "Wine Country" at bounding box center [280, 277] width 97 height 22
click at [316, 274] on button "Wine Country" at bounding box center [318, 276] width 7 height 7
click at [219, 245] on button "Close to [GEOGRAPHIC_DATA]" at bounding box center [216, 244] width 7 height 7
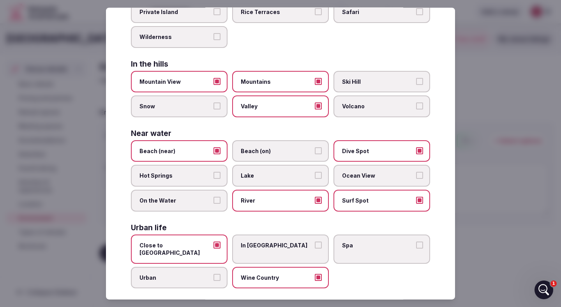
click at [486, 167] on div at bounding box center [280, 153] width 561 height 307
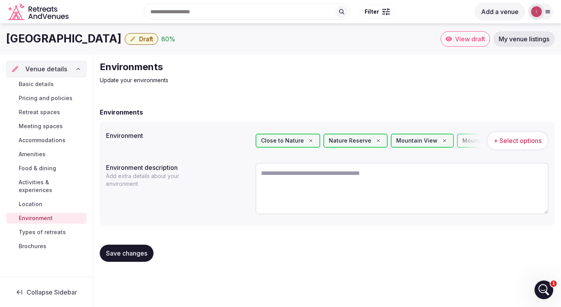
click at [277, 173] on textarea at bounding box center [402, 188] width 293 height 51
paste textarea "**********"
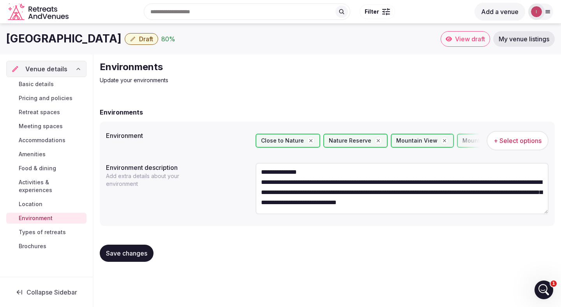
scroll to position [0, 0]
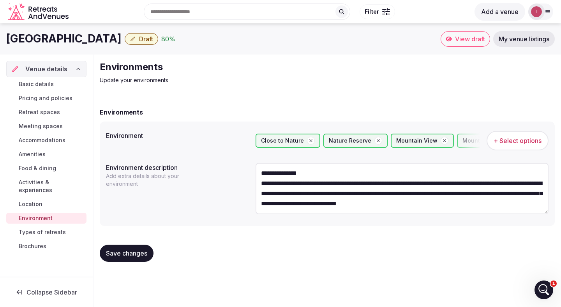
click at [393, 182] on textarea "**********" at bounding box center [402, 188] width 293 height 51
drag, startPoint x: 277, startPoint y: 184, endPoint x: 263, endPoint y: 184, distance: 14.4
click at [263, 184] on textarea "**********" at bounding box center [402, 188] width 293 height 51
click at [301, 184] on textarea "**********" at bounding box center [402, 188] width 293 height 51
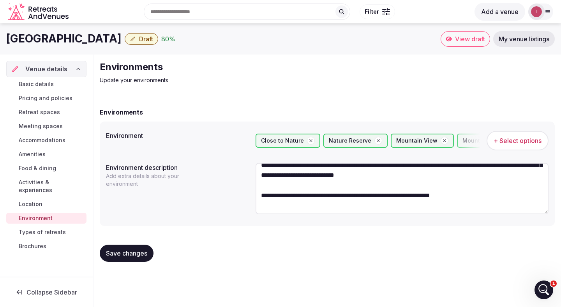
scroll to position [28, 0]
click at [262, 197] on textarea "**********" at bounding box center [402, 188] width 293 height 51
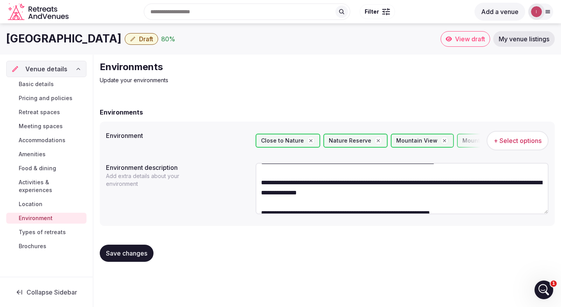
scroll to position [64, 0]
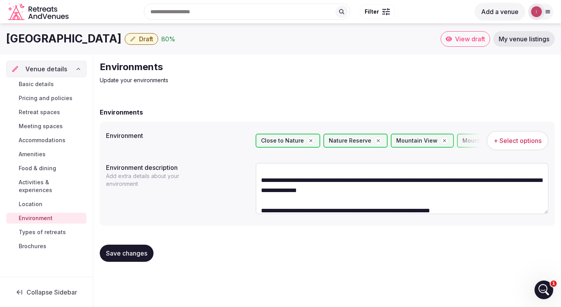
click at [261, 178] on textarea "**********" at bounding box center [402, 188] width 293 height 51
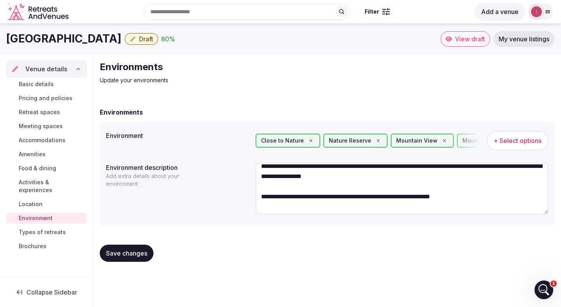
scroll to position [69, 0]
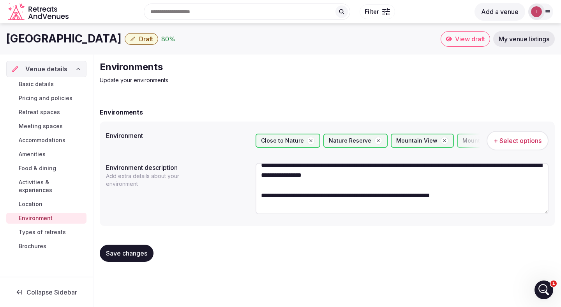
click at [262, 200] on textarea "**********" at bounding box center [402, 188] width 293 height 51
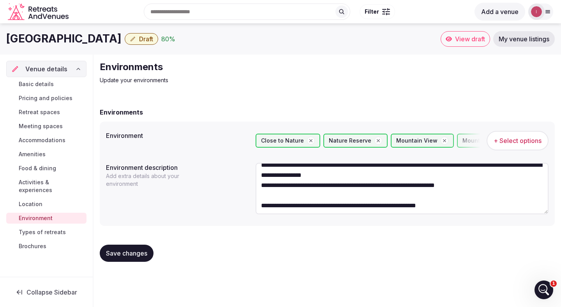
click at [262, 206] on textarea "**********" at bounding box center [402, 188] width 293 height 51
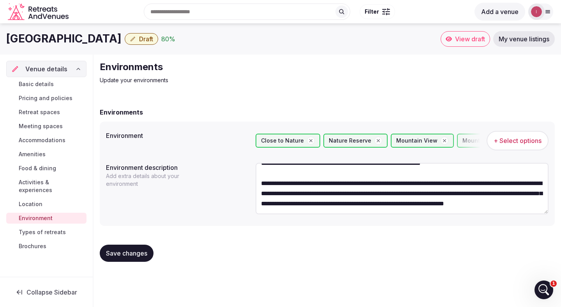
scroll to position [111, 0]
type textarea "**********"
click at [129, 252] on span "Save changes" at bounding box center [126, 253] width 41 height 8
click at [53, 228] on span "Types of retreats" at bounding box center [42, 232] width 47 height 8
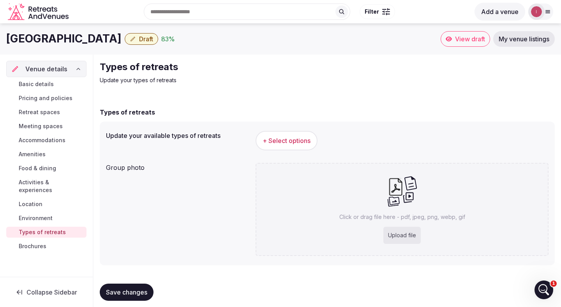
scroll to position [7, 0]
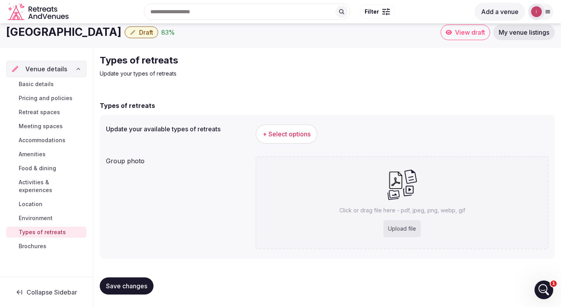
click at [279, 136] on span "+ Select options" at bounding box center [287, 134] width 48 height 9
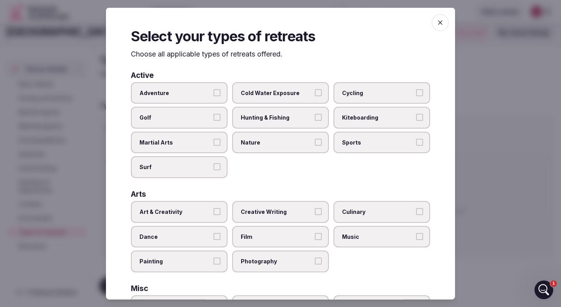
click at [218, 93] on button "Adventure" at bounding box center [216, 92] width 7 height 7
click at [365, 89] on span "Cycling" at bounding box center [378, 93] width 72 height 8
click at [416, 89] on button "Cycling" at bounding box center [419, 92] width 7 height 7
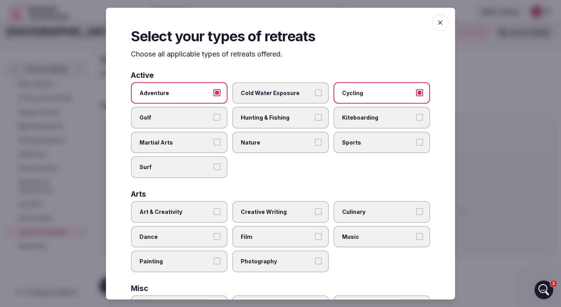
click at [353, 119] on span "Kiteboarding" at bounding box center [378, 118] width 72 height 8
click at [416, 119] on button "Kiteboarding" at bounding box center [419, 117] width 7 height 7
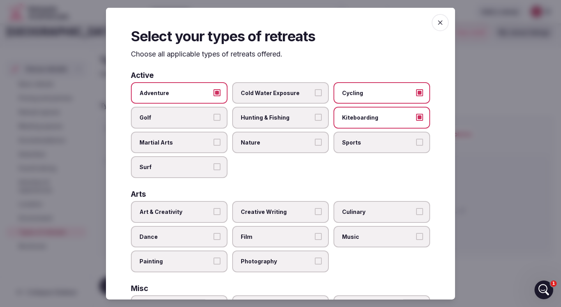
click at [297, 143] on span "Nature" at bounding box center [277, 142] width 72 height 8
click at [315, 143] on button "Nature" at bounding box center [318, 141] width 7 height 7
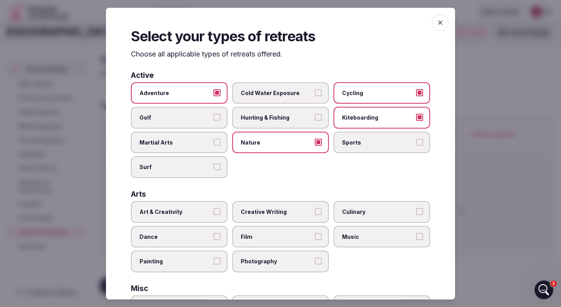
click at [356, 144] on span "Sports" at bounding box center [378, 142] width 72 height 8
click at [416, 144] on button "Sports" at bounding box center [419, 141] width 7 height 7
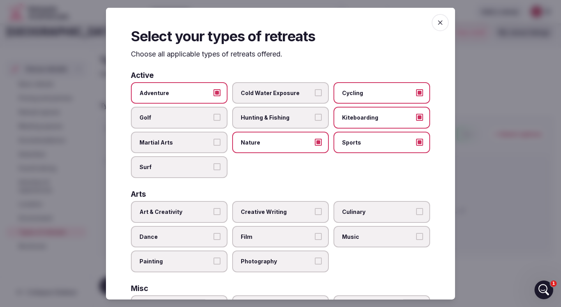
click at [203, 168] on span "Surf" at bounding box center [175, 167] width 72 height 8
click at [213, 168] on button "Surf" at bounding box center [216, 166] width 7 height 7
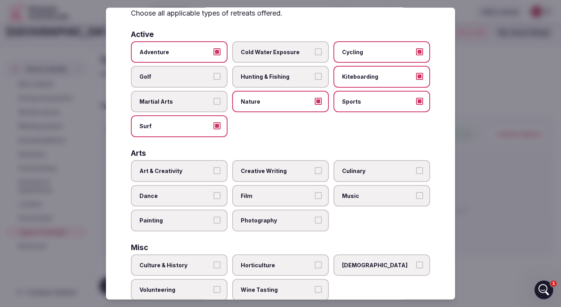
click at [209, 168] on span "Art & Creativity" at bounding box center [175, 171] width 72 height 8
click at [213, 168] on button "Art & Creativity" at bounding box center [216, 170] width 7 height 7
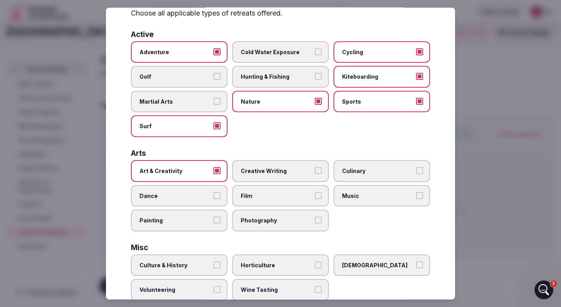
click at [315, 168] on button "Creative Writing" at bounding box center [318, 170] width 7 height 7
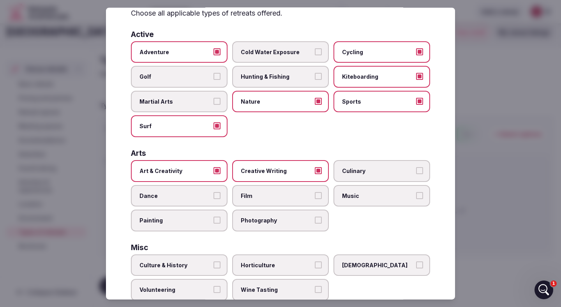
click at [361, 170] on span "Culinary" at bounding box center [378, 171] width 72 height 8
click at [416, 170] on button "Culinary" at bounding box center [419, 170] width 7 height 7
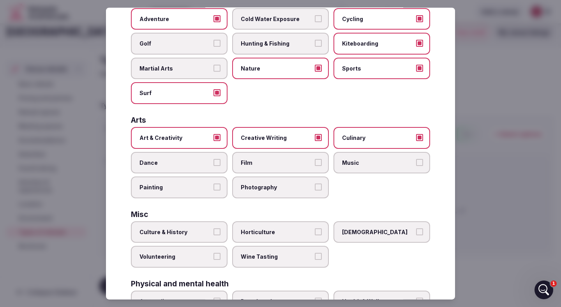
scroll to position [74, 0]
click at [220, 160] on button "Dance" at bounding box center [216, 161] width 7 height 7
click at [310, 159] on span "Film" at bounding box center [277, 162] width 72 height 8
click at [315, 159] on button "Film" at bounding box center [318, 161] width 7 height 7
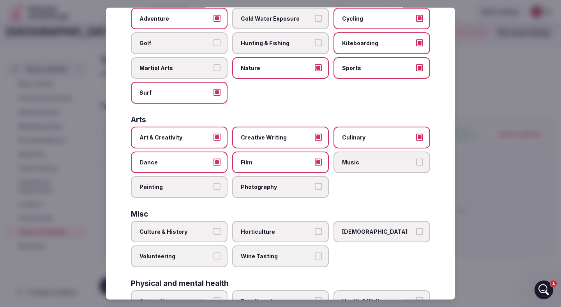
click at [363, 159] on span "Music" at bounding box center [378, 162] width 72 height 8
click at [416, 159] on button "Music" at bounding box center [419, 161] width 7 height 7
click at [211, 190] on label "Painting" at bounding box center [179, 187] width 97 height 22
click at [213, 190] on button "Painting" at bounding box center [216, 186] width 7 height 7
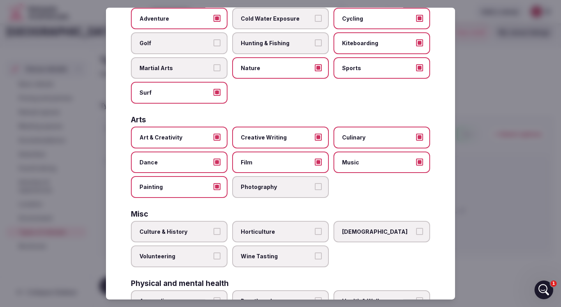
click at [299, 186] on span "Photography" at bounding box center [277, 187] width 72 height 8
click at [315, 186] on button "Photography" at bounding box center [318, 186] width 7 height 7
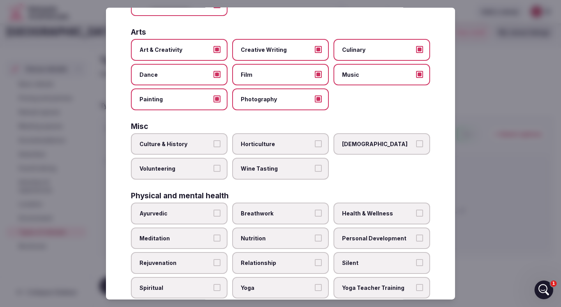
scroll to position [163, 0]
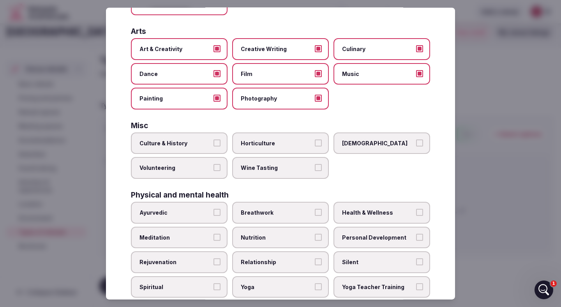
click at [211, 143] on span "Culture & History" at bounding box center [175, 143] width 72 height 8
click at [213, 143] on button "Culture & History" at bounding box center [216, 142] width 7 height 7
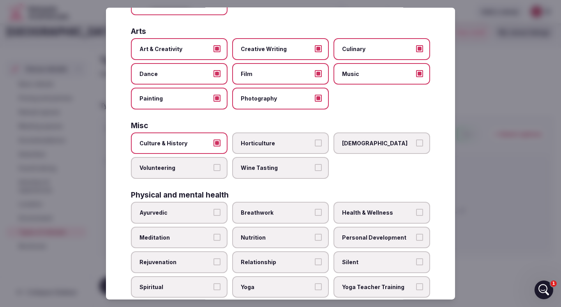
click at [371, 146] on span "[DEMOGRAPHIC_DATA]" at bounding box center [378, 143] width 72 height 8
click at [416, 146] on button "[DEMOGRAPHIC_DATA]" at bounding box center [419, 142] width 7 height 7
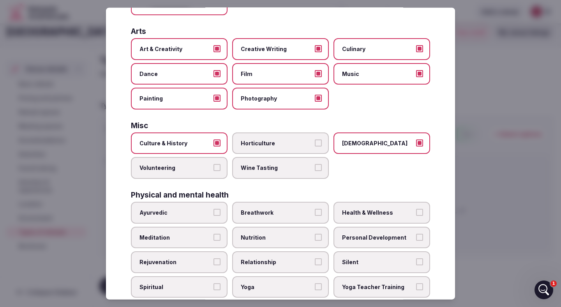
click at [301, 174] on label "Wine Tasting" at bounding box center [280, 168] width 97 height 22
click at [315, 171] on button "Wine Tasting" at bounding box center [318, 167] width 7 height 7
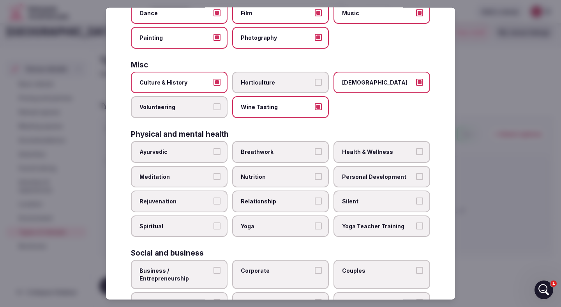
scroll to position [234, 0]
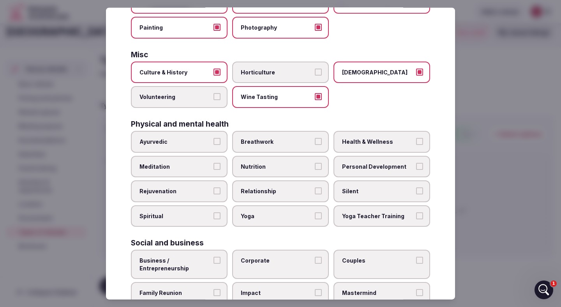
click at [368, 139] on span "Health & Wellness" at bounding box center [378, 142] width 72 height 8
click at [416, 139] on button "Health & Wellness" at bounding box center [419, 141] width 7 height 7
click at [216, 163] on button "Meditation" at bounding box center [216, 165] width 7 height 7
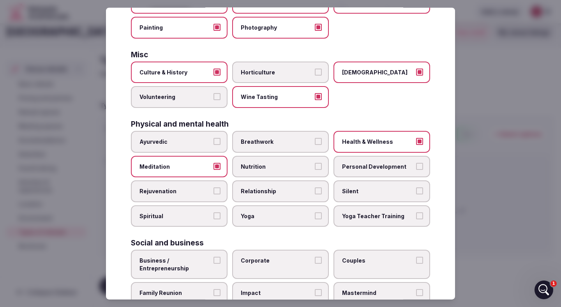
click at [315, 164] on button "Nutrition" at bounding box center [318, 165] width 7 height 7
click at [357, 171] on label "Personal Development" at bounding box center [381, 166] width 97 height 22
click at [416, 169] on button "Personal Development" at bounding box center [419, 165] width 7 height 7
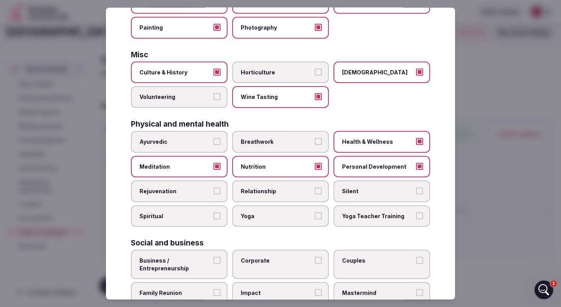
click at [216, 193] on button "Rejuvenation" at bounding box center [216, 190] width 7 height 7
click at [282, 189] on span "Relationship" at bounding box center [277, 191] width 72 height 8
click at [315, 189] on button "Relationship" at bounding box center [318, 190] width 7 height 7
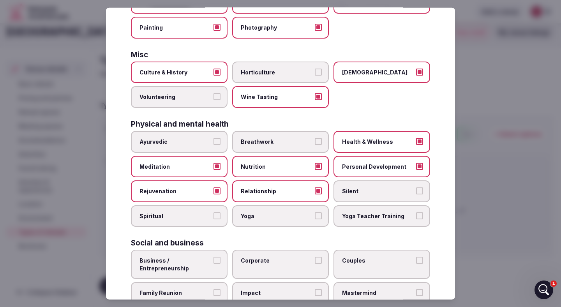
click at [348, 190] on span "Silent" at bounding box center [378, 191] width 72 height 8
click at [416, 190] on button "Silent" at bounding box center [419, 190] width 7 height 7
click at [199, 215] on span "Spiritual" at bounding box center [175, 216] width 72 height 8
click at [213, 215] on button "Spiritual" at bounding box center [216, 215] width 7 height 7
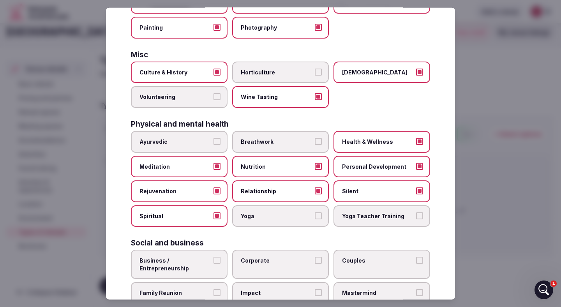
click at [272, 215] on span "Yoga" at bounding box center [277, 216] width 72 height 8
click at [315, 215] on button "Yoga" at bounding box center [318, 215] width 7 height 7
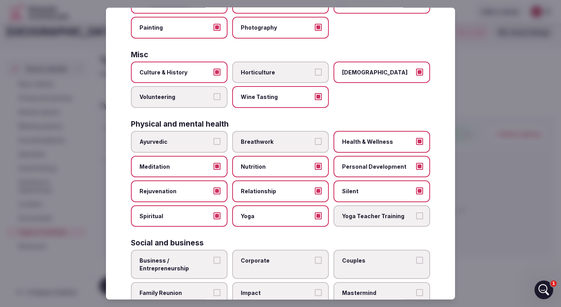
click at [377, 219] on span "Yoga Teacher Training" at bounding box center [378, 216] width 72 height 8
click at [416, 219] on button "Yoga Teacher Training" at bounding box center [419, 215] width 7 height 7
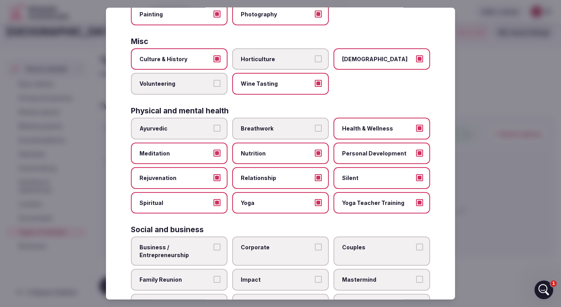
scroll to position [282, 0]
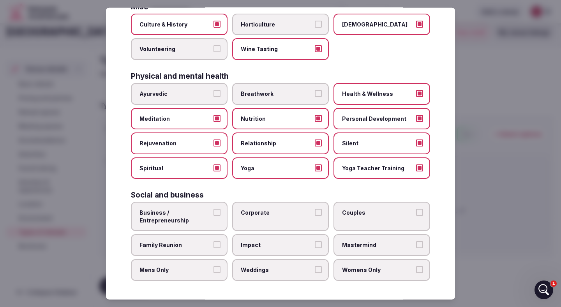
click at [213, 216] on label "Business / Entrepreneurship" at bounding box center [179, 216] width 97 height 29
click at [213, 216] on button "Business / Entrepreneurship" at bounding box center [216, 212] width 7 height 7
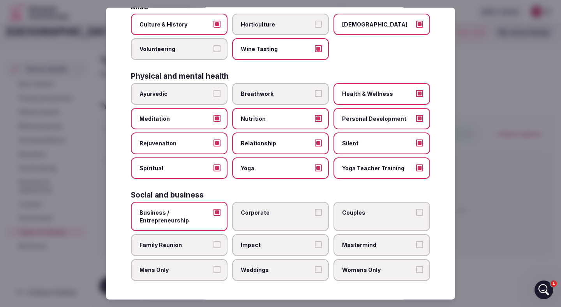
click at [351, 215] on span "Couples" at bounding box center [378, 213] width 72 height 8
click at [416, 215] on button "Couples" at bounding box center [419, 212] width 7 height 7
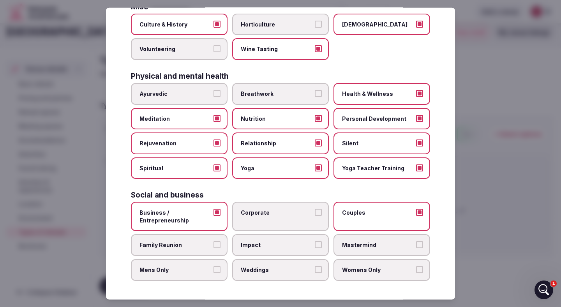
click at [208, 244] on span "Family Reunion" at bounding box center [175, 245] width 72 height 8
click at [213, 244] on button "Family Reunion" at bounding box center [216, 244] width 7 height 7
click at [291, 245] on span "Impact" at bounding box center [277, 245] width 72 height 8
click at [315, 245] on button "Impact" at bounding box center [318, 244] width 7 height 7
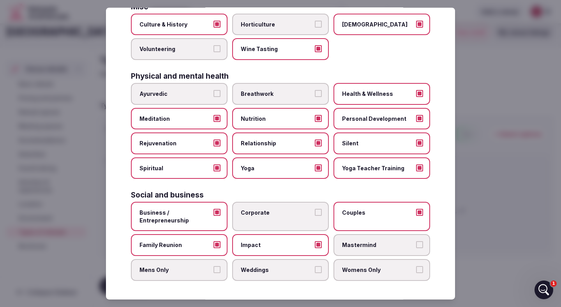
click at [352, 244] on span "Mastermind" at bounding box center [378, 245] width 72 height 8
click at [416, 244] on button "Mastermind" at bounding box center [419, 244] width 7 height 7
click at [214, 273] on label "Mens Only" at bounding box center [179, 270] width 97 height 22
click at [214, 273] on button "Mens Only" at bounding box center [216, 269] width 7 height 7
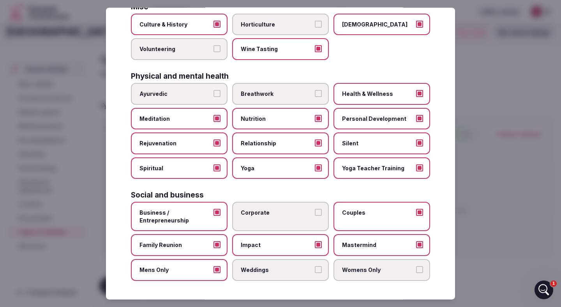
click at [290, 272] on span "Weddings" at bounding box center [277, 270] width 72 height 8
click at [315, 272] on button "Weddings" at bounding box center [318, 269] width 7 height 7
click at [372, 267] on span "Womens Only" at bounding box center [378, 270] width 72 height 8
click at [416, 267] on button "Womens Only" at bounding box center [419, 269] width 7 height 7
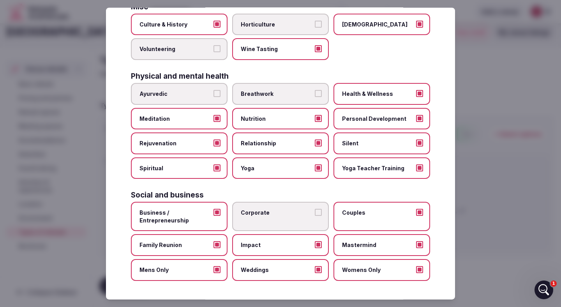
click at [309, 210] on span "Corporate" at bounding box center [277, 213] width 72 height 8
click at [315, 210] on button "Corporate" at bounding box center [318, 212] width 7 height 7
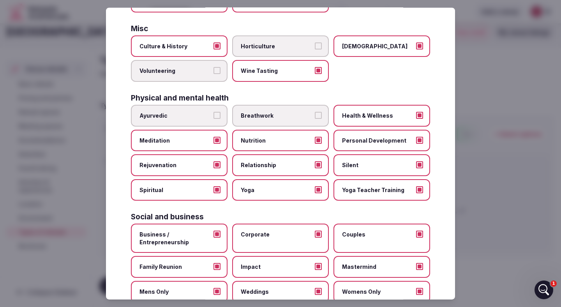
scroll to position [243, 0]
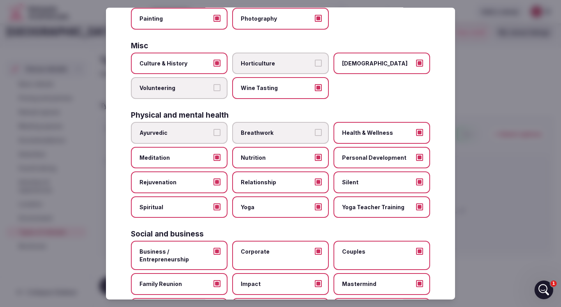
click at [293, 132] on span "Breathwork" at bounding box center [277, 133] width 72 height 8
click at [315, 132] on button "Breathwork" at bounding box center [318, 132] width 7 height 7
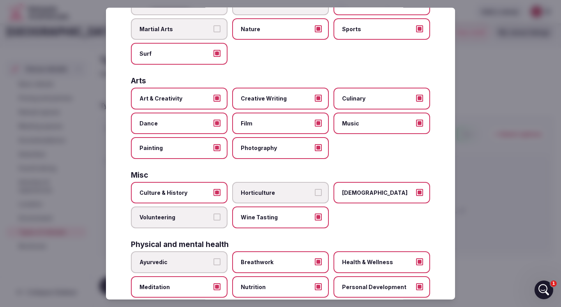
scroll to position [282, 0]
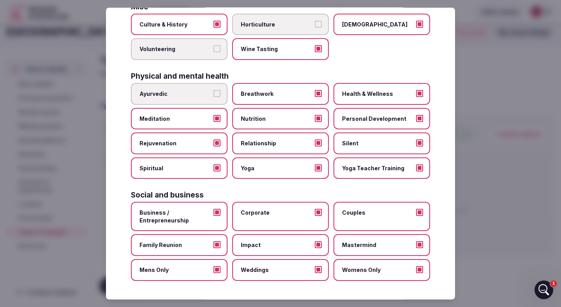
click at [488, 184] on div at bounding box center [280, 153] width 561 height 307
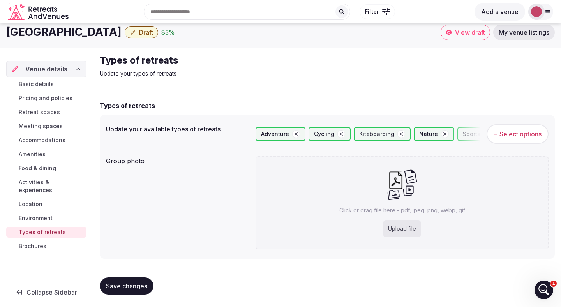
click at [136, 282] on span "Save changes" at bounding box center [126, 286] width 41 height 8
click at [41, 242] on span "Brochures" at bounding box center [33, 246] width 28 height 8
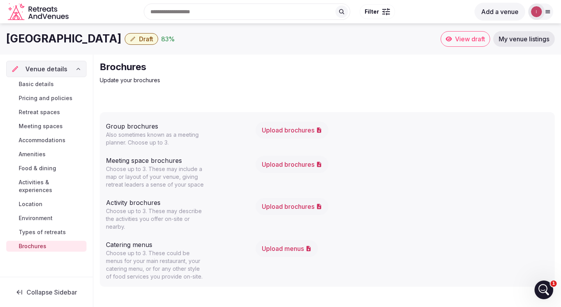
click at [305, 163] on button "Upload brochures" at bounding box center [292, 164] width 73 height 17
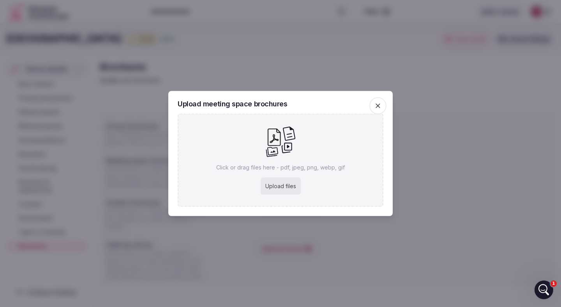
click at [288, 185] on div "Upload files" at bounding box center [281, 186] width 40 height 17
type input "**********"
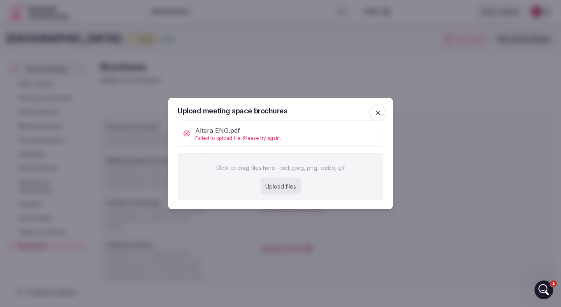
click at [379, 113] on icon "button" at bounding box center [378, 113] width 8 height 8
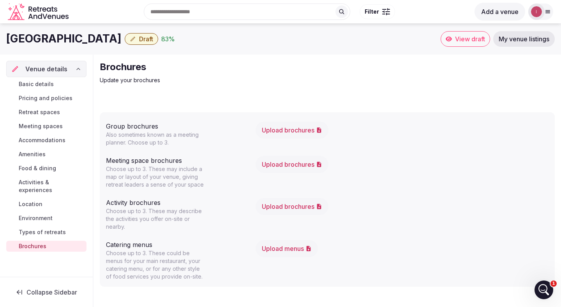
click at [464, 44] on link "View draft" at bounding box center [465, 39] width 49 height 16
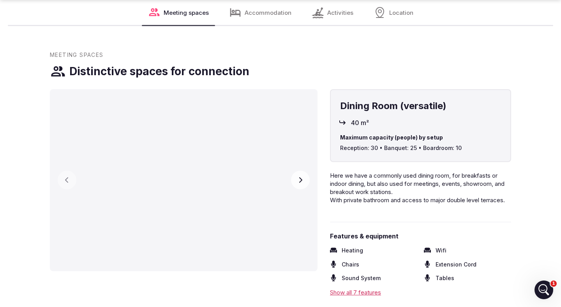
scroll to position [908, 0]
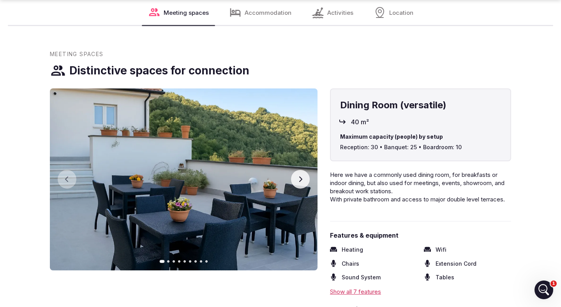
click at [301, 176] on icon "button" at bounding box center [300, 178] width 3 height 5
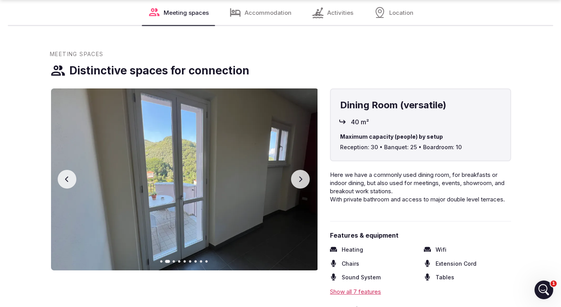
click at [301, 176] on icon "button" at bounding box center [300, 178] width 3 height 5
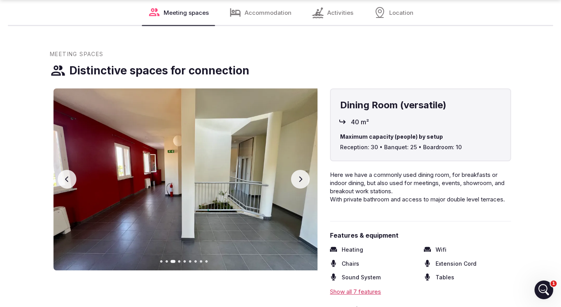
click at [301, 176] on icon "button" at bounding box center [300, 178] width 3 height 5
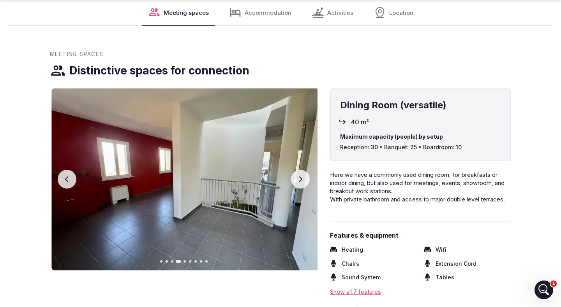
click at [301, 176] on icon "button" at bounding box center [300, 178] width 3 height 5
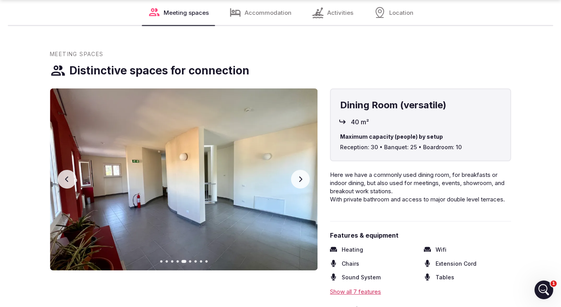
click at [301, 176] on icon "button" at bounding box center [300, 178] width 3 height 5
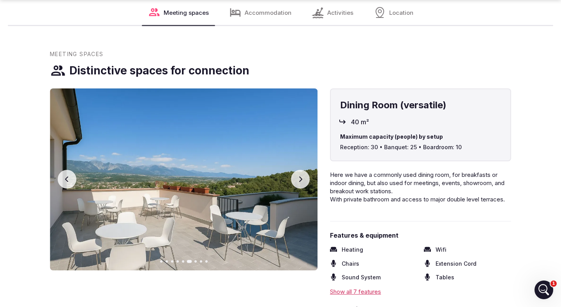
click at [301, 176] on icon "button" at bounding box center [300, 178] width 3 height 5
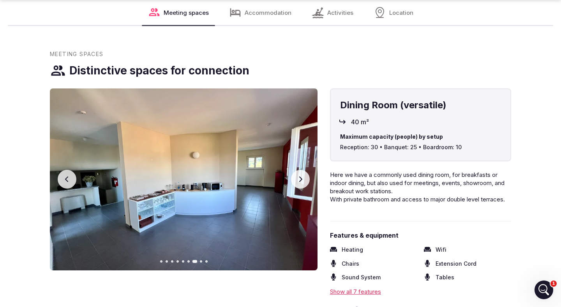
click at [301, 176] on icon "button" at bounding box center [300, 178] width 3 height 5
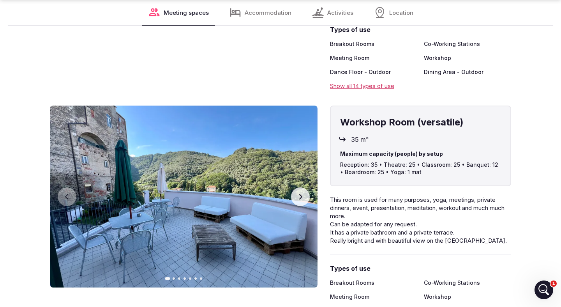
scroll to position [1189, 0]
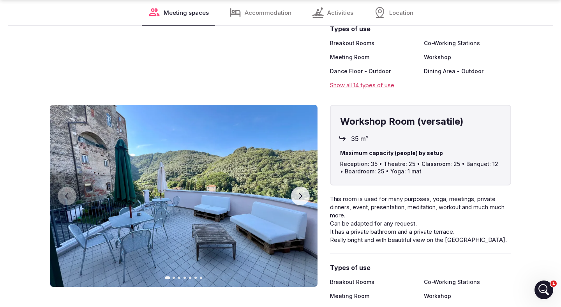
click at [299, 193] on icon "button" at bounding box center [300, 196] width 6 height 6
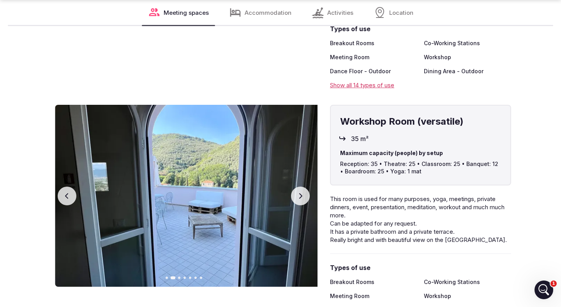
click at [299, 193] on icon "button" at bounding box center [300, 196] width 6 height 6
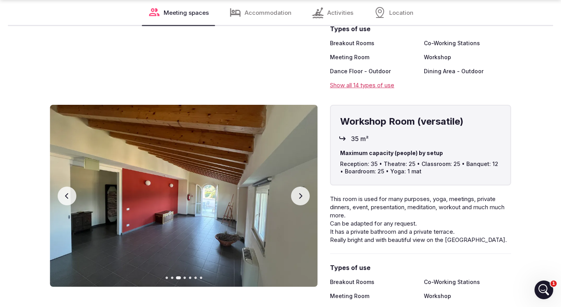
click at [299, 193] on icon "button" at bounding box center [300, 196] width 6 height 6
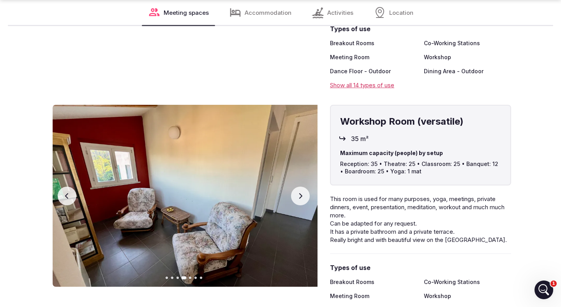
click at [299, 193] on icon "button" at bounding box center [300, 196] width 6 height 6
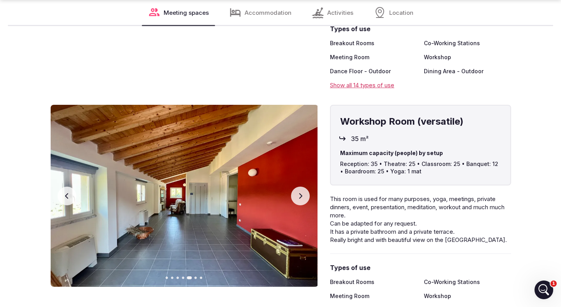
click at [299, 193] on icon "button" at bounding box center [300, 196] width 6 height 6
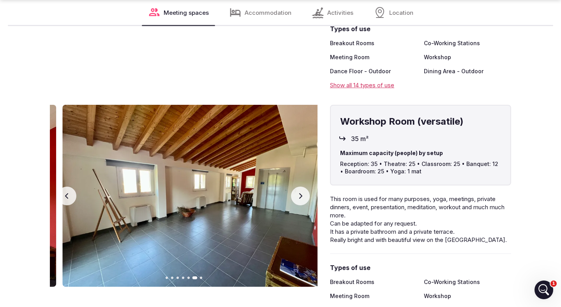
click at [299, 193] on icon "button" at bounding box center [300, 196] width 6 height 6
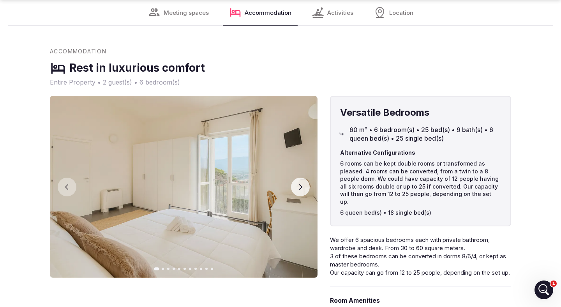
scroll to position [1494, 0]
click at [303, 177] on button "Next slide" at bounding box center [300, 186] width 19 height 19
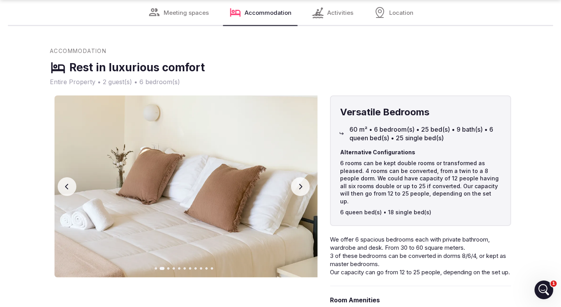
click at [303, 177] on button "Next slide" at bounding box center [300, 186] width 19 height 19
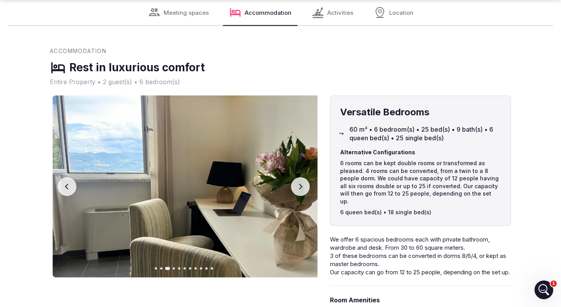
click at [303, 177] on button "Next slide" at bounding box center [300, 186] width 19 height 19
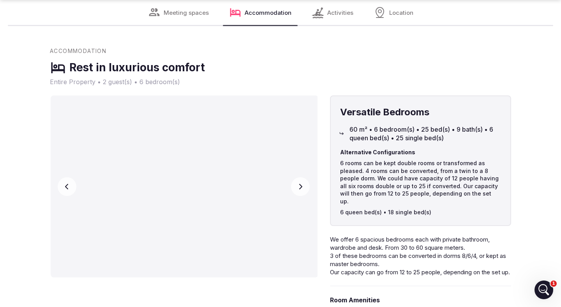
click at [303, 177] on button "Next slide" at bounding box center [300, 186] width 19 height 19
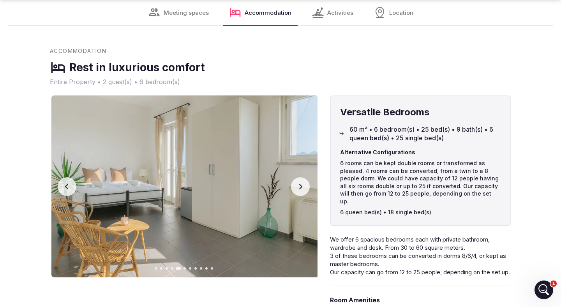
click at [303, 177] on button "Next slide" at bounding box center [300, 186] width 19 height 19
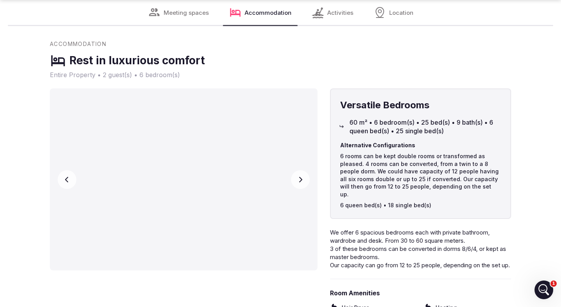
scroll to position [1505, 0]
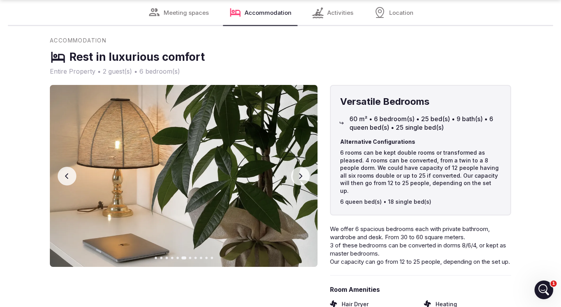
click at [303, 173] on button "Next slide" at bounding box center [300, 176] width 19 height 19
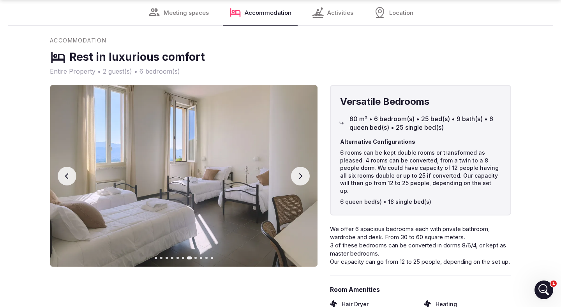
click at [303, 173] on button "Next slide" at bounding box center [300, 176] width 19 height 19
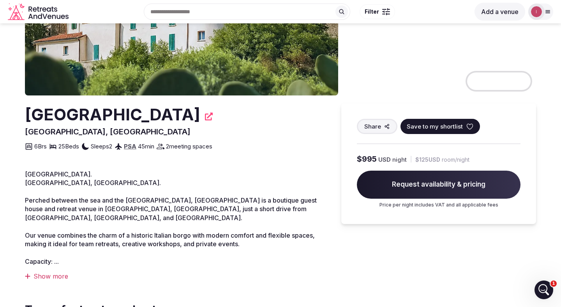
scroll to position [0, 0]
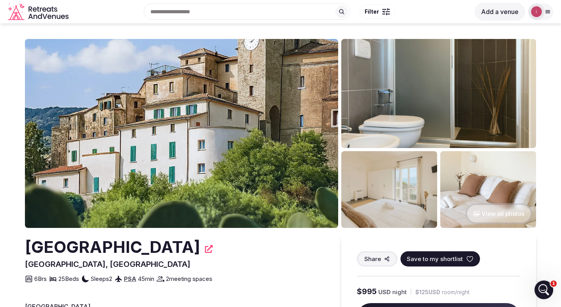
click at [545, 13] on icon at bounding box center [548, 12] width 6 height 6
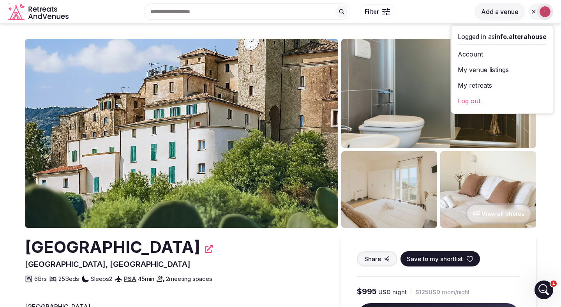
click at [489, 70] on link "My venue listings" at bounding box center [502, 69] width 89 height 12
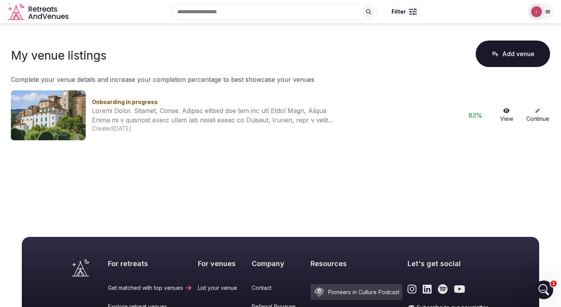
click at [538, 117] on link "Continue" at bounding box center [537, 115] width 25 height 15
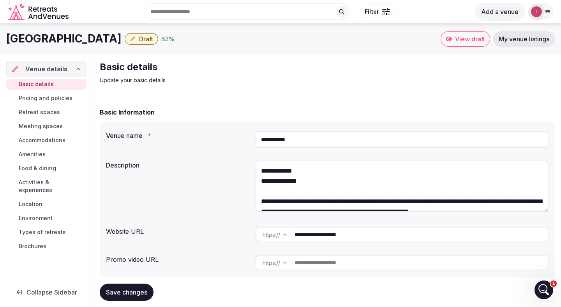
click at [47, 139] on span "Accommodations" at bounding box center [42, 140] width 47 height 8
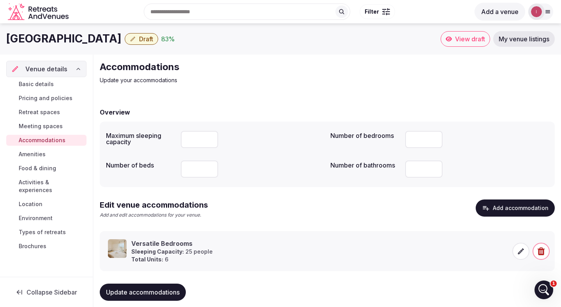
drag, startPoint x: 191, startPoint y: 136, endPoint x: 170, endPoint y: 136, distance: 21.0
click at [170, 136] on div "Maximum sleeping capacity *" at bounding box center [215, 139] width 218 height 23
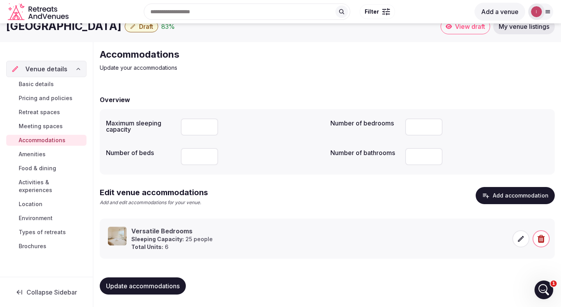
type input "**"
click at [167, 286] on span "Update accommodations" at bounding box center [143, 286] width 74 height 8
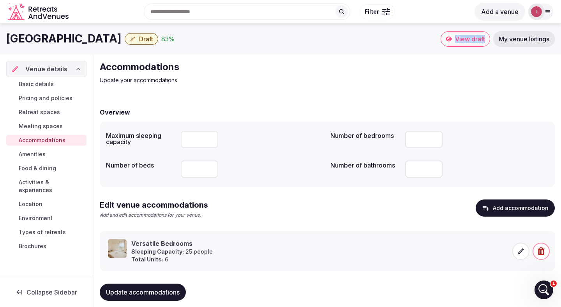
click at [508, 42] on span "My venue listings" at bounding box center [524, 39] width 51 height 8
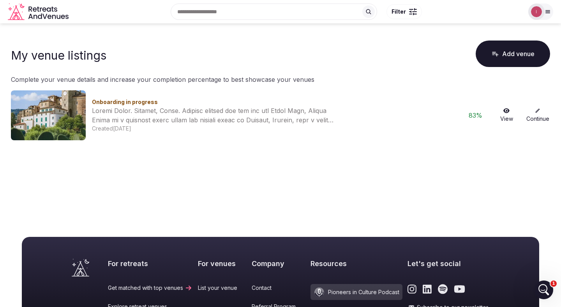
click at [534, 113] on link "Continue" at bounding box center [537, 115] width 25 height 15
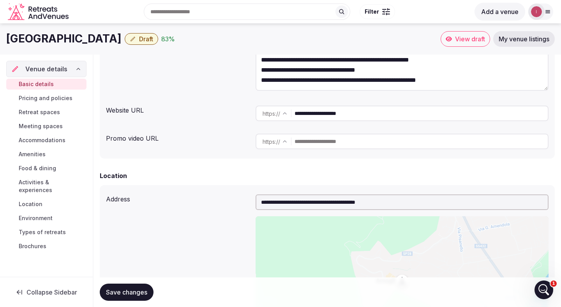
scroll to position [120, 0]
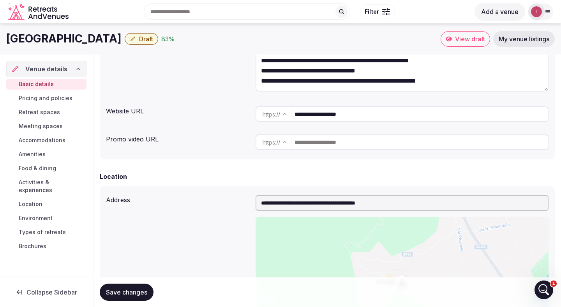
click at [46, 242] on span "Brochures" at bounding box center [33, 246] width 28 height 8
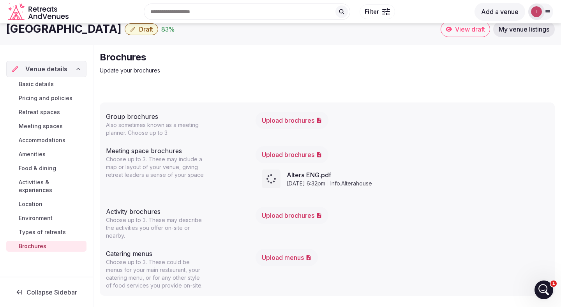
scroll to position [12, 0]
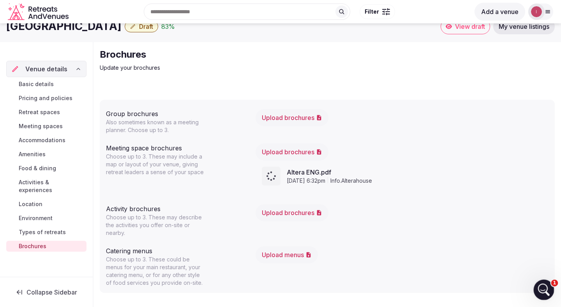
click at [541, 285] on icon "Open Intercom Messenger" at bounding box center [542, 288] width 13 height 13
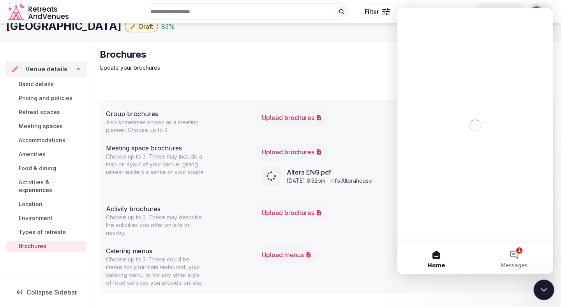
scroll to position [0, 0]
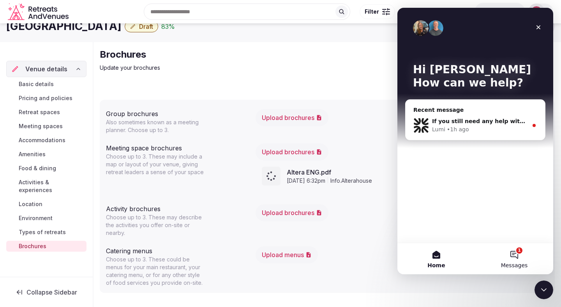
click at [519, 261] on button "1 Messages" at bounding box center [514, 258] width 78 height 31
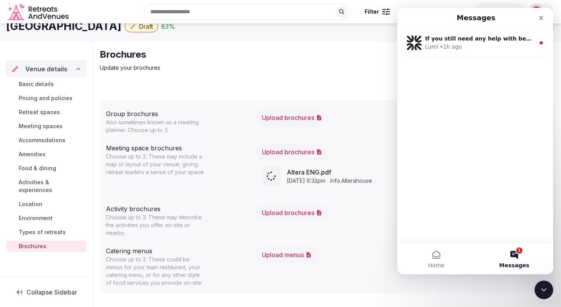
click at [512, 250] on button "1 Messages" at bounding box center [514, 258] width 78 height 31
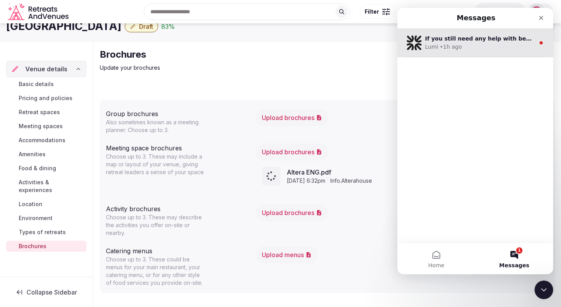
click at [454, 46] on div "• 1h ago" at bounding box center [451, 47] width 22 height 8
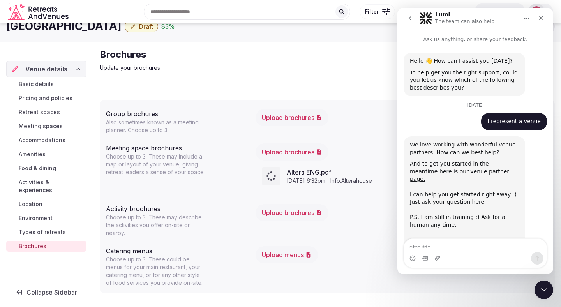
scroll to position [1, 0]
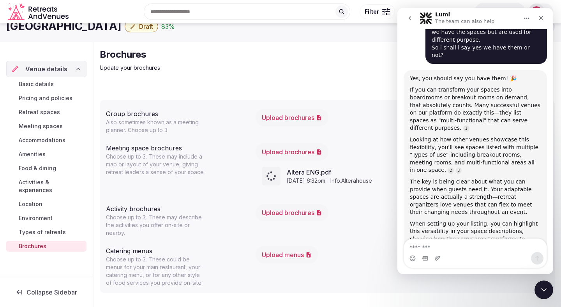
click at [453, 248] on textarea "Message…" at bounding box center [475, 245] width 143 height 13
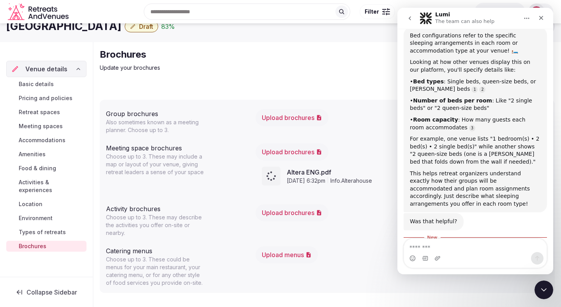
scroll to position [1102, 0]
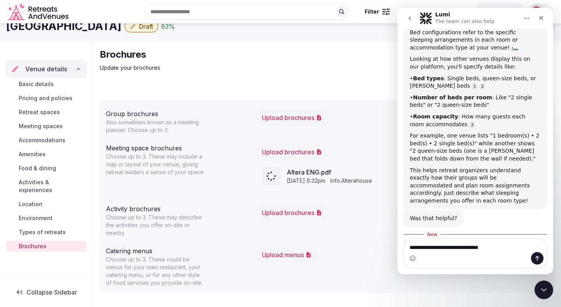
type textarea "**********"
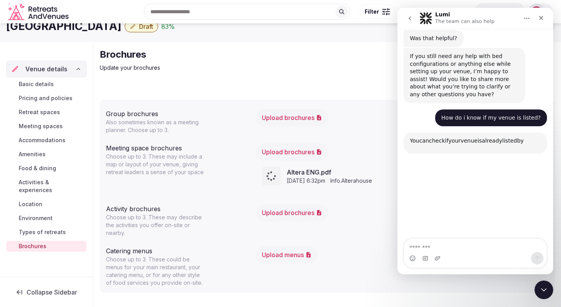
scroll to position [1291, 0]
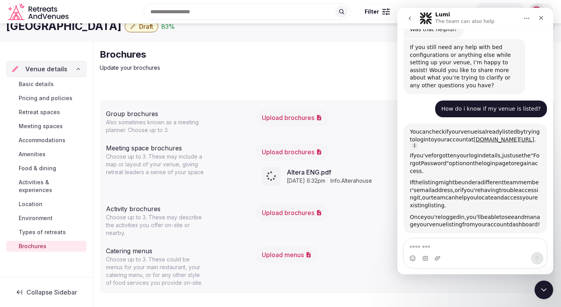
click at [461, 244] on textarea "Message…" at bounding box center [475, 245] width 143 height 13
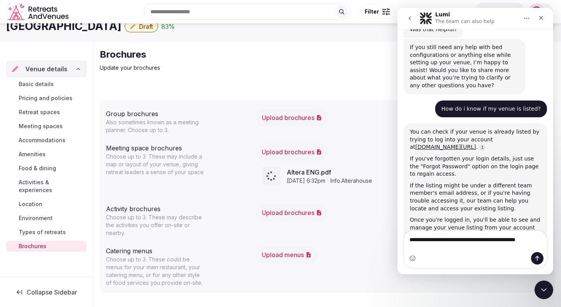
scroll to position [1283, 0]
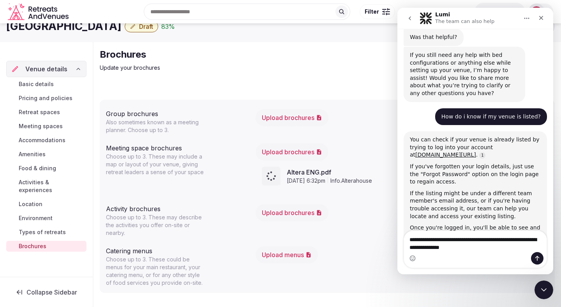
type textarea "**********"
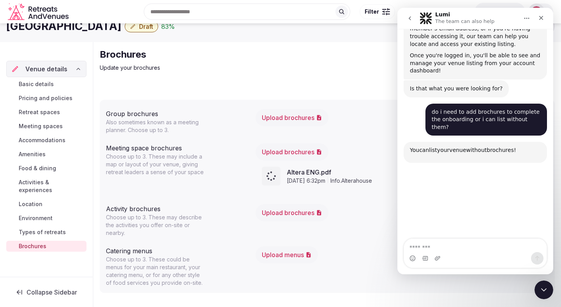
scroll to position [1458, 0]
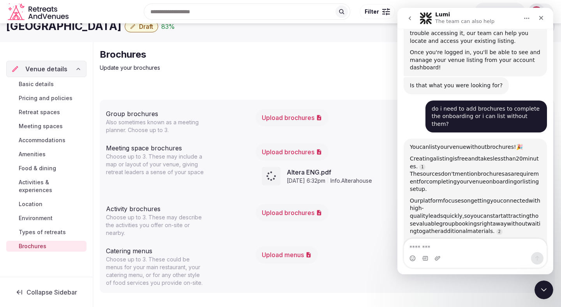
click at [445, 241] on textarea "Message…" at bounding box center [475, 245] width 143 height 13
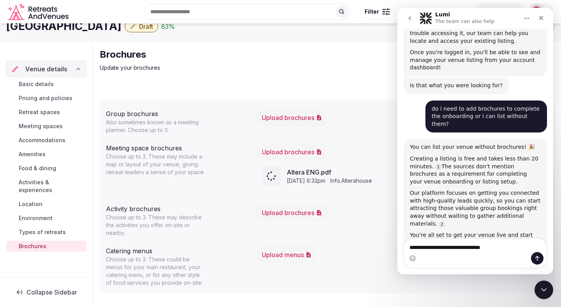
type textarea "**********"
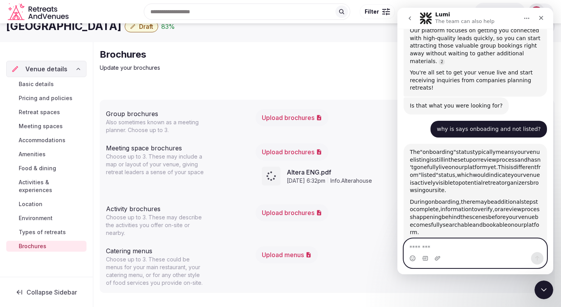
scroll to position [1618, 0]
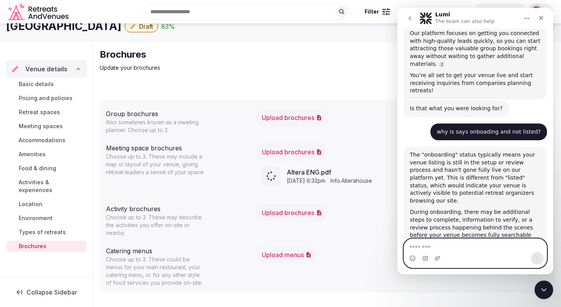
click at [455, 243] on textarea "Message…" at bounding box center [475, 245] width 143 height 13
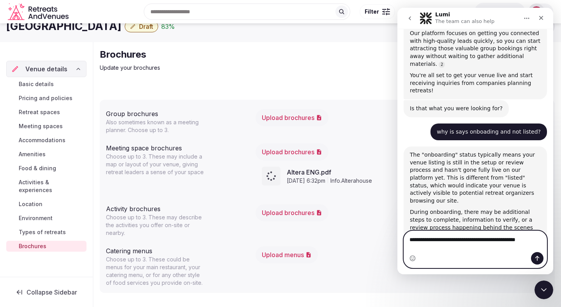
scroll to position [1620, 0]
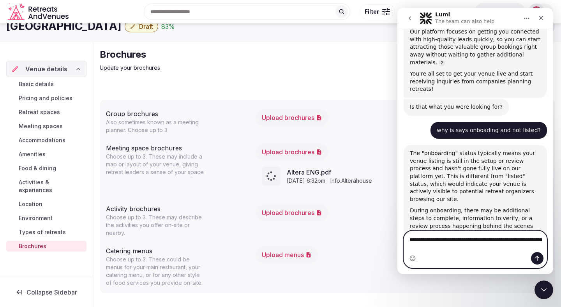
type textarea "**********"
click at [74, 66] on div "Venue details" at bounding box center [46, 68] width 70 height 9
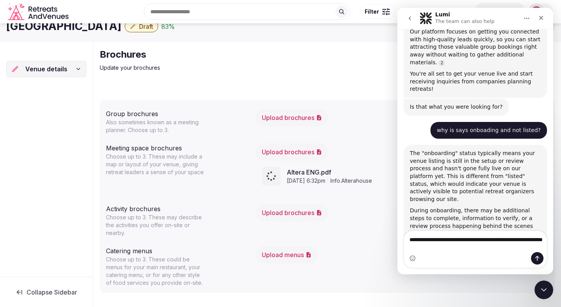
scroll to position [0, 0]
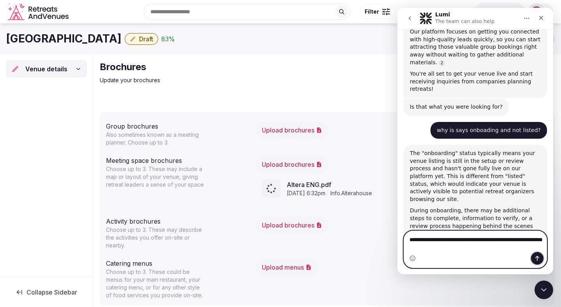
click at [538, 258] on icon "Send a message…" at bounding box center [537, 258] width 6 height 6
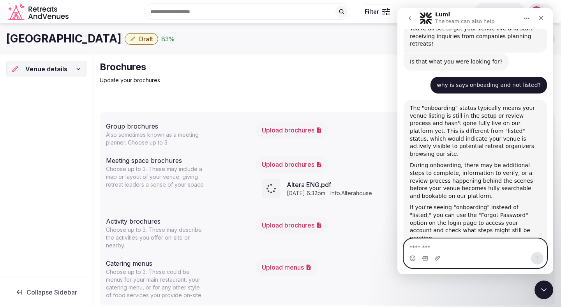
scroll to position [1668, 0]
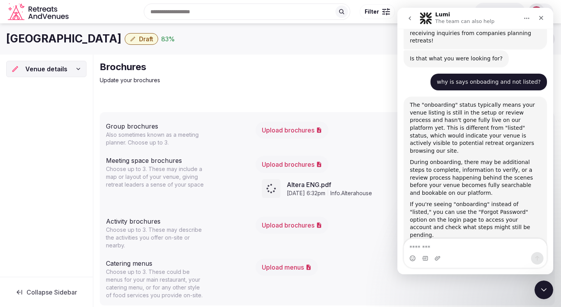
click at [410, 19] on icon "go back" at bounding box center [410, 18] width 2 height 4
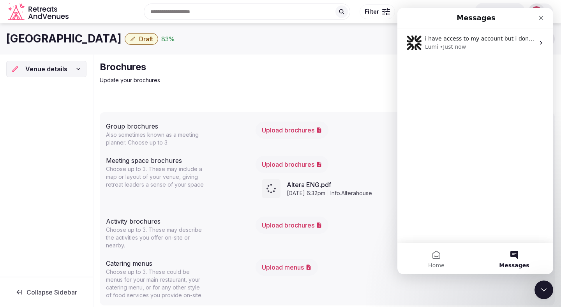
scroll to position [1635, 0]
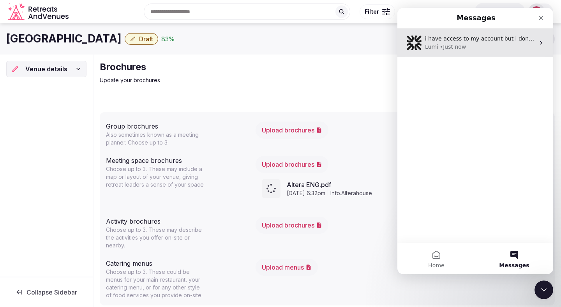
click at [514, 45] on div "Lumi • Just now" at bounding box center [480, 47] width 110 height 8
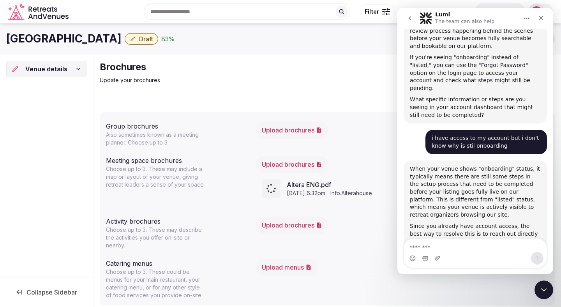
scroll to position [1822, 0]
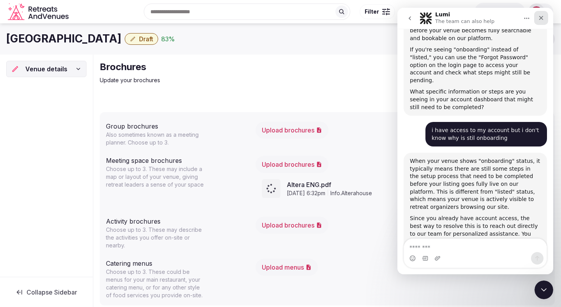
click at [540, 18] on icon "Close" at bounding box center [541, 18] width 6 height 6
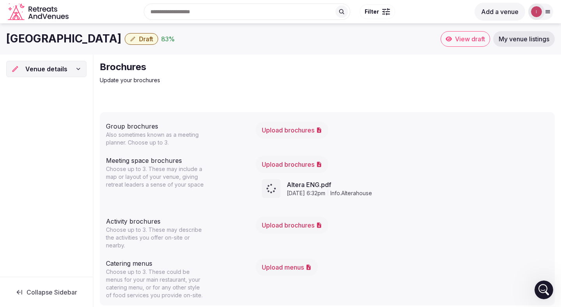
click at [125, 43] on button "Draft" at bounding box center [141, 39] width 33 height 12
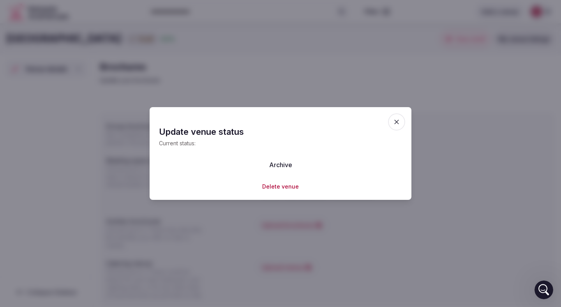
click at [394, 122] on icon "button" at bounding box center [397, 122] width 8 height 8
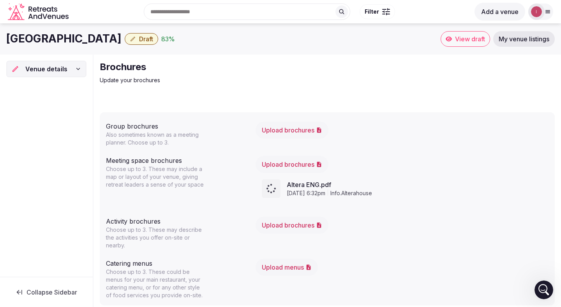
click at [80, 68] on icon at bounding box center [78, 69] width 6 height 6
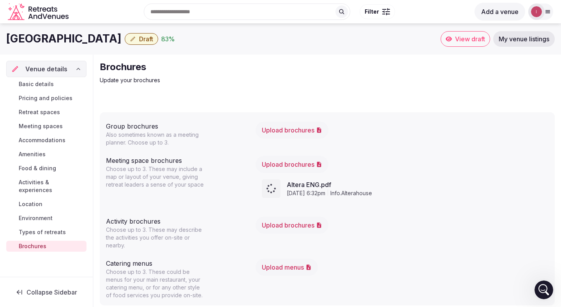
click at [55, 90] on div "Basic details Pricing and policies Retreat spaces Meeting spaces Accommodations…" at bounding box center [46, 165] width 80 height 176
click at [45, 84] on span "Basic details" at bounding box center [36, 84] width 35 height 8
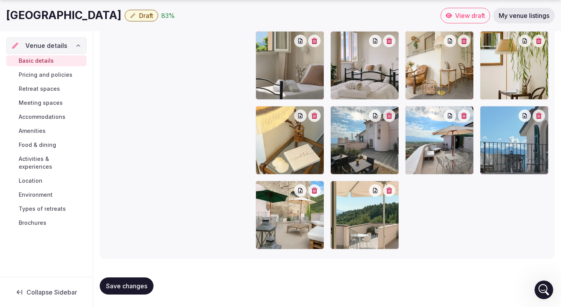
scroll to position [1843, 0]
click at [56, 72] on span "Pricing and policies" at bounding box center [46, 75] width 54 height 8
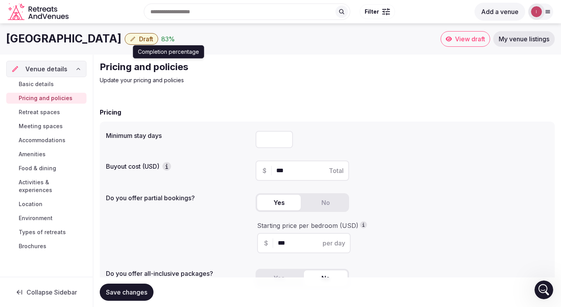
click at [161, 40] on div "83 %" at bounding box center [168, 38] width 14 height 9
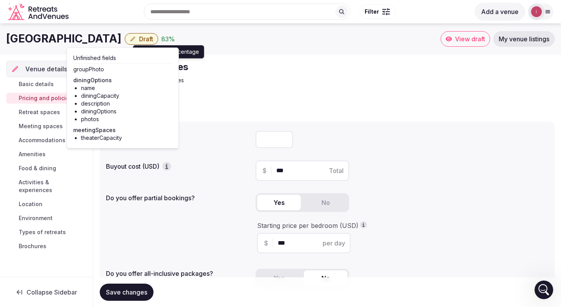
scroll to position [1822, 0]
click at [48, 114] on span "Retreat spaces" at bounding box center [39, 112] width 41 height 8
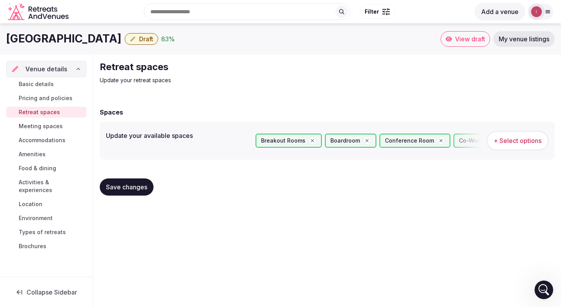
click at [42, 168] on span "Food & dining" at bounding box center [37, 168] width 37 height 8
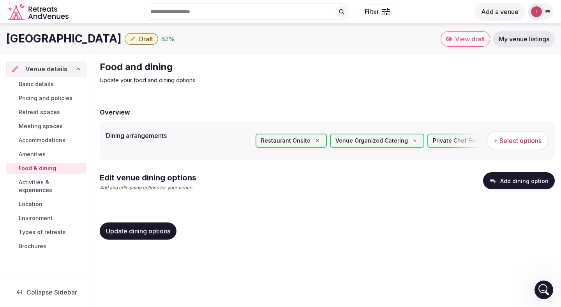
click at [505, 179] on button "Add dining option" at bounding box center [519, 180] width 72 height 17
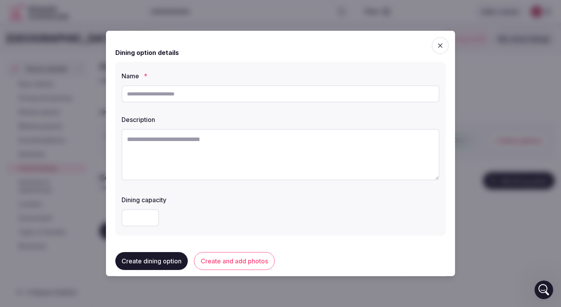
click at [165, 93] on input "text" at bounding box center [281, 93] width 318 height 17
type input "*"
type input "**********"
click at [176, 140] on textarea at bounding box center [281, 154] width 318 height 51
click at [224, 137] on textarea "**********" at bounding box center [281, 154] width 318 height 51
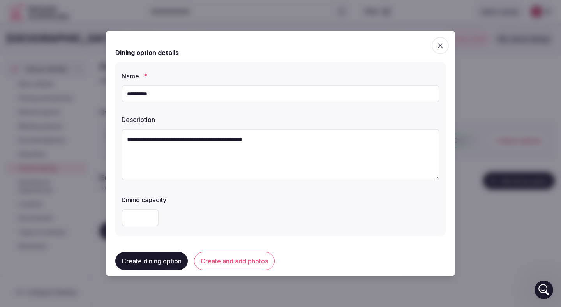
click at [224, 137] on textarea "**********" at bounding box center [281, 154] width 318 height 51
click at [263, 139] on textarea "**********" at bounding box center [281, 154] width 318 height 51
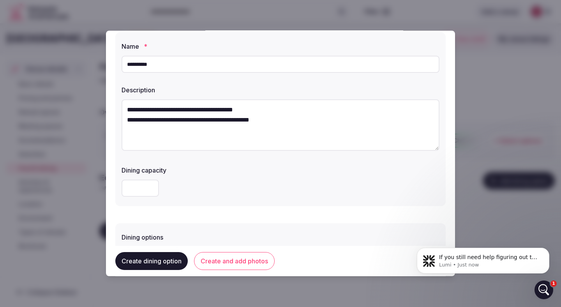
scroll to position [44, 0]
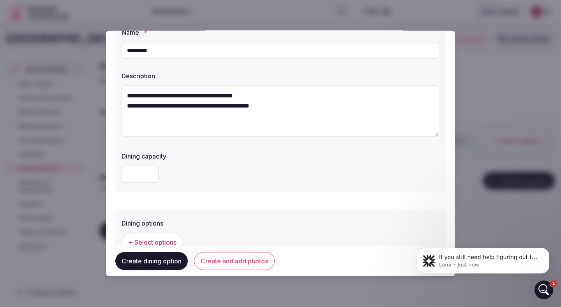
type textarea "**********"
click at [134, 176] on input "number" at bounding box center [140, 174] width 37 height 17
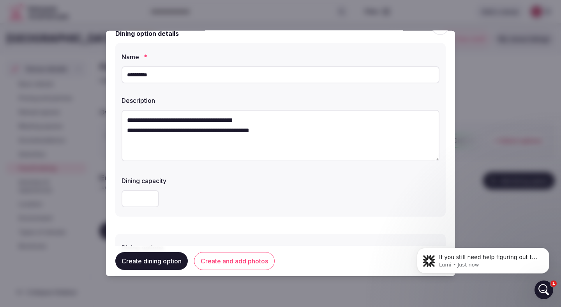
scroll to position [0, 0]
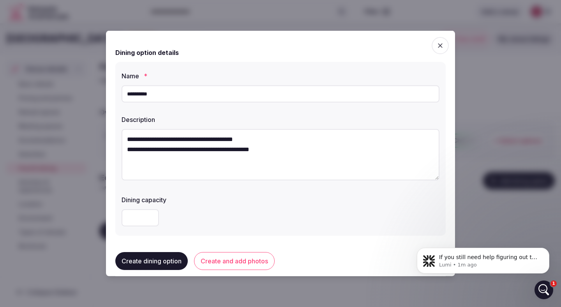
type input "**"
click at [274, 141] on textarea "**********" at bounding box center [281, 154] width 318 height 51
click at [284, 162] on textarea "**********" at bounding box center [281, 154] width 318 height 51
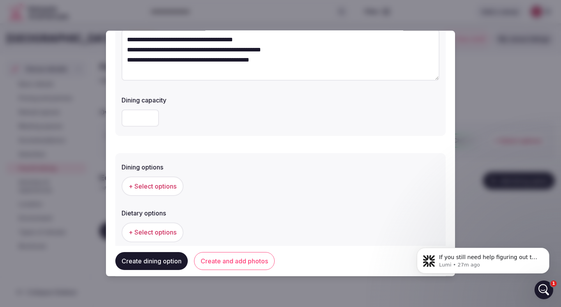
scroll to position [104, 0]
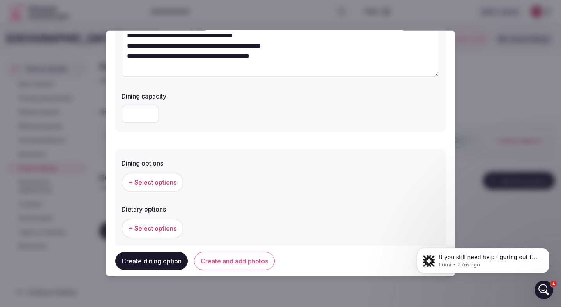
type textarea "**********"
click at [148, 183] on span "+ Select options" at bounding box center [153, 182] width 48 height 9
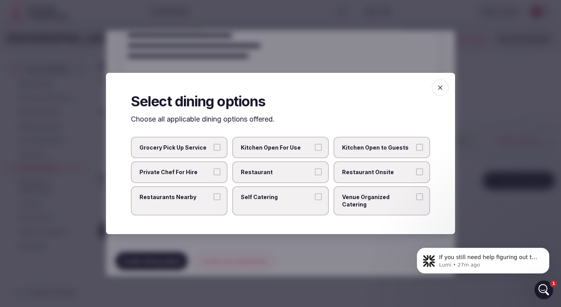
click at [280, 201] on span "Self Catering" at bounding box center [277, 197] width 72 height 8
click at [315, 200] on button "Self Catering" at bounding box center [318, 196] width 7 height 7
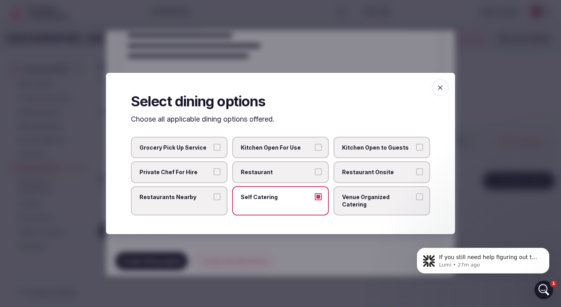
click at [280, 201] on span "Self Catering" at bounding box center [277, 197] width 72 height 8
click at [315, 200] on button "Self Catering" at bounding box center [318, 196] width 7 height 7
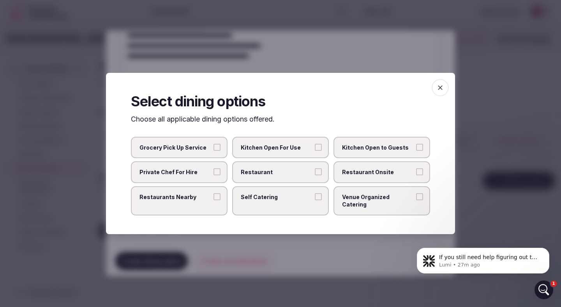
click at [210, 205] on label "Restaurants Nearby" at bounding box center [179, 200] width 97 height 29
click at [213, 200] on button "Restaurants Nearby" at bounding box center [216, 196] width 7 height 7
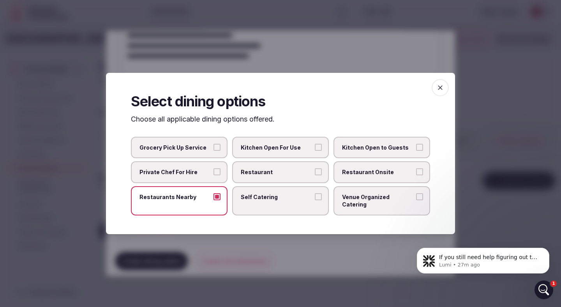
click at [210, 205] on label "Restaurants Nearby" at bounding box center [179, 200] width 97 height 29
click at [213, 200] on button "Restaurants Nearby" at bounding box center [216, 196] width 7 height 7
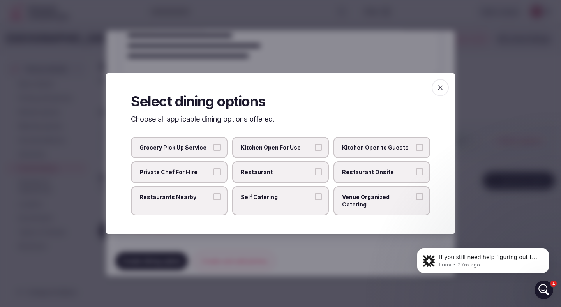
click at [211, 176] on label "Private Chef For Hire" at bounding box center [179, 172] width 97 height 22
click at [213, 175] on button "Private Chef For Hire" at bounding box center [216, 171] width 7 height 7
click at [287, 171] on label "Restaurant" at bounding box center [280, 172] width 97 height 22
click at [315, 171] on button "Restaurant" at bounding box center [318, 171] width 7 height 7
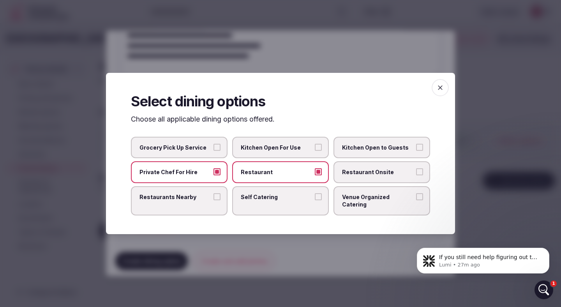
click at [360, 176] on span "Restaurant Onsite" at bounding box center [378, 172] width 72 height 8
click at [416, 175] on button "Restaurant Onsite" at bounding box center [419, 171] width 7 height 7
click at [389, 203] on span "Venue Organized Catering" at bounding box center [378, 200] width 72 height 15
click at [416, 200] on button "Venue Organized Catering" at bounding box center [419, 196] width 7 height 7
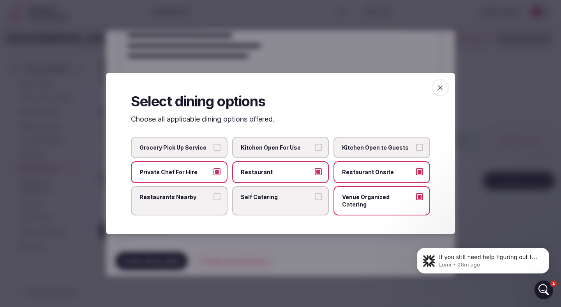
click at [474, 141] on div at bounding box center [280, 153] width 561 height 307
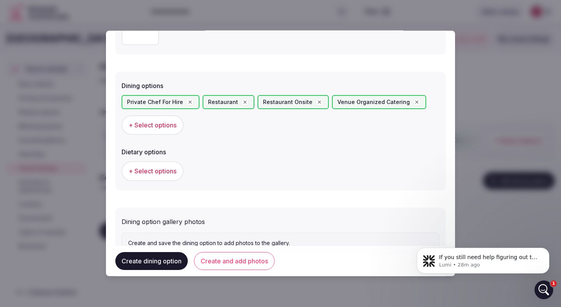
scroll to position [182, 0]
click at [160, 166] on span "+ Select options" at bounding box center [153, 170] width 48 height 9
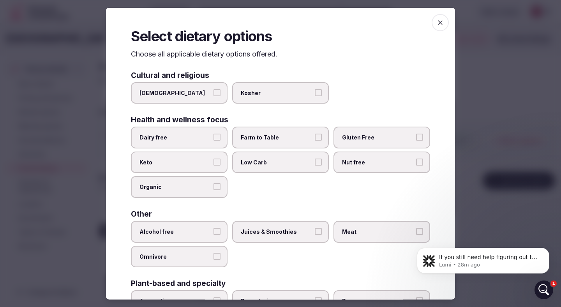
click at [259, 140] on span "Farm to Table" at bounding box center [277, 138] width 72 height 8
click at [315, 140] on button "Farm to Table" at bounding box center [318, 137] width 7 height 7
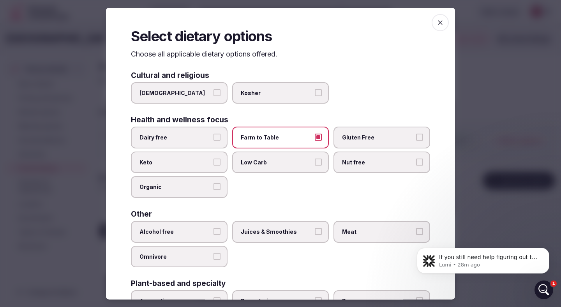
click at [278, 165] on span "Low Carb" at bounding box center [277, 162] width 72 height 8
click at [315, 165] on button "Low Carb" at bounding box center [318, 161] width 7 height 7
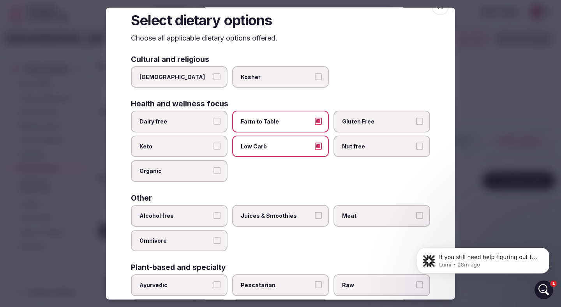
click at [217, 172] on button "Organic" at bounding box center [216, 170] width 7 height 7
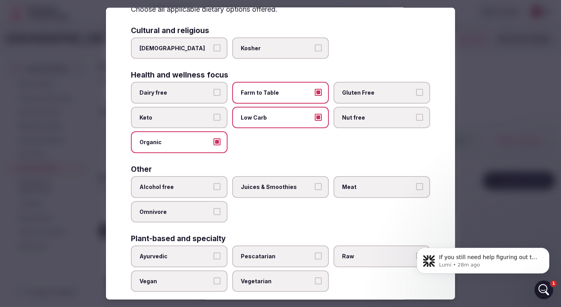
scroll to position [56, 0]
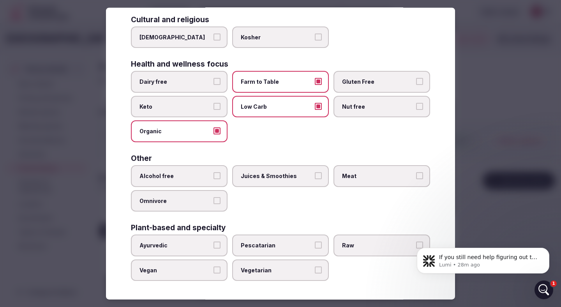
click at [347, 177] on span "Meat" at bounding box center [378, 176] width 72 height 8
click at [416, 177] on button "Meat" at bounding box center [419, 175] width 7 height 7
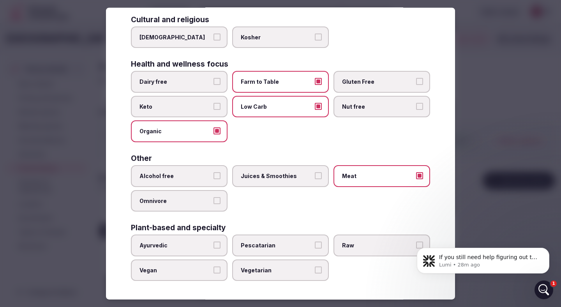
click at [217, 203] on button "Omnivore" at bounding box center [216, 200] width 7 height 7
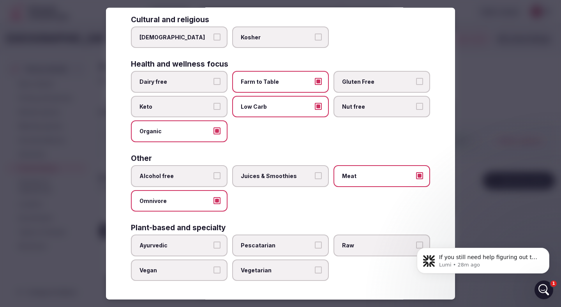
click at [320, 174] on button "Juices & Smoothies" at bounding box center [318, 175] width 7 height 7
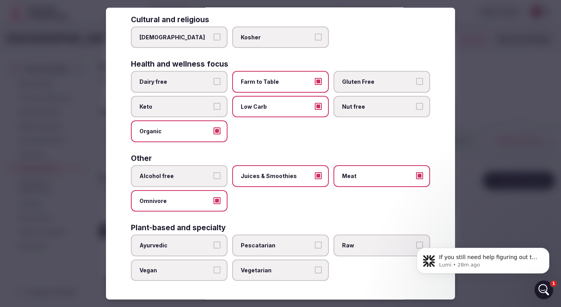
click at [311, 240] on label "Pescatarian" at bounding box center [280, 245] width 97 height 22
click at [315, 241] on button "Pescatarian" at bounding box center [318, 244] width 7 height 7
click at [354, 244] on span "Raw" at bounding box center [378, 245] width 72 height 8
click at [416, 244] on button "Raw" at bounding box center [419, 244] width 7 height 7
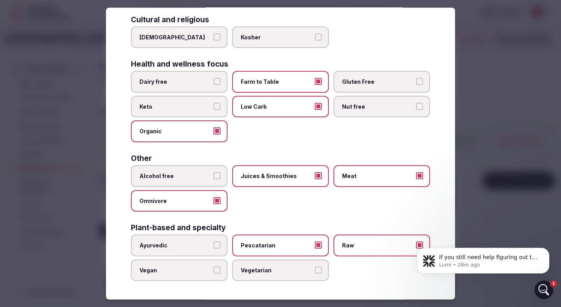
click at [217, 271] on button "Vegan" at bounding box center [216, 269] width 7 height 7
click at [252, 271] on span "Vegetarian" at bounding box center [277, 270] width 72 height 8
click at [315, 271] on button "Vegetarian" at bounding box center [318, 269] width 7 height 7
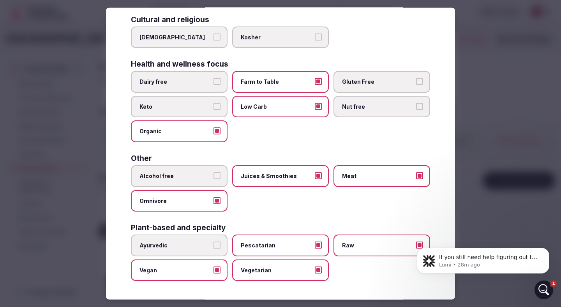
click at [479, 158] on div at bounding box center [280, 153] width 561 height 307
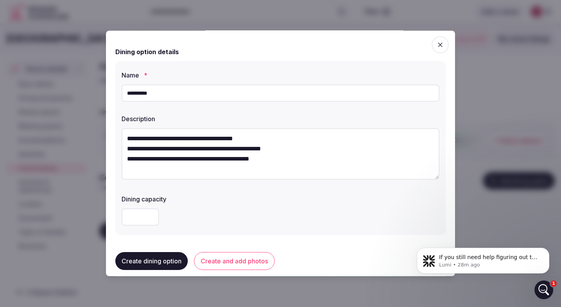
scroll to position [0, 0]
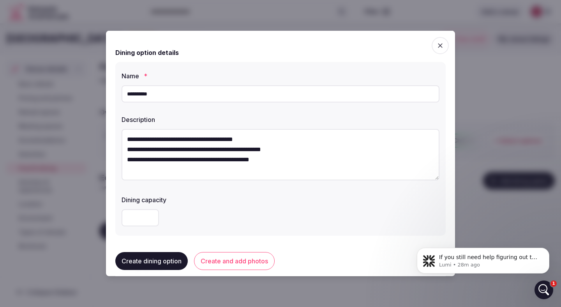
click at [174, 265] on button "Create dining option" at bounding box center [151, 261] width 72 height 18
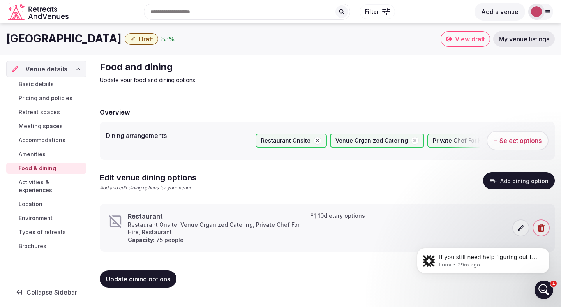
click at [521, 226] on icon at bounding box center [521, 228] width 6 height 6
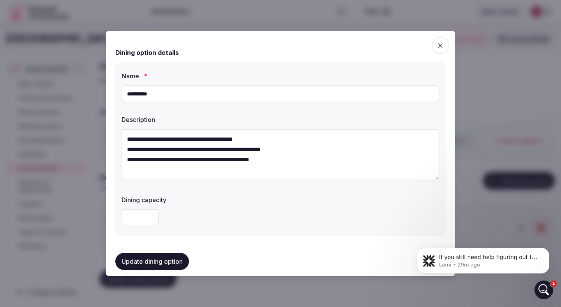
scroll to position [9, 0]
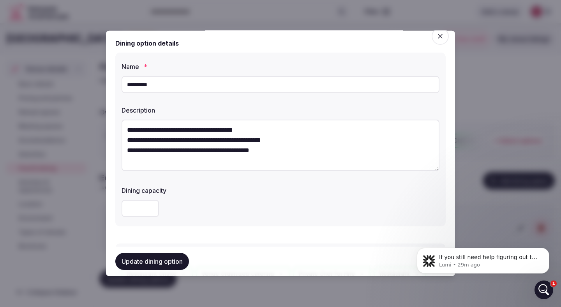
click at [277, 150] on textarea "**********" at bounding box center [281, 145] width 318 height 51
click at [240, 151] on textarea "**********" at bounding box center [281, 145] width 318 height 51
click at [242, 153] on textarea "**********" at bounding box center [281, 145] width 318 height 51
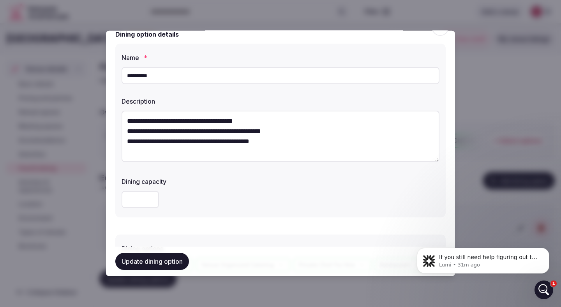
scroll to position [20, 0]
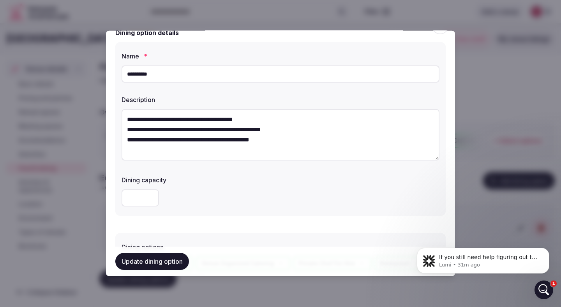
click at [472, 98] on div at bounding box center [280, 153] width 561 height 307
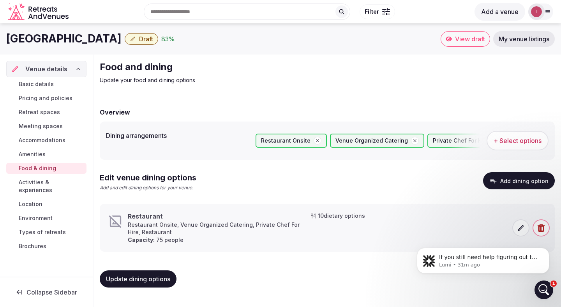
click at [127, 275] on button "Update dining options" at bounding box center [138, 278] width 77 height 17
click at [161, 37] on div "95 %" at bounding box center [168, 38] width 14 height 9
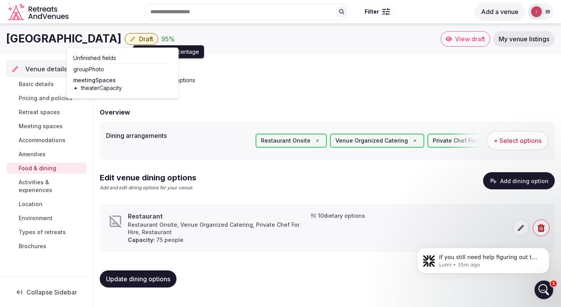
click at [49, 127] on span "Meeting spaces" at bounding box center [41, 126] width 44 height 8
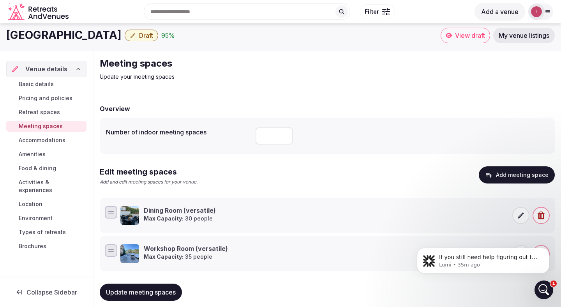
scroll to position [2, 0]
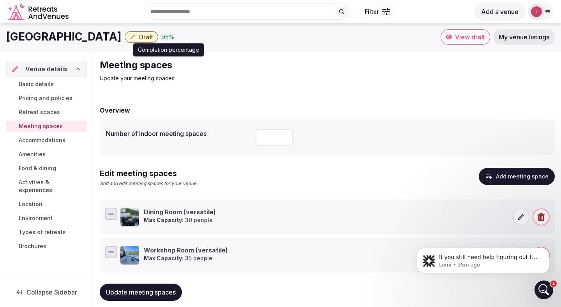
click at [161, 37] on div "95 %" at bounding box center [168, 36] width 14 height 9
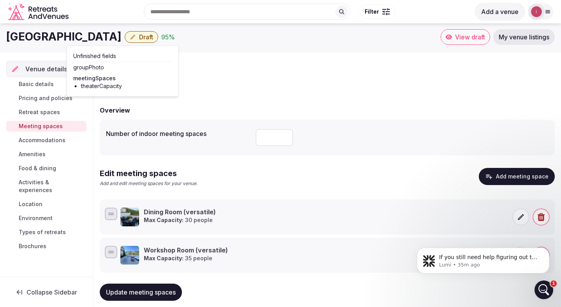
click at [249, 86] on div "Meeting spaces Update your meeting spaces Overview Number of indoor meeting spa…" at bounding box center [326, 187] width 467 height 268
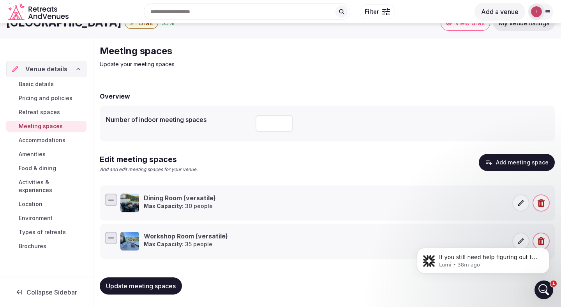
scroll to position [0, 0]
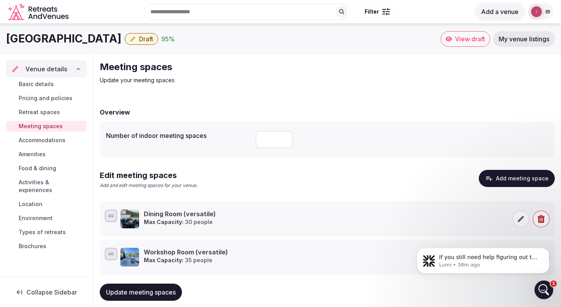
click at [538, 41] on span "My venue listings" at bounding box center [524, 39] width 51 height 8
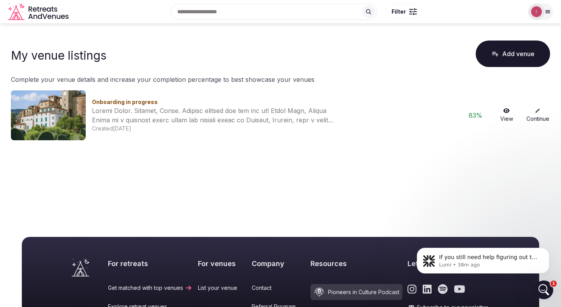
click at [537, 109] on icon at bounding box center [537, 110] width 5 height 5
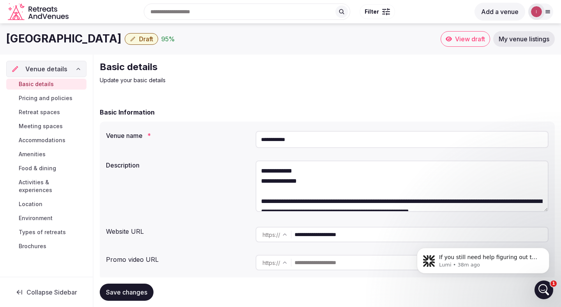
click at [48, 113] on span "Retreat spaces" at bounding box center [39, 112] width 41 height 8
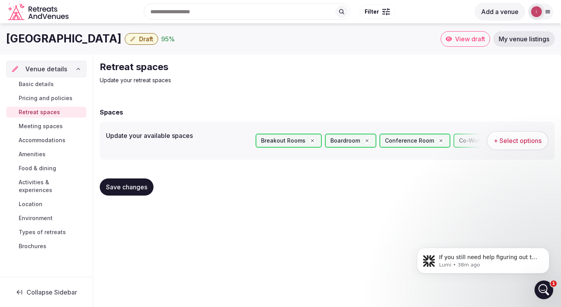
click at [48, 123] on span "Meeting spaces" at bounding box center [41, 126] width 44 height 8
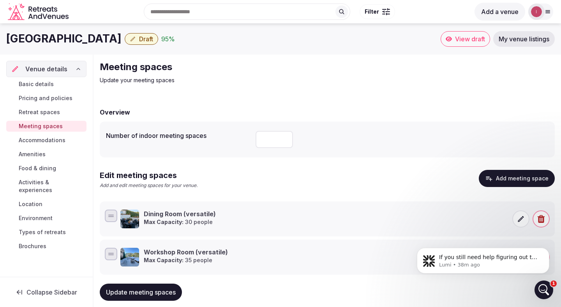
click at [47, 170] on span "Food & dining" at bounding box center [37, 168] width 37 height 8
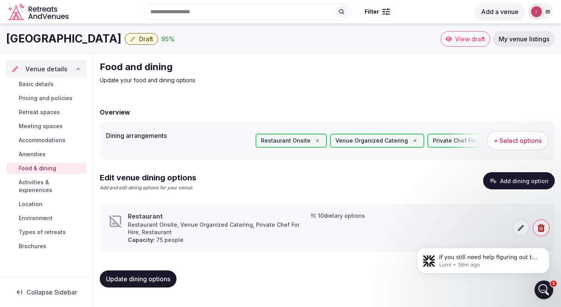
click at [145, 279] on span "Update dining options" at bounding box center [138, 279] width 64 height 8
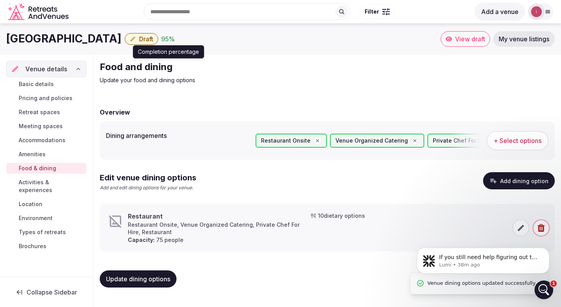
click at [161, 40] on div "95 %" at bounding box center [168, 38] width 14 height 9
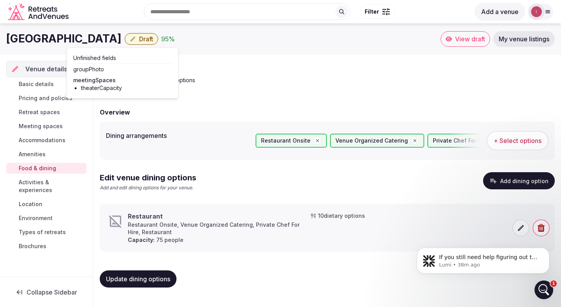
click at [161, 40] on div "95 %" at bounding box center [168, 38] width 14 height 9
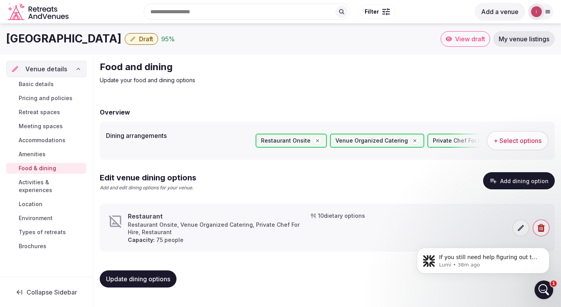
click at [139, 41] on span "Draft" at bounding box center [146, 39] width 14 height 8
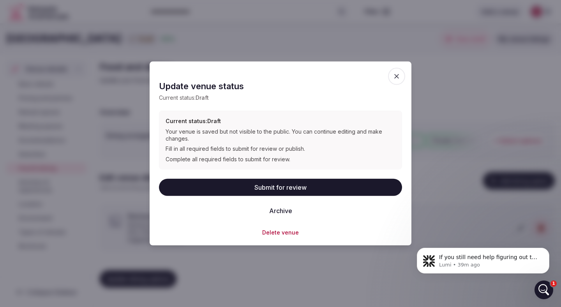
click at [295, 188] on button "Submit for review" at bounding box center [280, 187] width 243 height 17
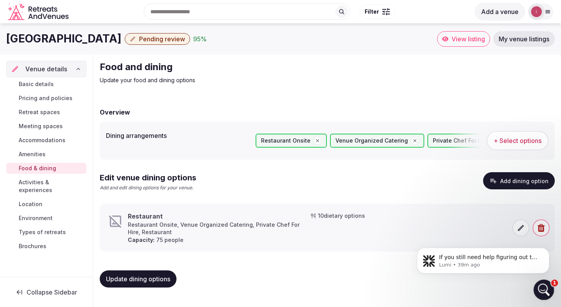
click at [544, 290] on icon "Open Intercom Messenger" at bounding box center [542, 288] width 13 height 13
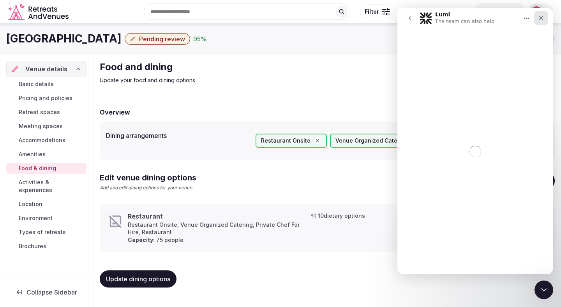
click at [543, 16] on icon "Close" at bounding box center [541, 18] width 6 height 6
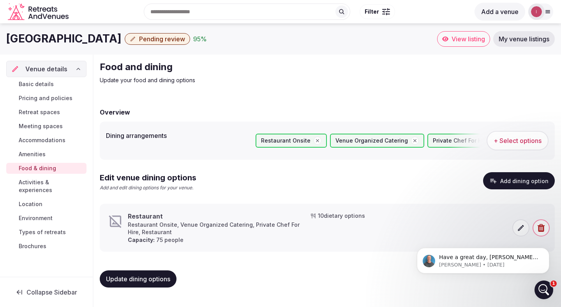
click at [48, 79] on link "Basic details" at bounding box center [46, 84] width 80 height 11
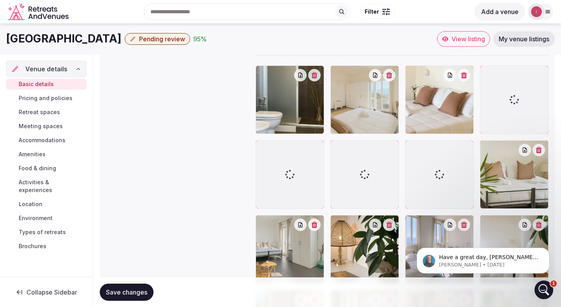
scroll to position [868, 0]
click at [260, 148] on icon at bounding box center [261, 146] width 9 height 9
click at [283, 169] on div at bounding box center [290, 175] width 69 height 69
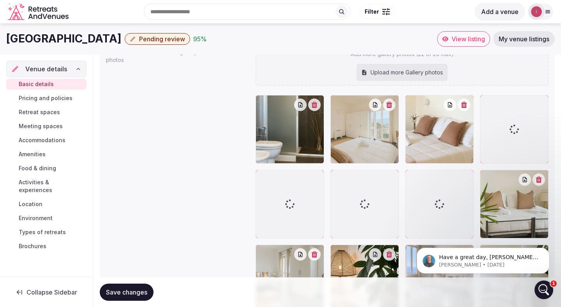
scroll to position [838, 0]
click at [368, 193] on div at bounding box center [364, 204] width 69 height 69
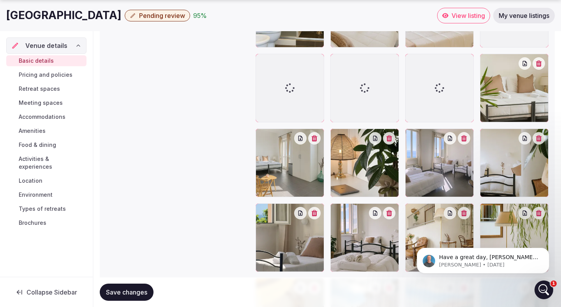
scroll to position [1017, 0]
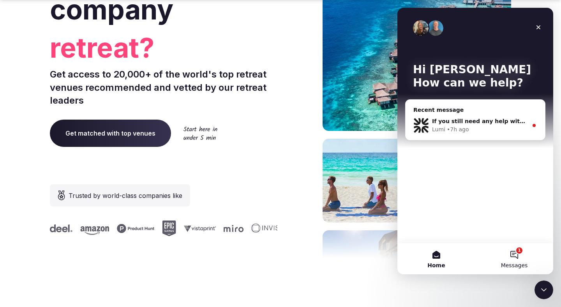
click at [514, 252] on button "1 Messages" at bounding box center [514, 258] width 78 height 31
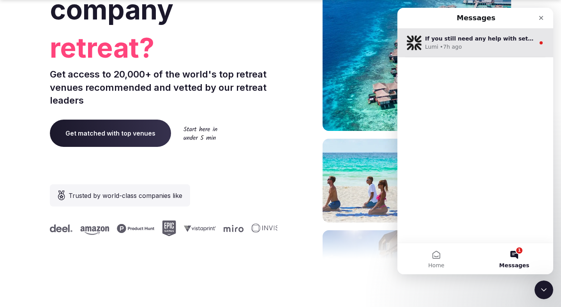
click at [481, 42] on div "If you still need any help with setting up your venue or have more questions, I…" at bounding box center [480, 39] width 110 height 8
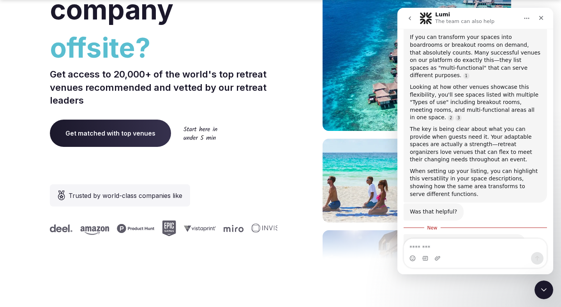
scroll to position [813, 0]
click at [465, 248] on textarea "Message…" at bounding box center [475, 245] width 143 height 13
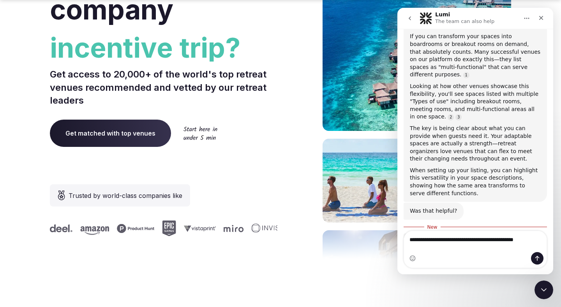
scroll to position [821, 0]
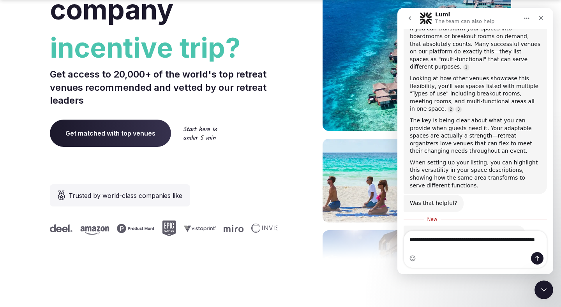
type textarea "**********"
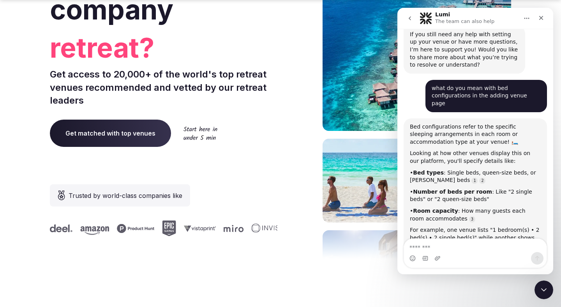
scroll to position [1026, 0]
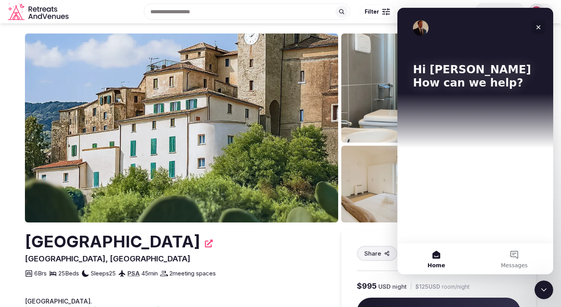
click at [538, 26] on icon "Close" at bounding box center [538, 27] width 6 height 6
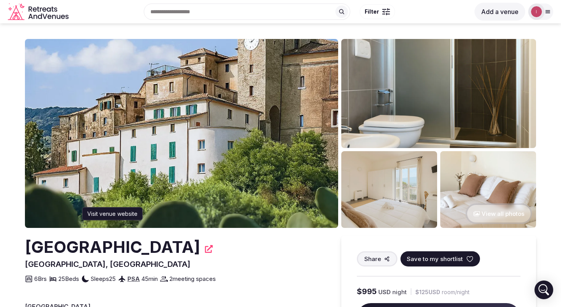
click at [205, 248] on icon at bounding box center [209, 249] width 8 height 8
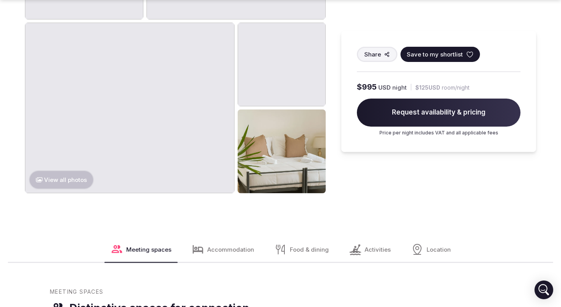
scroll to position [671, 0]
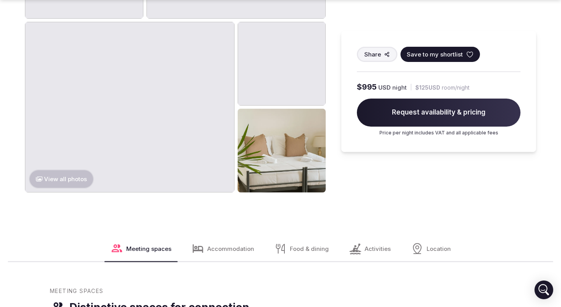
click at [75, 170] on button "View all photos" at bounding box center [61, 178] width 65 height 19
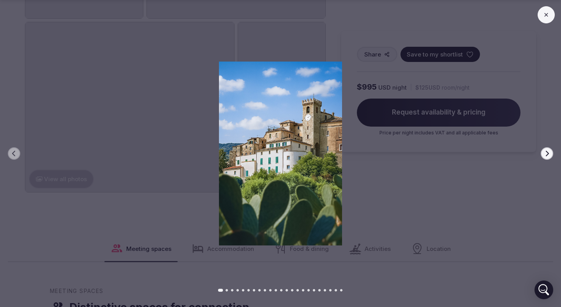
click at [549, 152] on icon "button" at bounding box center [547, 153] width 6 height 6
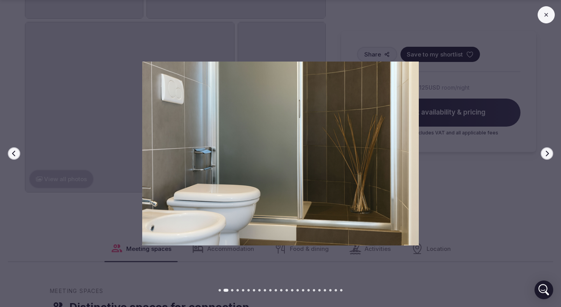
click at [549, 152] on icon "button" at bounding box center [547, 153] width 6 height 6
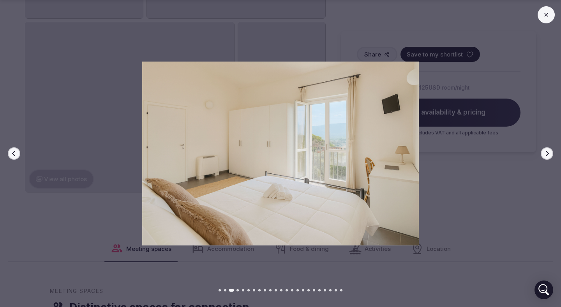
click at [549, 152] on icon "button" at bounding box center [547, 153] width 6 height 6
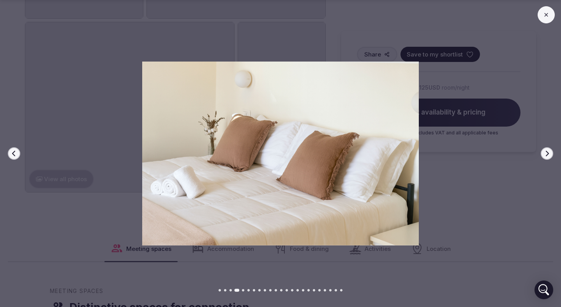
click at [549, 152] on icon "button" at bounding box center [547, 153] width 6 height 6
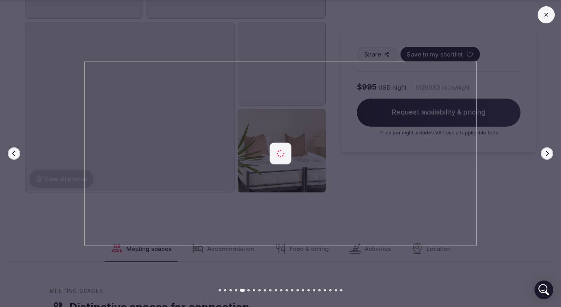
click at [549, 152] on icon "button" at bounding box center [547, 153] width 6 height 6
click at [551, 12] on button at bounding box center [545, 14] width 17 height 17
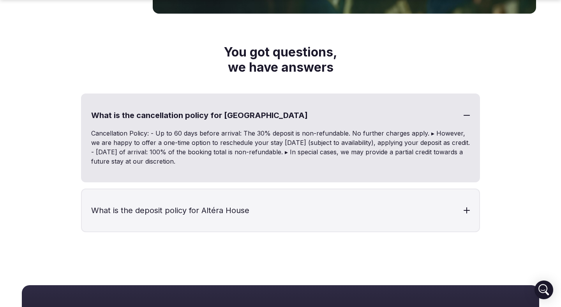
scroll to position [3427, 0]
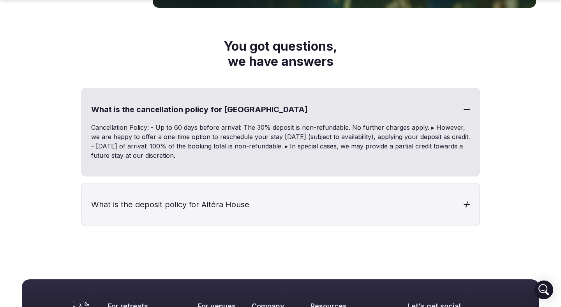
click at [453, 185] on h3 "What is the deposit policy for Altéra House" at bounding box center [280, 204] width 397 height 42
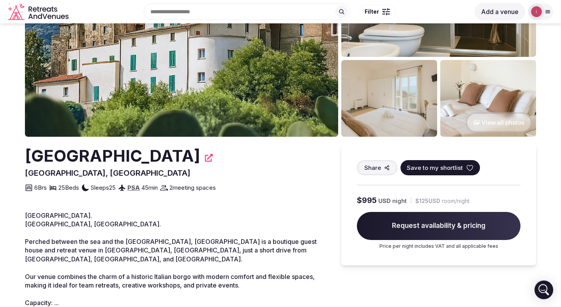
scroll to position [0, 0]
